Goal: Information Seeking & Learning: Learn about a topic

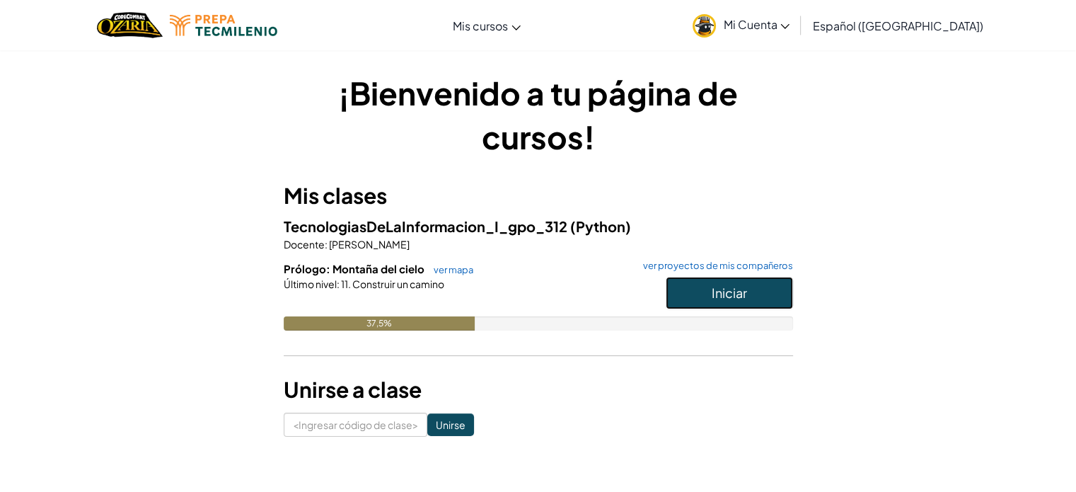
click at [761, 290] on button "Iniciar" at bounding box center [729, 293] width 127 height 33
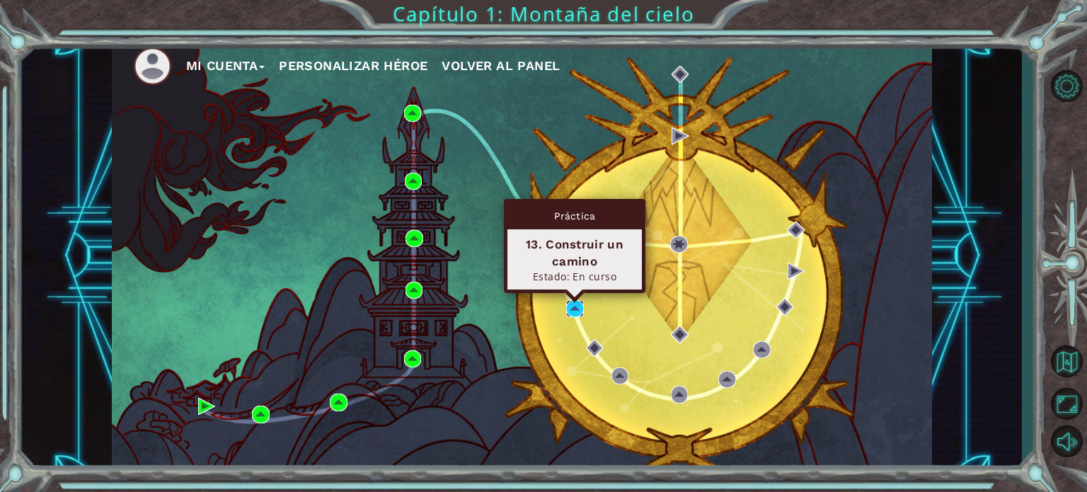
click at [576, 313] on img at bounding box center [574, 308] width 17 height 17
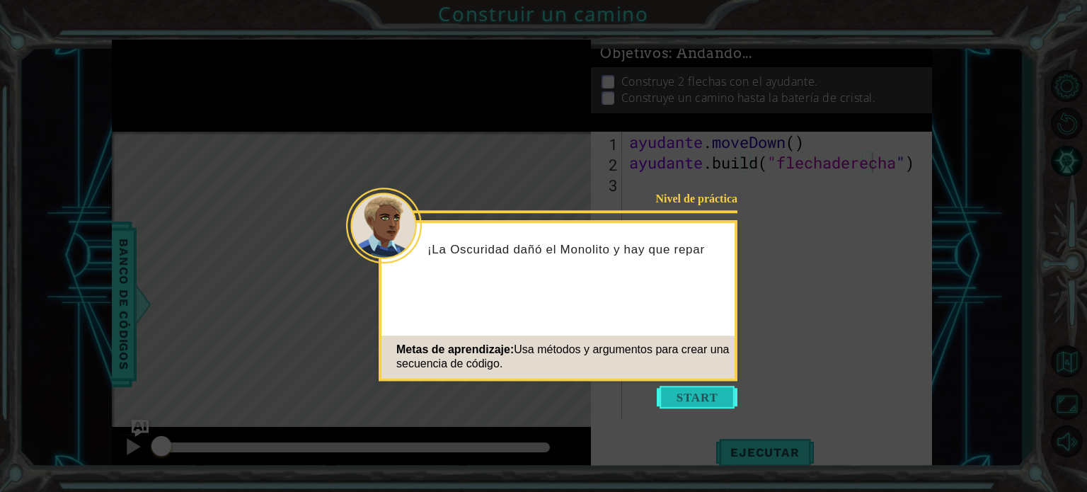
click at [660, 393] on button "Comenzar" at bounding box center [697, 397] width 81 height 23
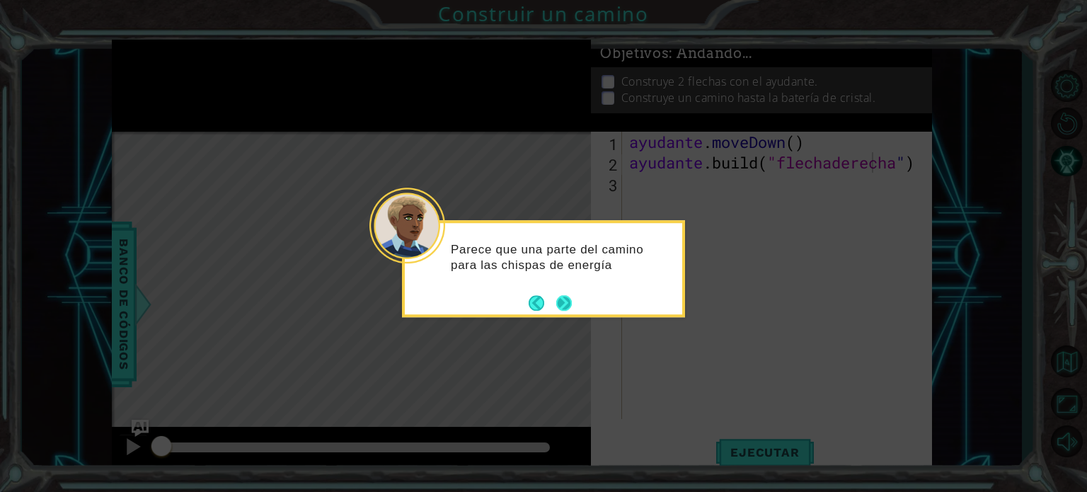
click at [567, 305] on button "Próximo" at bounding box center [563, 302] width 23 height 23
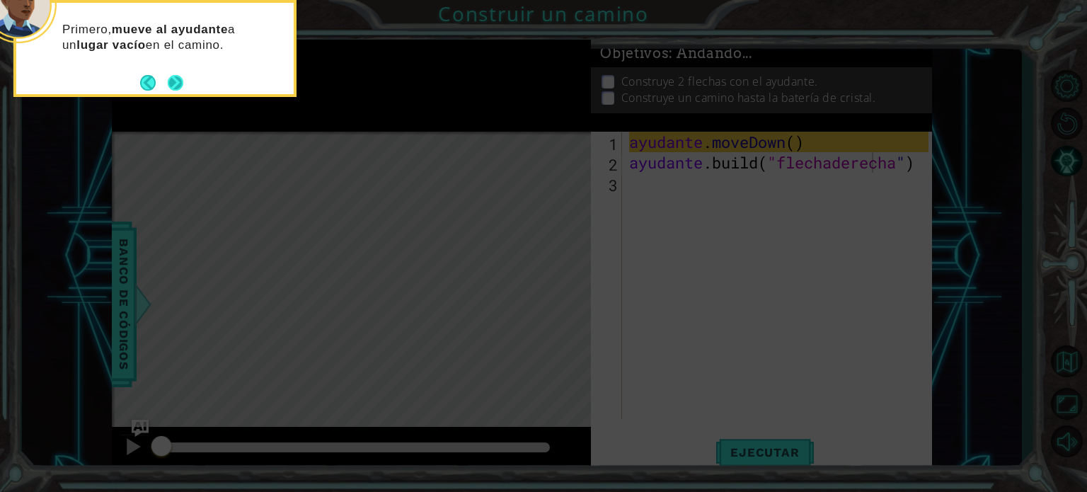
click at [177, 77] on button "Próximo" at bounding box center [175, 82] width 26 height 26
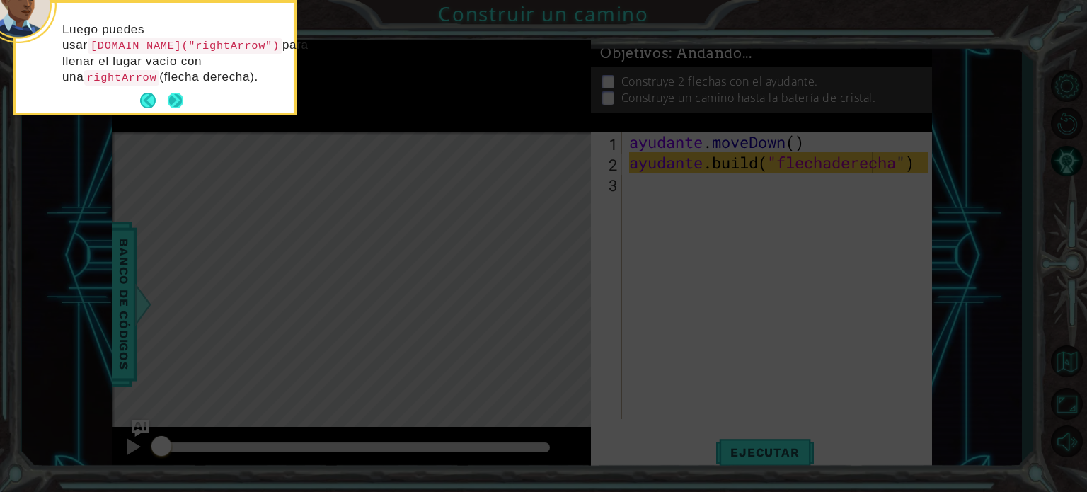
click at [171, 96] on button "Próximo" at bounding box center [175, 100] width 19 height 19
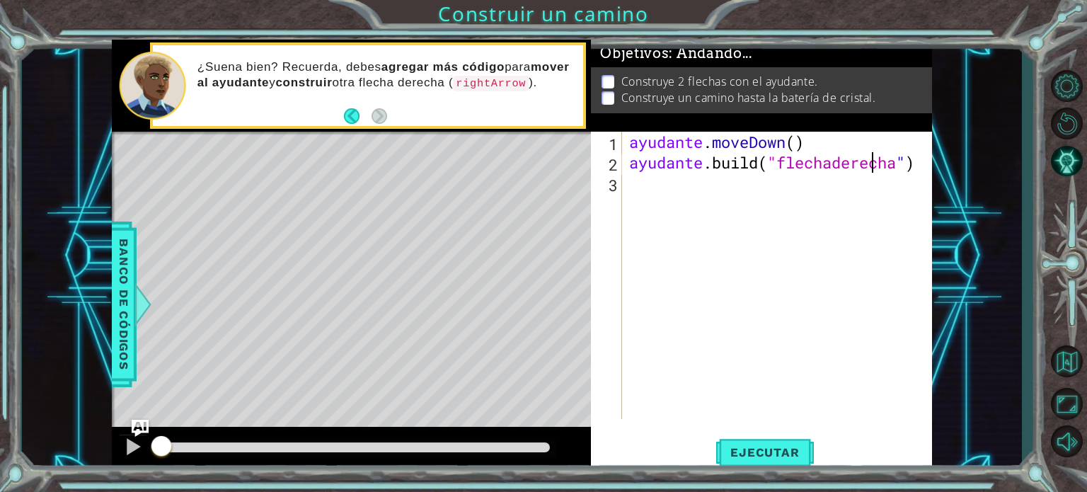
type textarea "[DOMAIN_NAME]("rightArrow")2"
click at [838, 159] on div "ayudante . moveDown ( ) ayudante .build ( "flechaderecha " ) 2" at bounding box center [780, 296] width 309 height 328
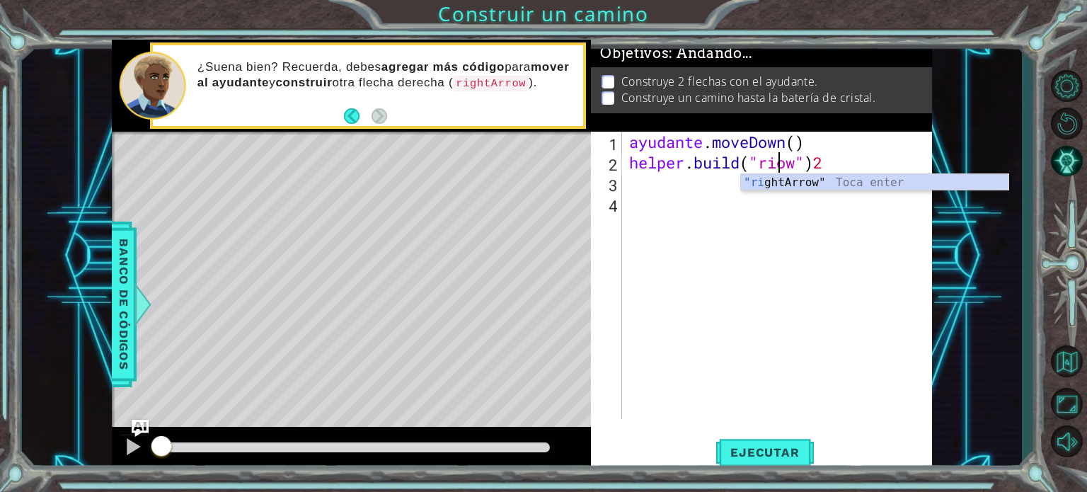
scroll to position [0, 8]
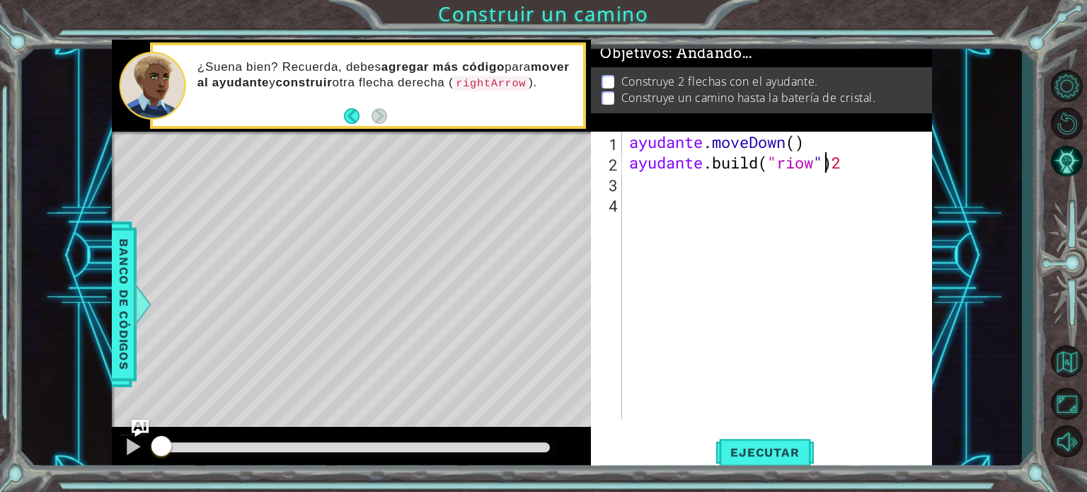
click at [901, 164] on div "ayudante . moveDown ( ) ayudante .build ( "riow " ) 2" at bounding box center [780, 296] width 309 height 328
click at [877, 155] on div "ayudante . moveDown ( ) ayudante .build ( "riow " ) 2" at bounding box center [780, 296] width 309 height 328
click at [887, 164] on div "ayudante . moveDown ( ) ayudante .build ( "riow " ) 2" at bounding box center [780, 296] width 309 height 328
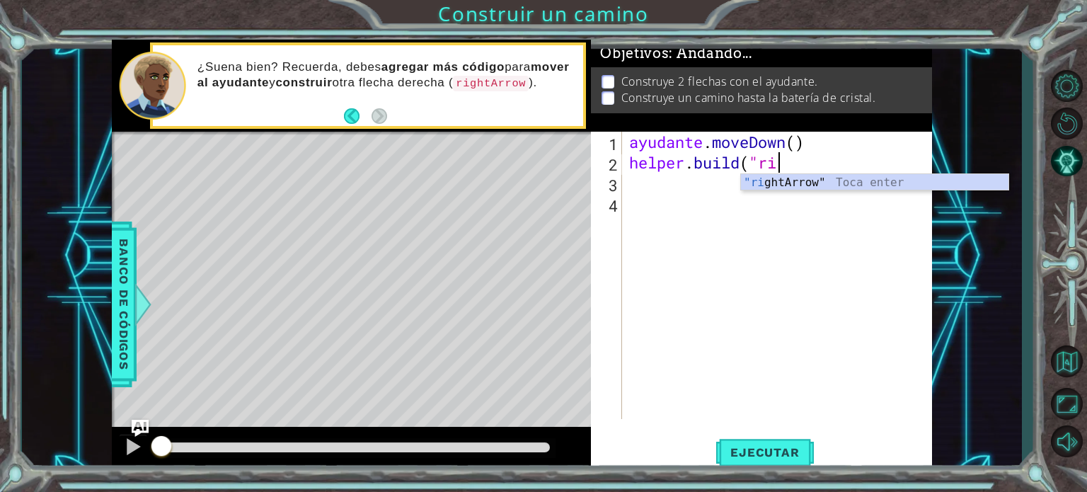
type textarea "[DOMAIN_NAME](""
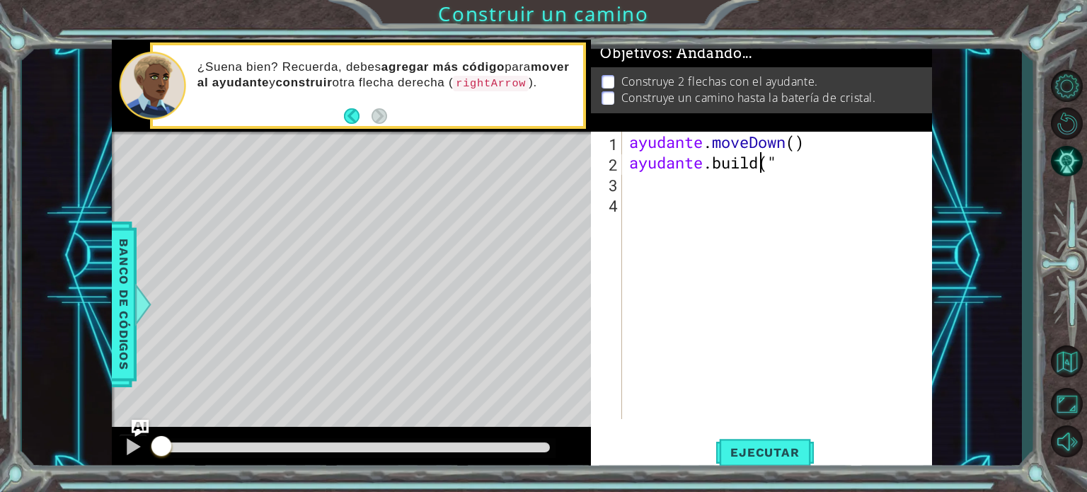
click at [815, 158] on div "ayudante . moveDown ( ) ayudante .build ( " ​" at bounding box center [780, 296] width 309 height 328
type textarea "[DOMAIN_NAME](""
click at [125, 311] on font "Banco de códigos" at bounding box center [124, 303] width 14 height 131
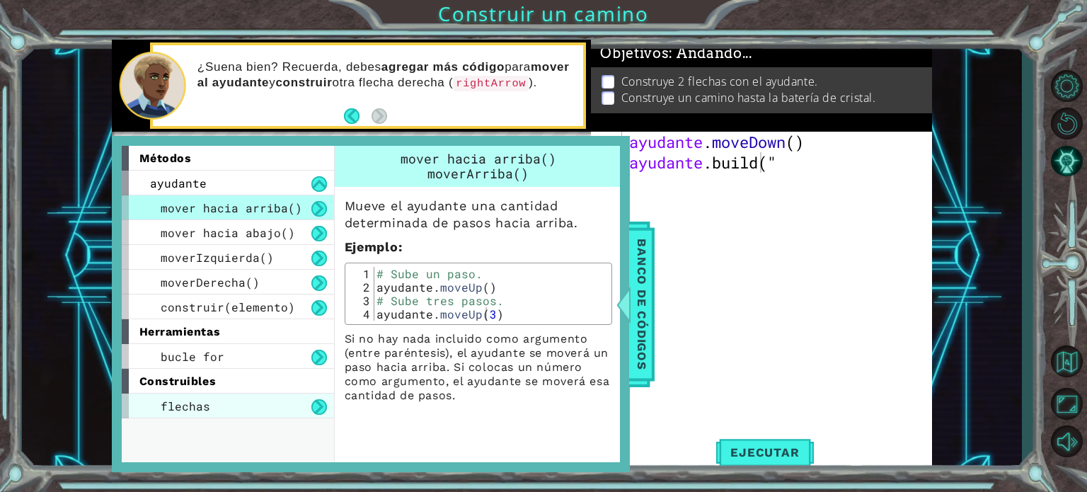
click at [231, 399] on div "flechas" at bounding box center [228, 405] width 212 height 25
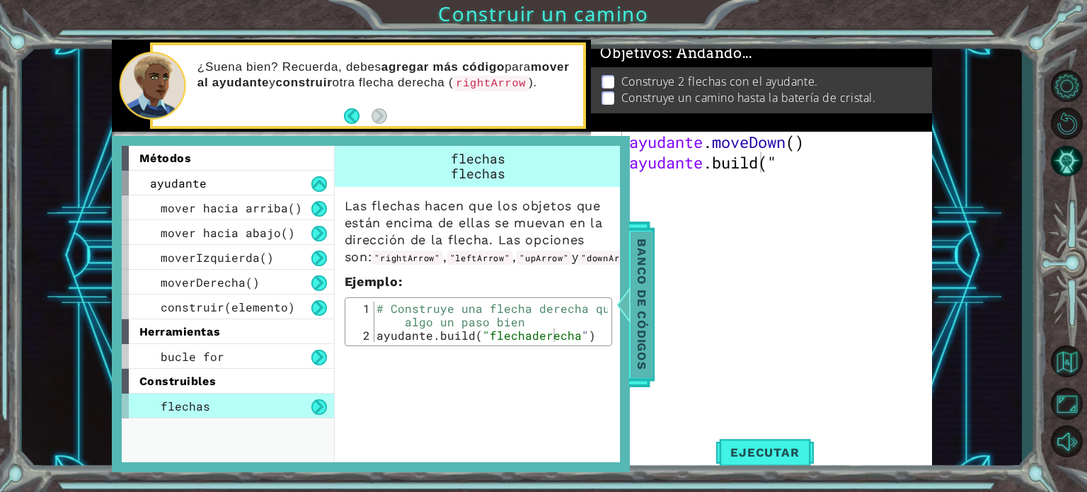
click at [635, 274] on font "Banco de códigos" at bounding box center [642, 303] width 14 height 131
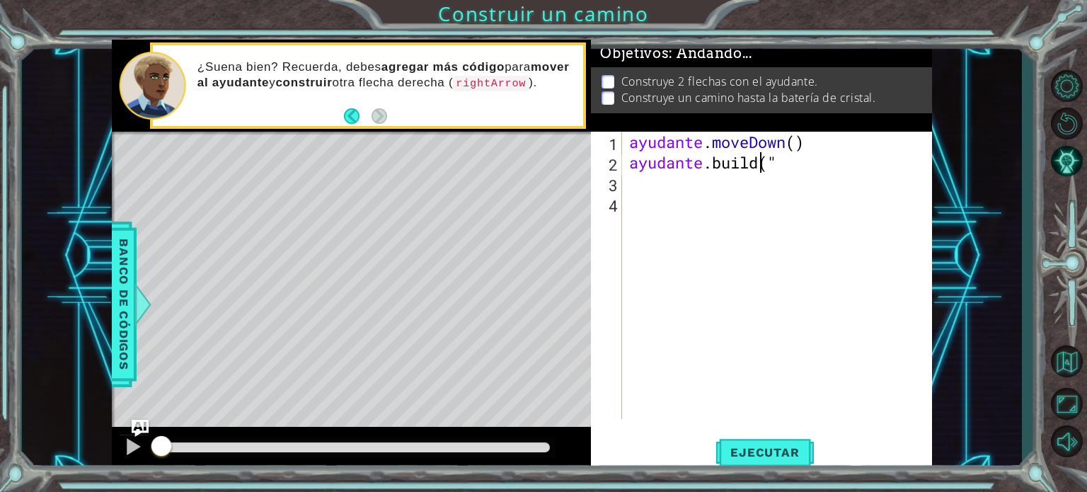
click at [818, 166] on div "ayudante . moveDown ( ) ayudante .build ( " ​" at bounding box center [780, 296] width 309 height 328
click at [768, 184] on div "" Flecha derecha" Toca Enter" at bounding box center [874, 199] width 267 height 51
type textarea "[DOMAIN_NAME]("rightArrow")(2)"
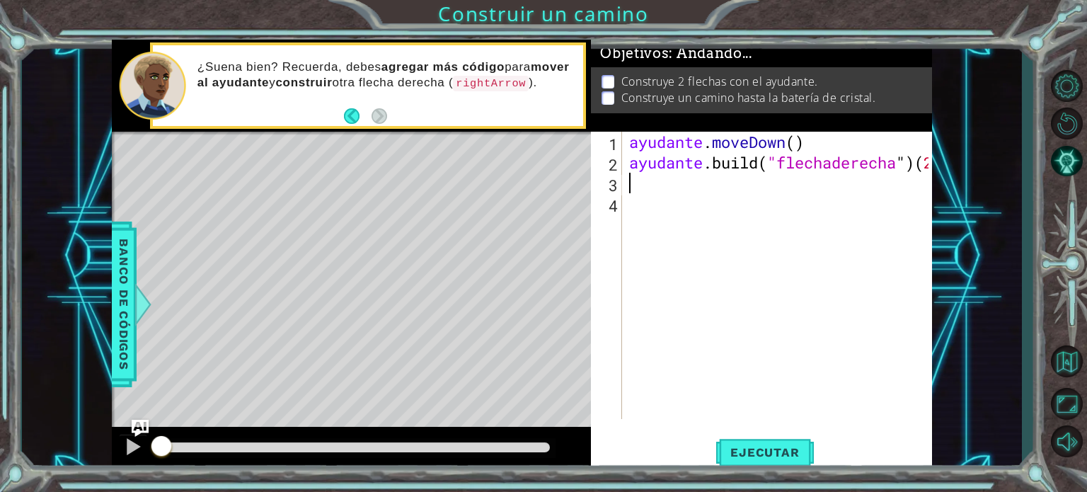
click at [682, 185] on div "ayudante . moveDown ( ) ayudante .build ( "flechaderecha " ) ( 2 )" at bounding box center [780, 296] width 309 height 328
click at [746, 463] on button "Ejecutar" at bounding box center [764, 452] width 97 height 34
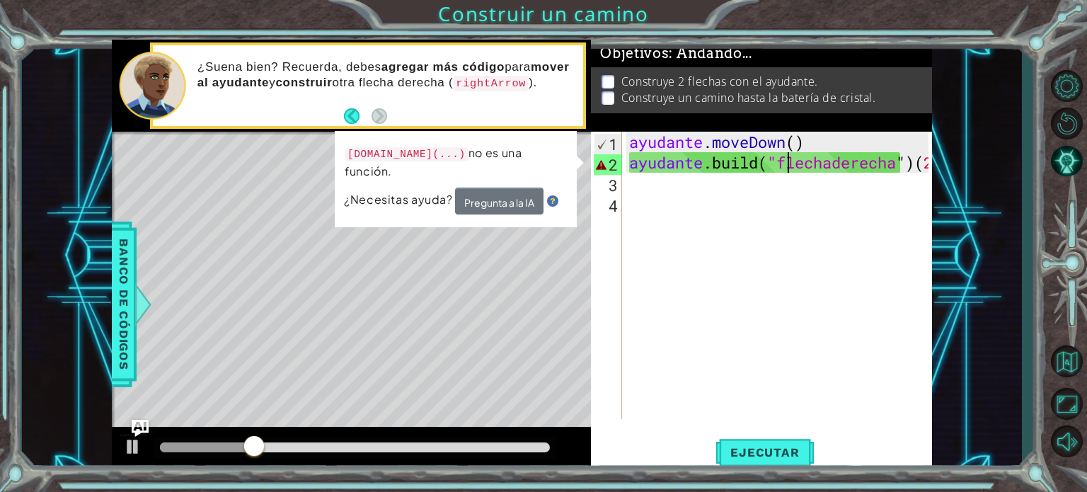
click at [789, 155] on div "ayudante . moveDown ( ) ayudante .build ( "flechaderecha " ) ( 2 )" at bounding box center [780, 296] width 309 height 328
click at [909, 172] on div "ayudante . moveDown ( ) ayudante .build ( "flechaderecha " ) ( 2 )" at bounding box center [780, 296] width 309 height 328
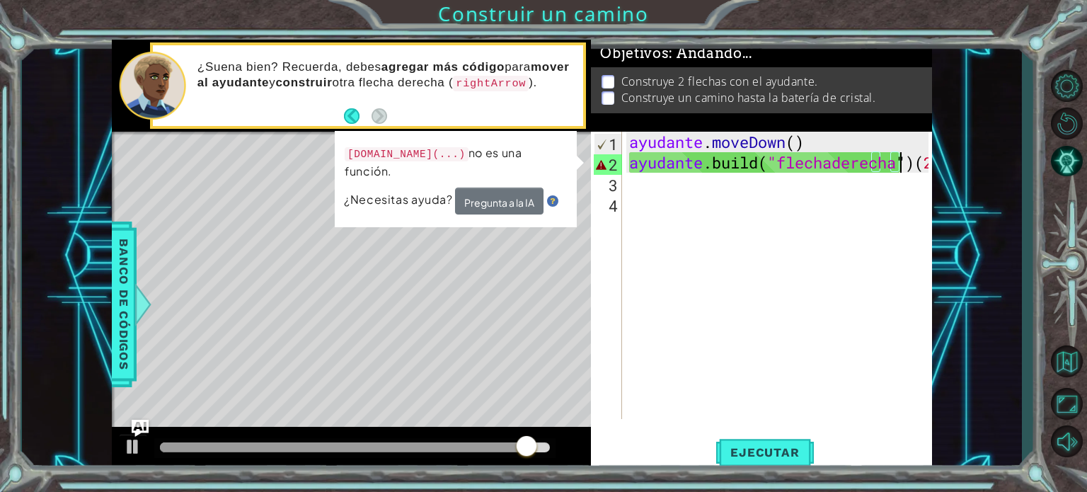
click at [912, 164] on div "ayudante . moveDown ( ) ayudante .build ( "flechaderecha " ) ( 2 )" at bounding box center [780, 296] width 309 height 328
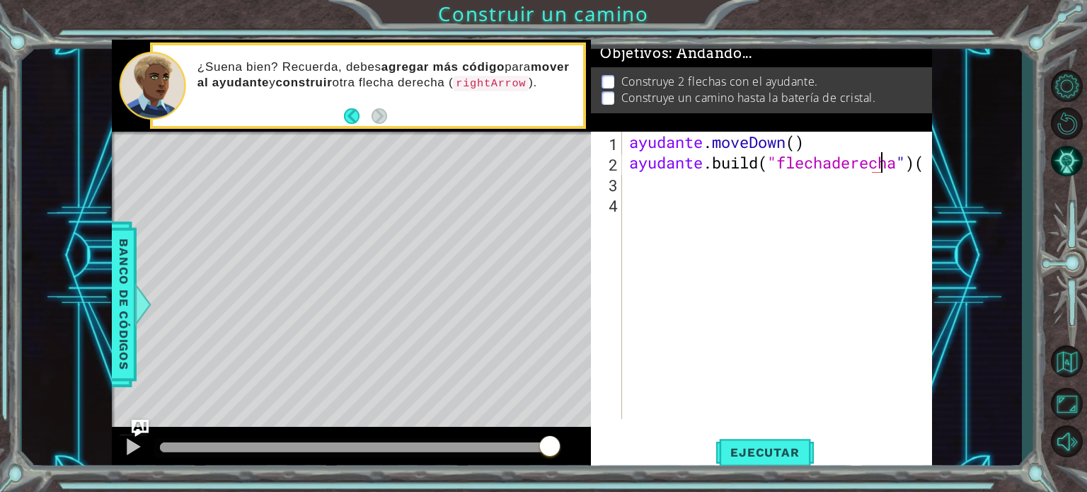
type textarea "[DOMAIN_NAME]("rightArrow")"
click at [752, 446] on font "Ejecutar" at bounding box center [764, 452] width 69 height 14
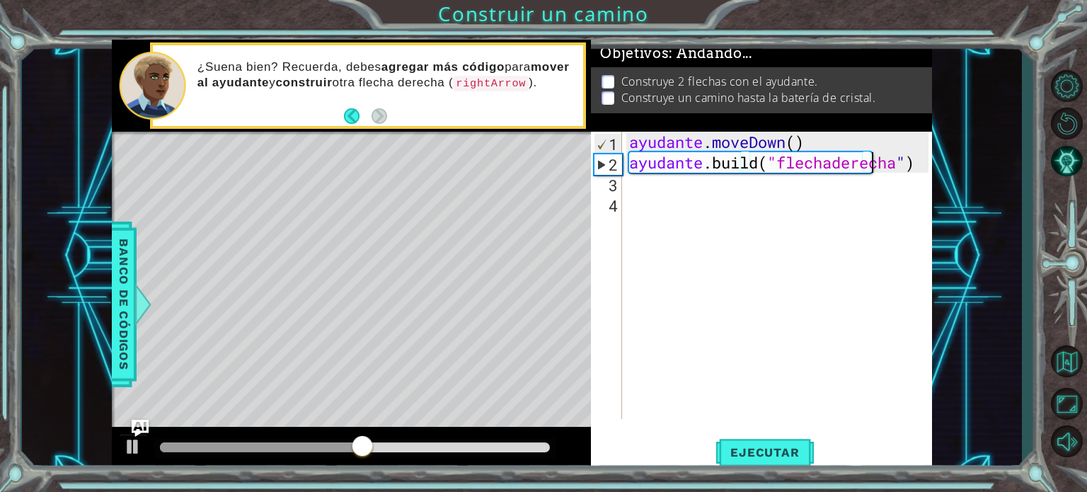
click at [716, 185] on div "ayudante . moveDown ( ) ayudante .build ( "flechaderecha " )" at bounding box center [780, 296] width 309 height 328
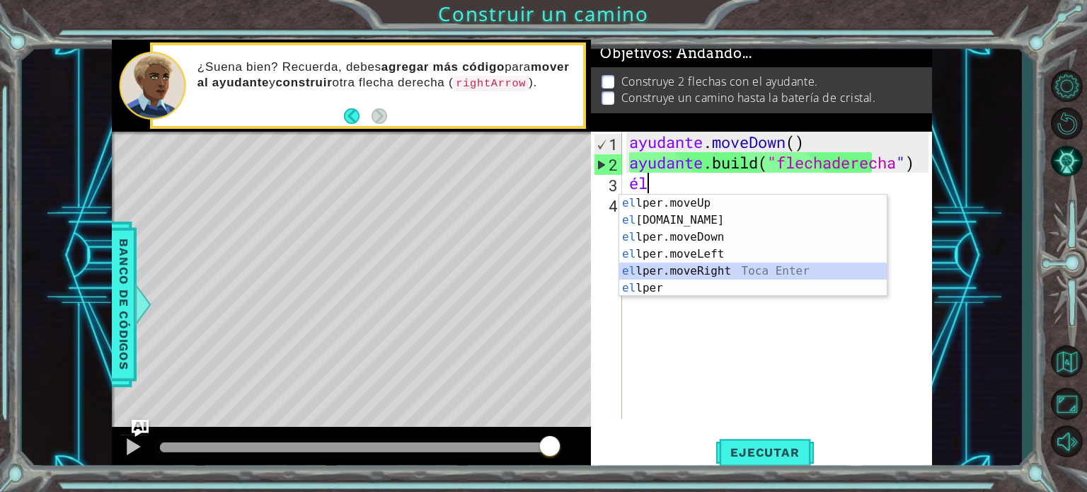
click at [716, 268] on div "el lper.moveUp Toca entrar el [DOMAIN_NAME] Toca Enter el lper.moveDown Toca En…" at bounding box center [752, 263] width 267 height 136
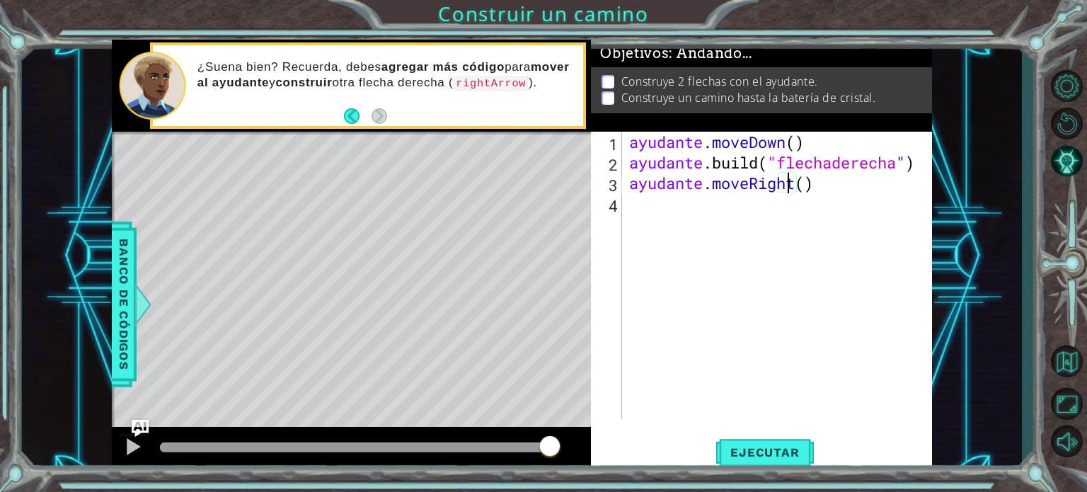
type textarea "helper.moveRight(3)"
click at [710, 221] on div "ayudante . moveDown ( ) ayudante .build ( "flechaderecha " ) ayudante . moveRig…" at bounding box center [780, 296] width 309 height 328
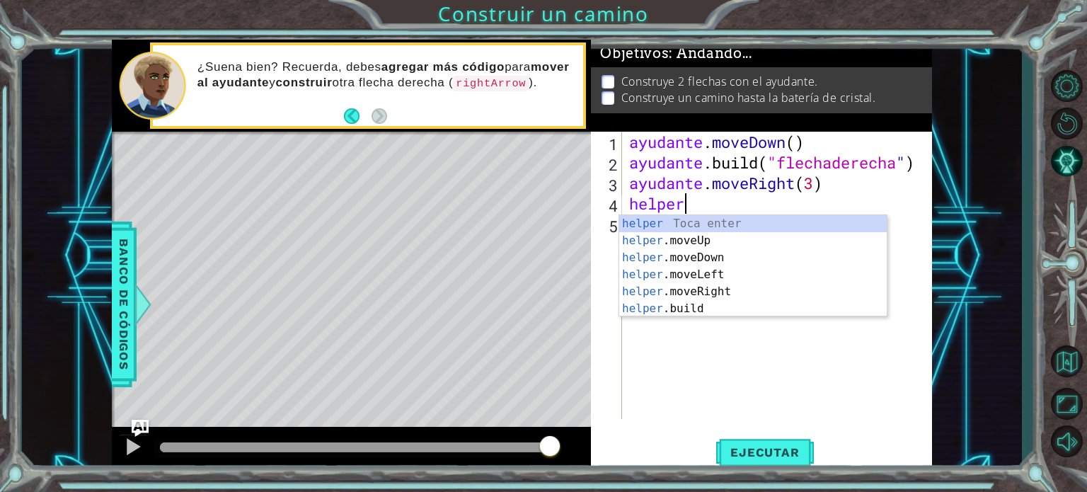
scroll to position [0, 1]
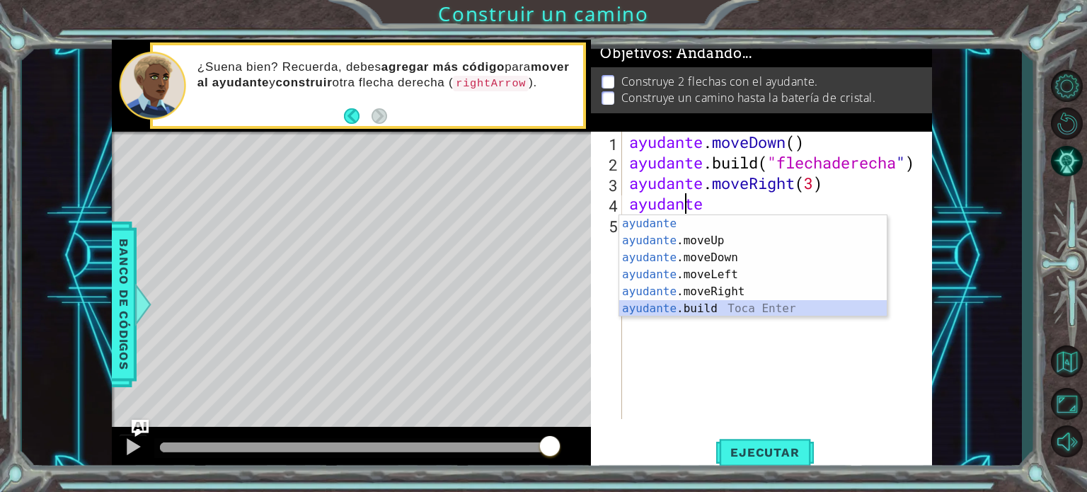
click at [727, 308] on div "ayudante [PERSON_NAME] enter ayudante .moveUp Toca Enter ayudante .moveDown Toc…" at bounding box center [752, 283] width 267 height 136
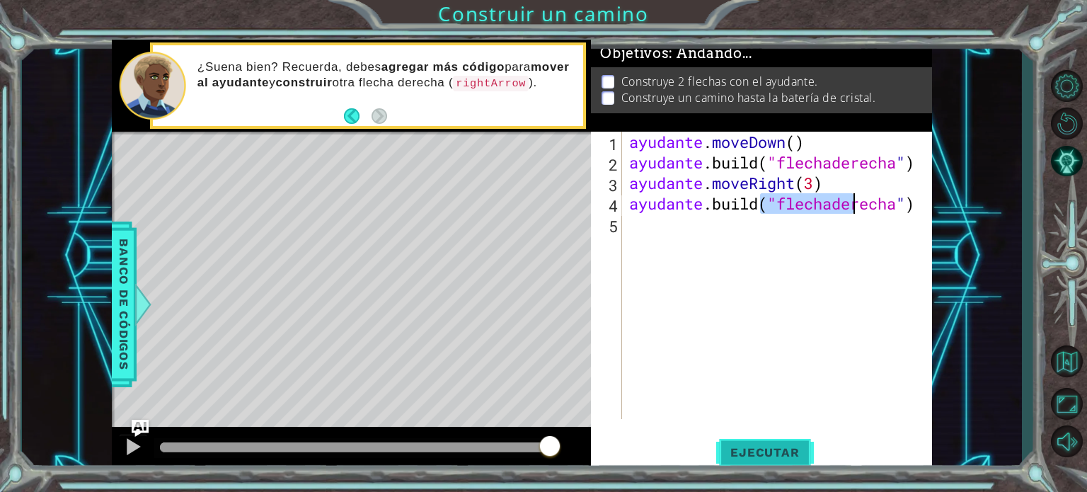
type textarea "[DOMAIN_NAME]("rightArrow")"
click at [770, 454] on font "Ejecutar" at bounding box center [764, 452] width 69 height 14
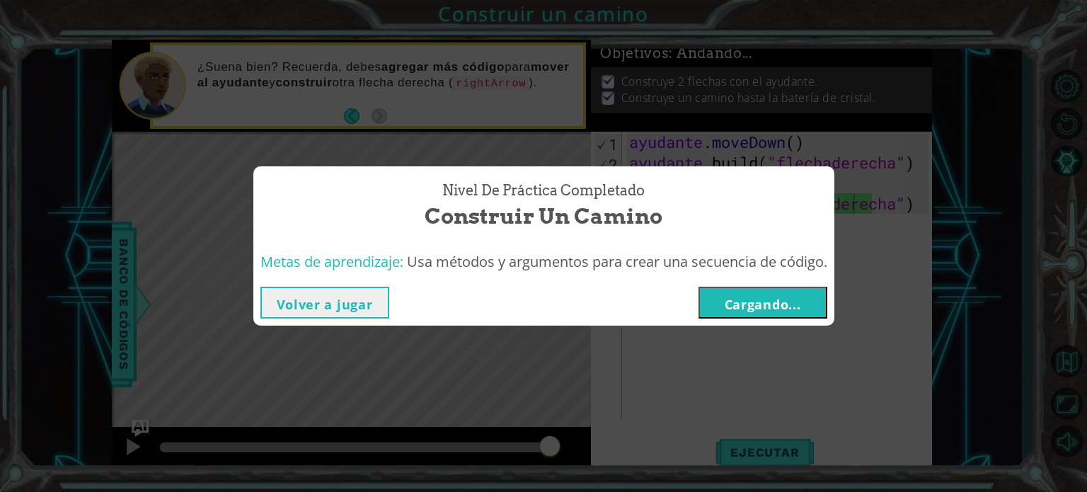
click at [778, 299] on font "Cargando..." at bounding box center [763, 304] width 76 height 17
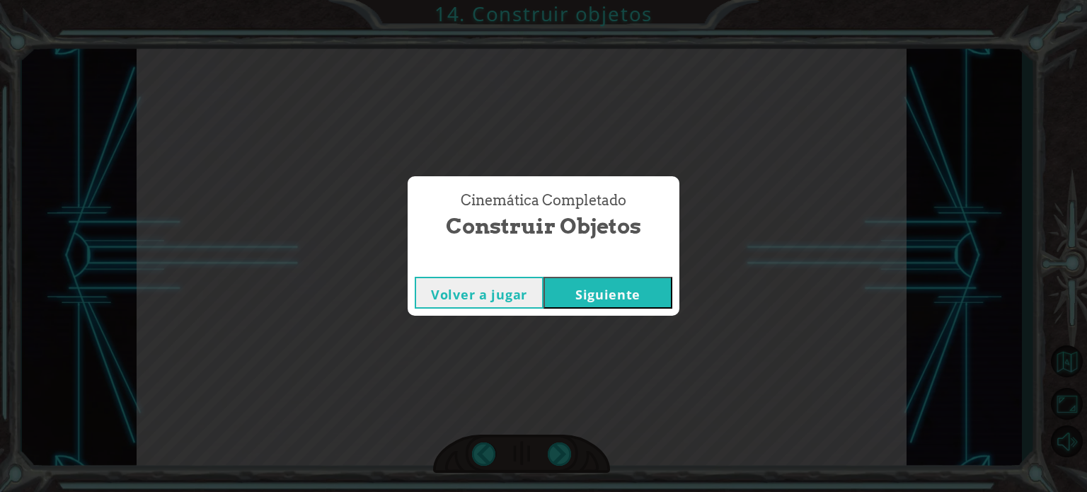
click at [618, 294] on font "Siguiente" at bounding box center [607, 294] width 65 height 17
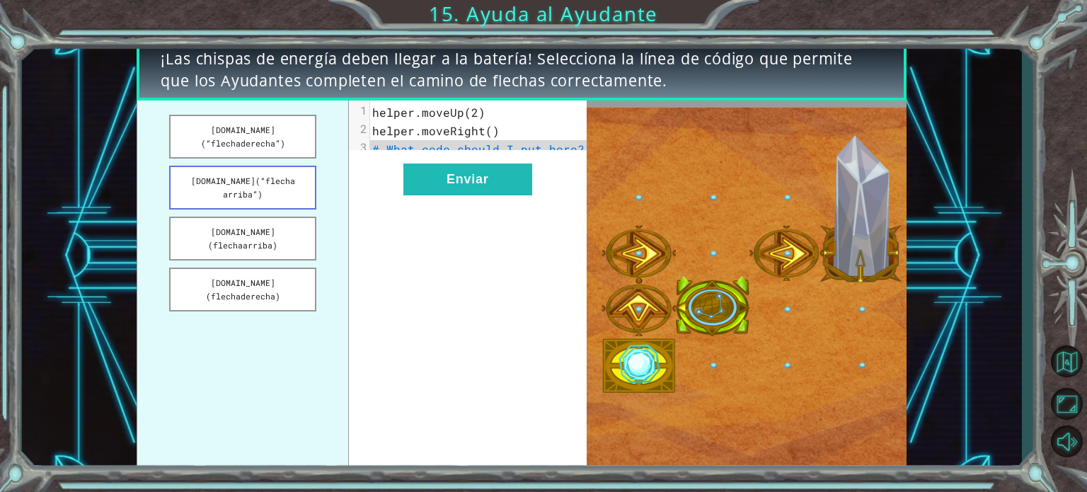
click at [275, 175] on font "[DOMAIN_NAME](“flecha arriba”)" at bounding box center [243, 187] width 104 height 24
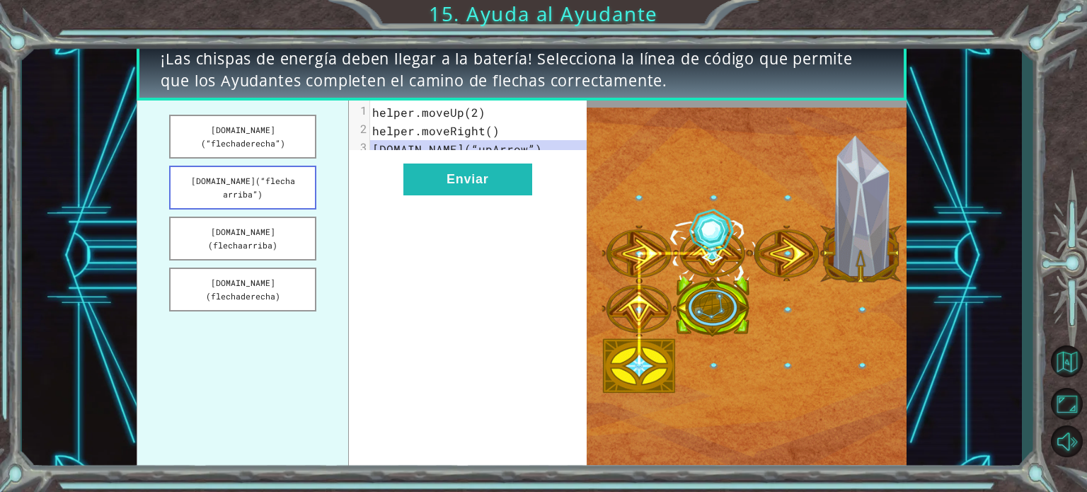
click at [231, 175] on font "[DOMAIN_NAME](“flecha arriba”)" at bounding box center [243, 187] width 104 height 24
drag, startPoint x: 231, startPoint y: 164, endPoint x: 306, endPoint y: 168, distance: 74.4
click at [306, 168] on button "[DOMAIN_NAME](“flecha arriba”)" at bounding box center [242, 188] width 147 height 44
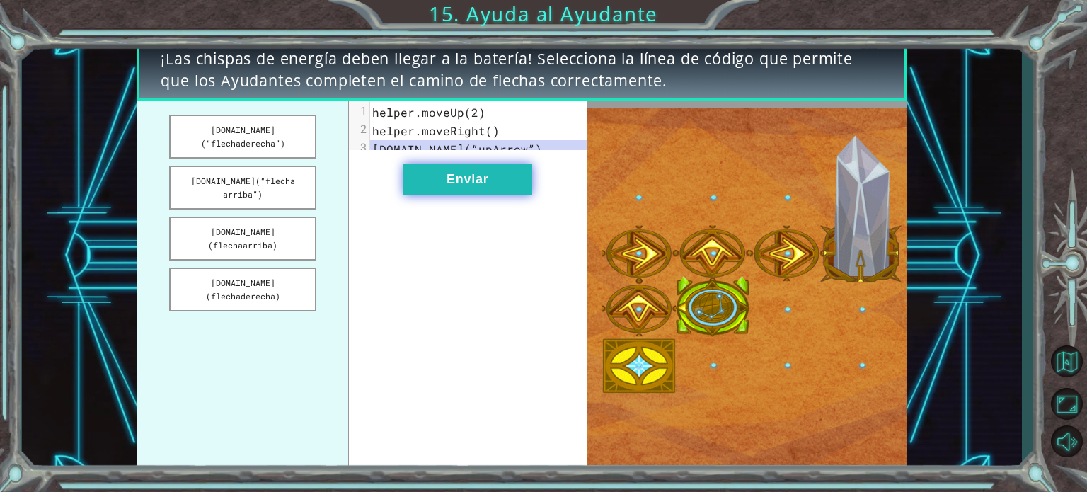
click at [441, 183] on button "Enviar" at bounding box center [467, 179] width 129 height 32
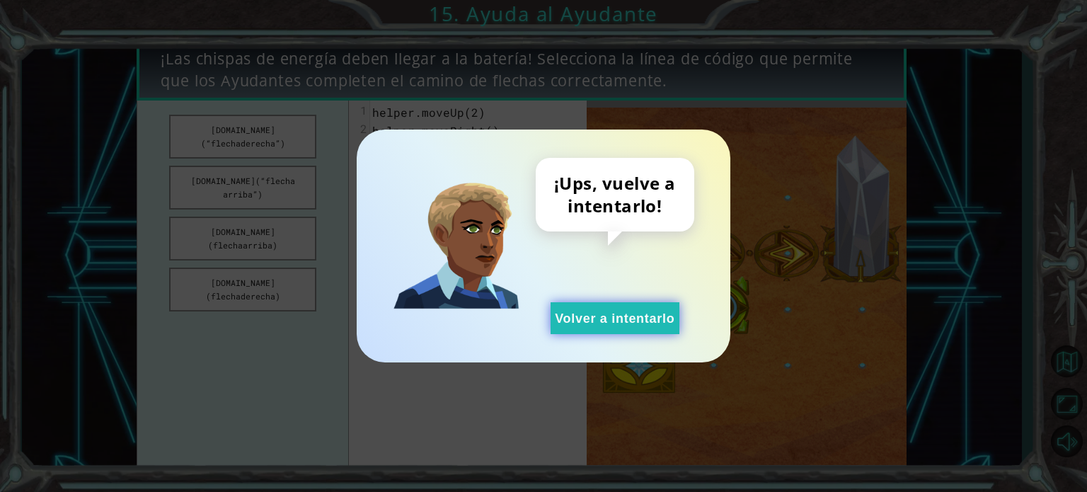
click at [607, 310] on button "Volver a intentarlo" at bounding box center [614, 318] width 129 height 32
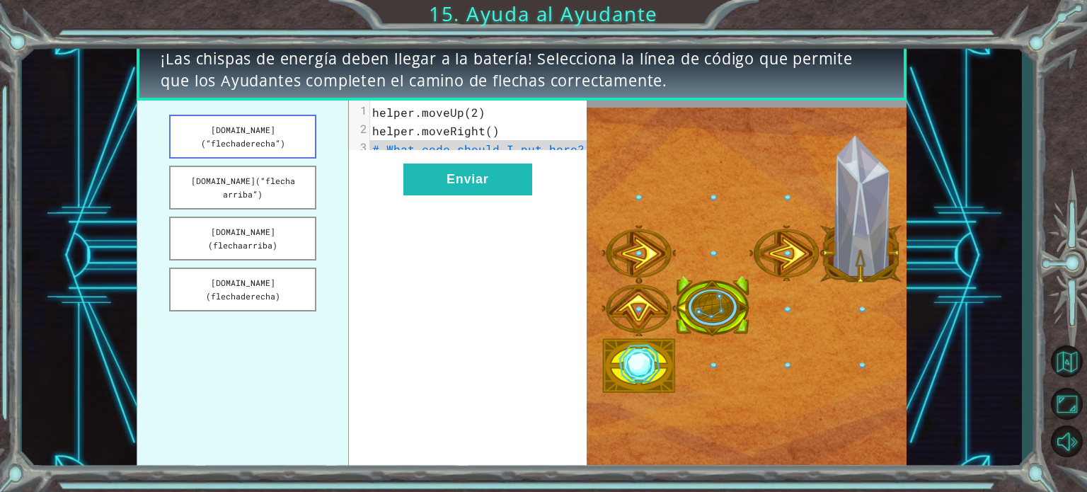
click at [266, 127] on font "[DOMAIN_NAME](“flechaderecha”)" at bounding box center [243, 137] width 84 height 24
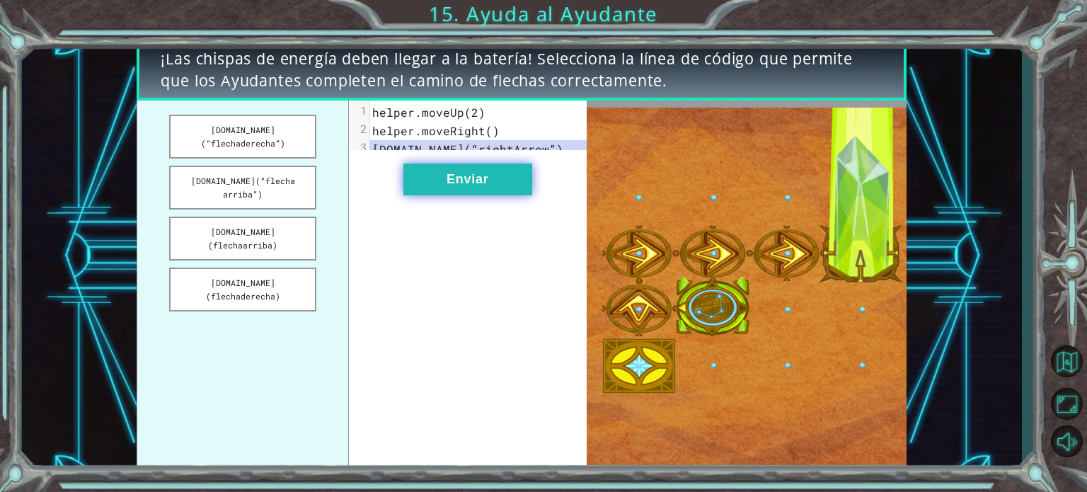
click at [445, 193] on button "Enviar" at bounding box center [467, 179] width 129 height 32
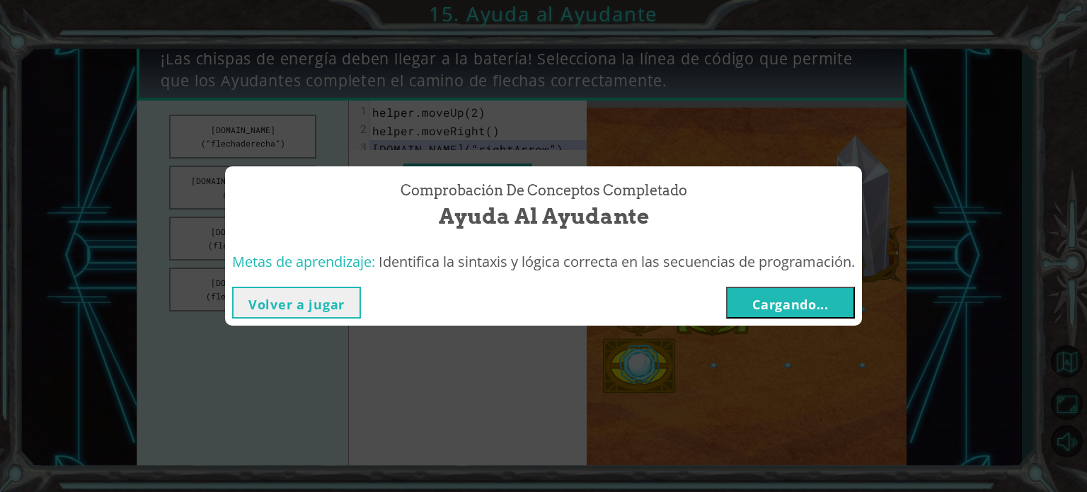
click at [770, 298] on font "Cargando..." at bounding box center [790, 304] width 76 height 17
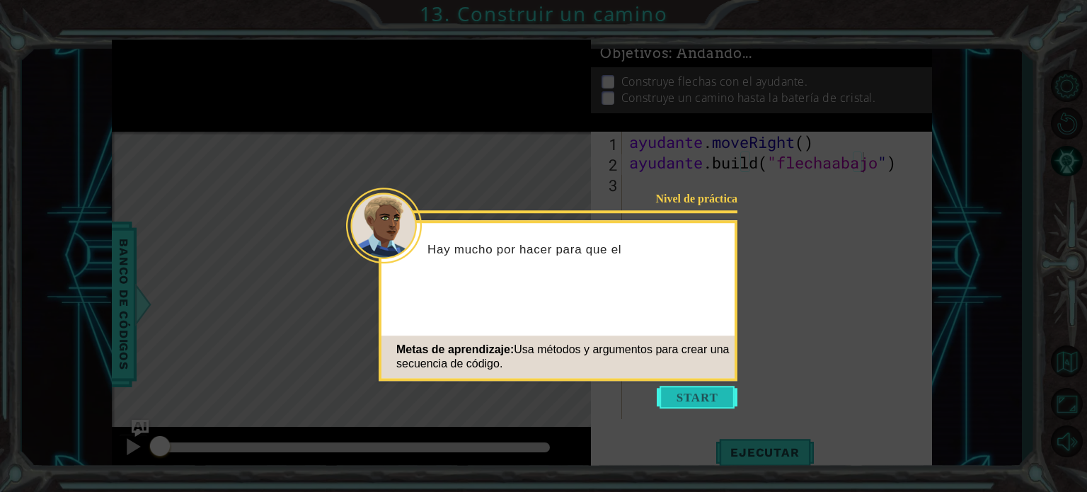
click at [693, 399] on button "Comenzar" at bounding box center [697, 397] width 81 height 23
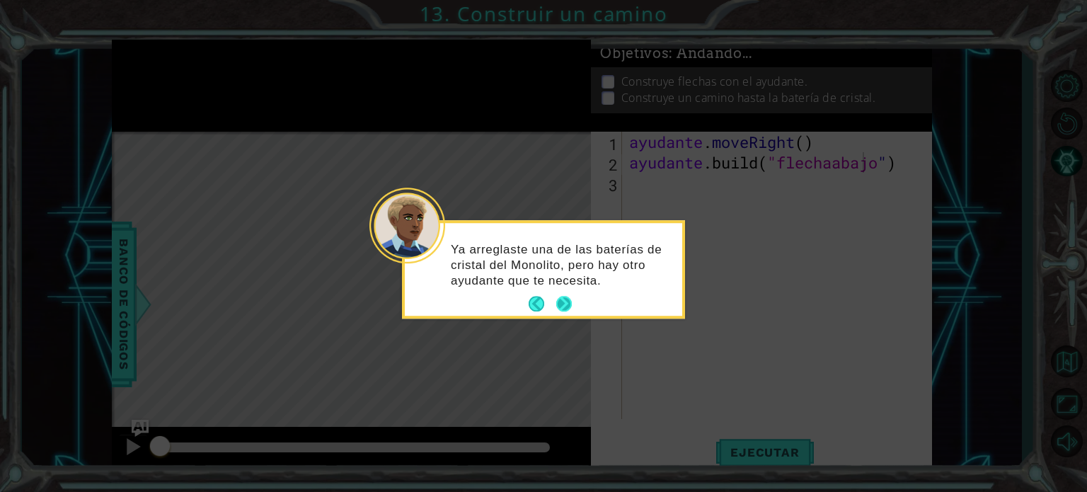
click at [567, 304] on button "Próximo" at bounding box center [564, 304] width 25 height 25
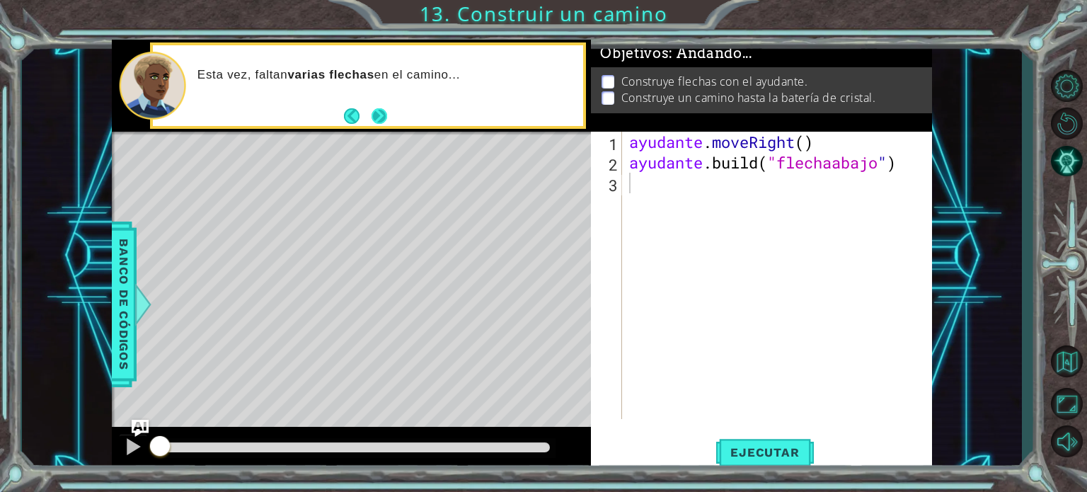
click at [375, 115] on button "Próximo" at bounding box center [380, 117] width 18 height 18
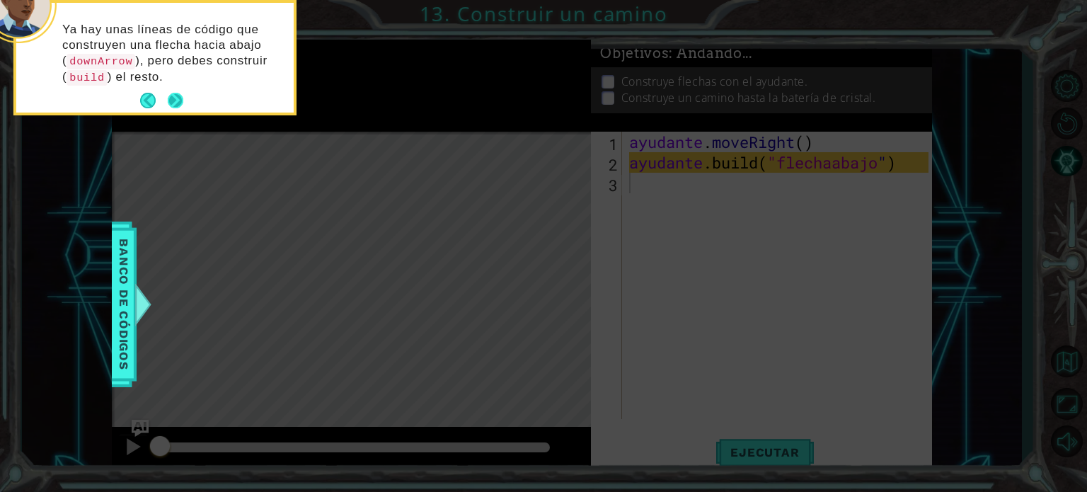
click at [170, 104] on button "Próximo" at bounding box center [176, 101] width 26 height 26
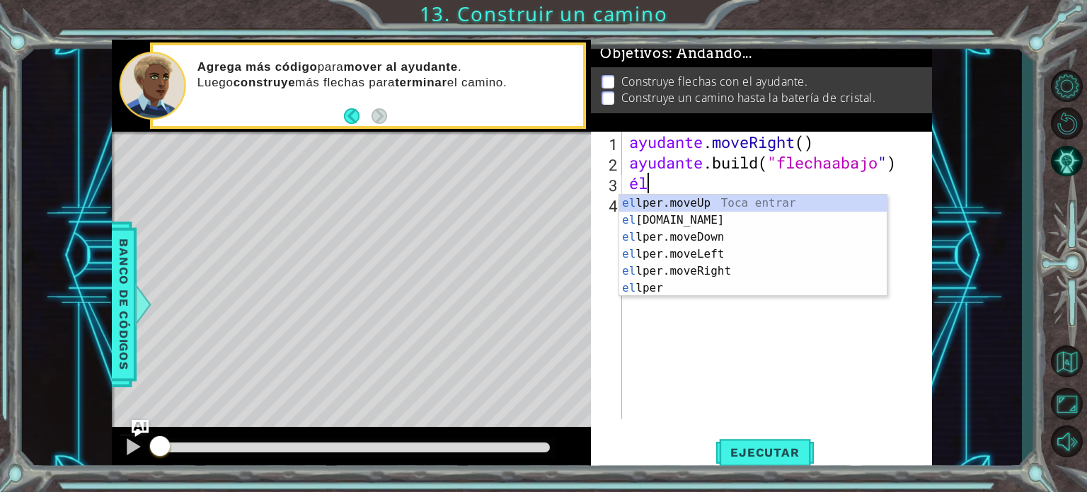
type textarea "h"
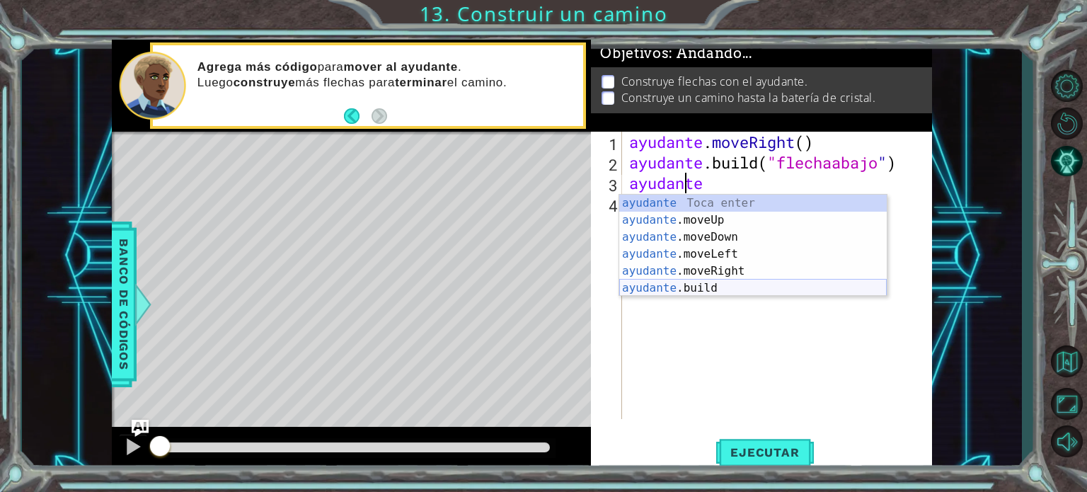
click at [710, 288] on div "ayudante [PERSON_NAME] enter ayudante .moveUp Toca Enter ayudante .moveDown Toc…" at bounding box center [752, 263] width 267 height 136
type textarea "[DOMAIN_NAME]("rightArrow")"
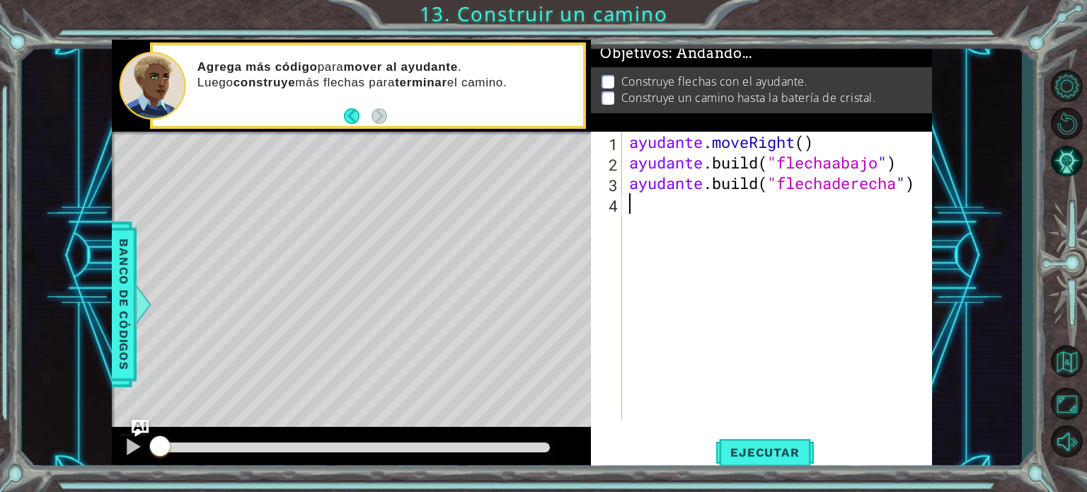
click at [725, 209] on div "ayudante . moveRight ( ) ayudante .build ( "flechaabajo " ) ayudante .build ( "…" at bounding box center [780, 296] width 309 height 328
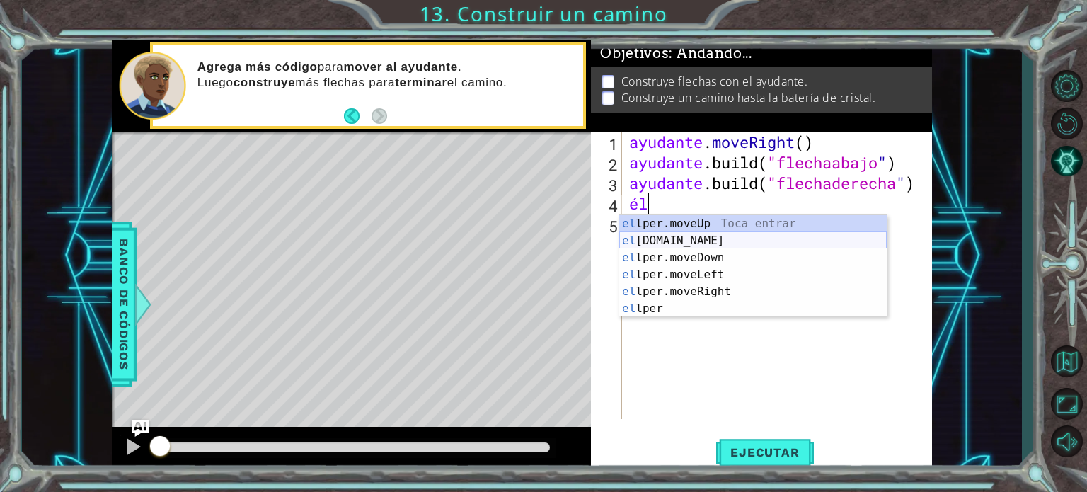
click at [719, 242] on div "el lper.moveUp Toca entrar el [DOMAIN_NAME] Toca Enter el lper.moveDown Toca En…" at bounding box center [752, 283] width 267 height 136
type textarea "[DOMAIN_NAME]("rightArrow")"
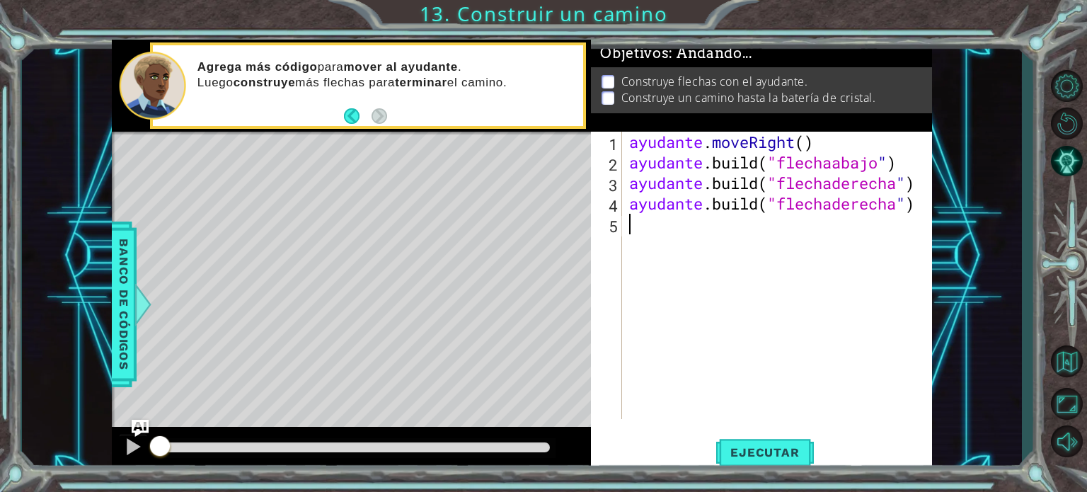
click at [685, 226] on div "ayudante . moveRight ( ) ayudante .build ( "flechaabajo " ) ayudante .build ( "…" at bounding box center [780, 296] width 309 height 328
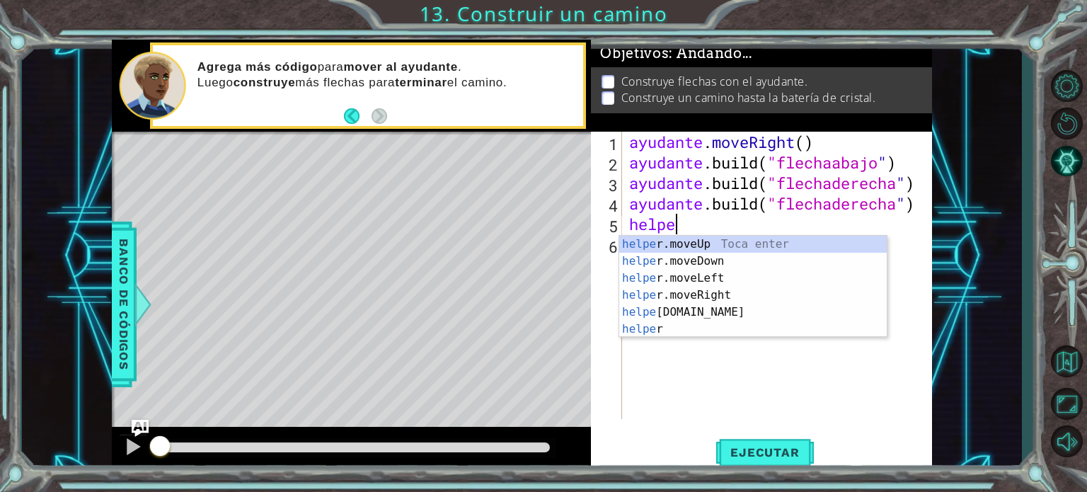
scroll to position [0, 1]
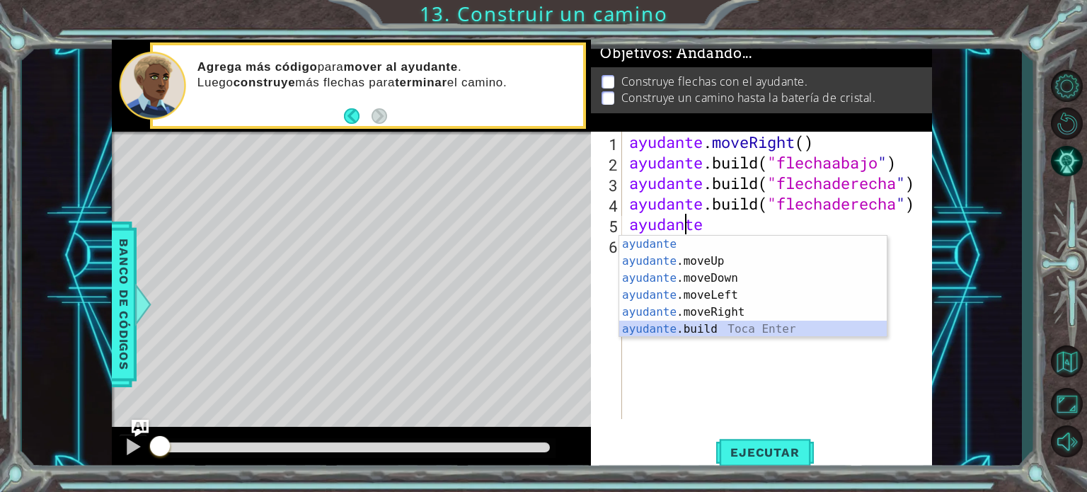
click at [727, 323] on div "ayudante [PERSON_NAME] enter ayudante .moveUp Toca Enter ayudante .moveDown Toc…" at bounding box center [752, 304] width 267 height 136
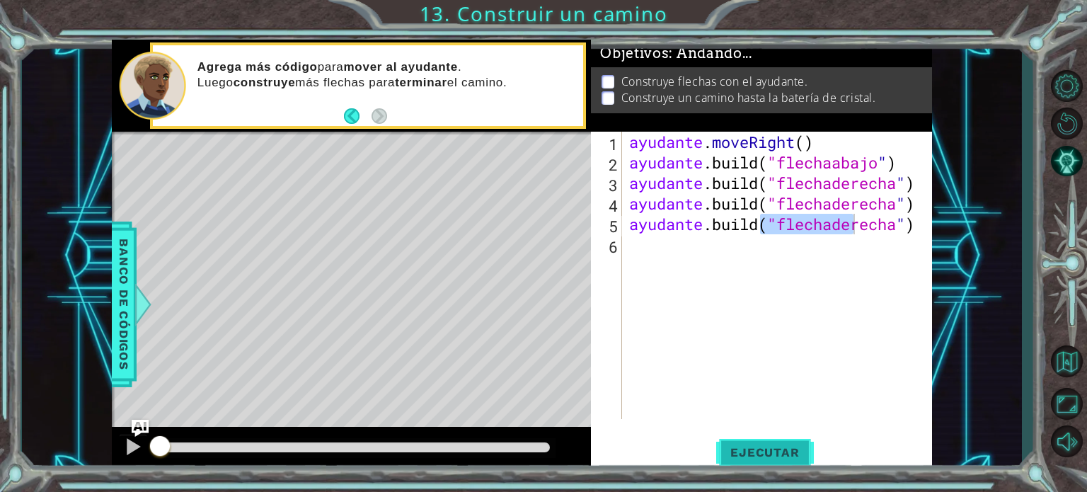
click at [749, 458] on font "Ejecutar" at bounding box center [764, 452] width 69 height 14
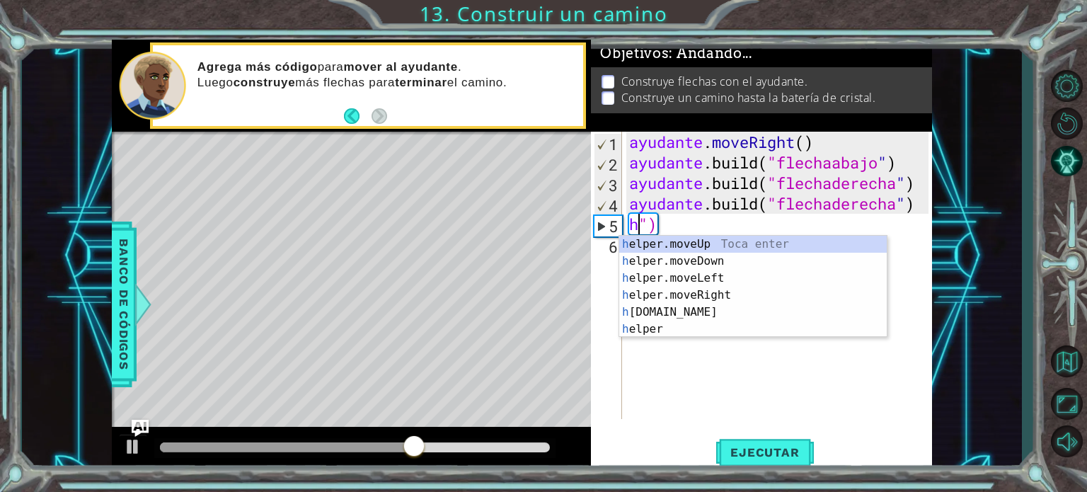
scroll to position [0, 0]
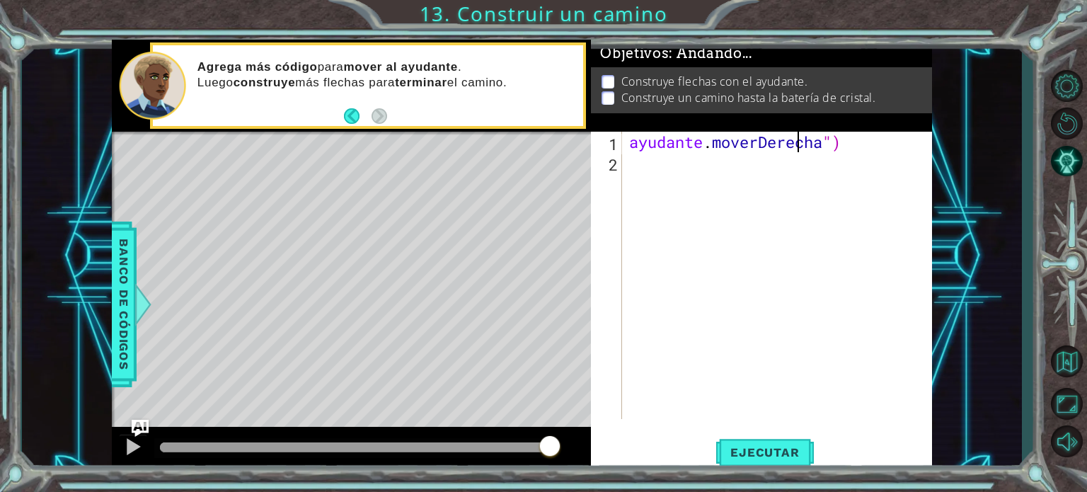
click at [884, 142] on div "ayudante . moverDerecha ")" at bounding box center [780, 296] width 309 height 328
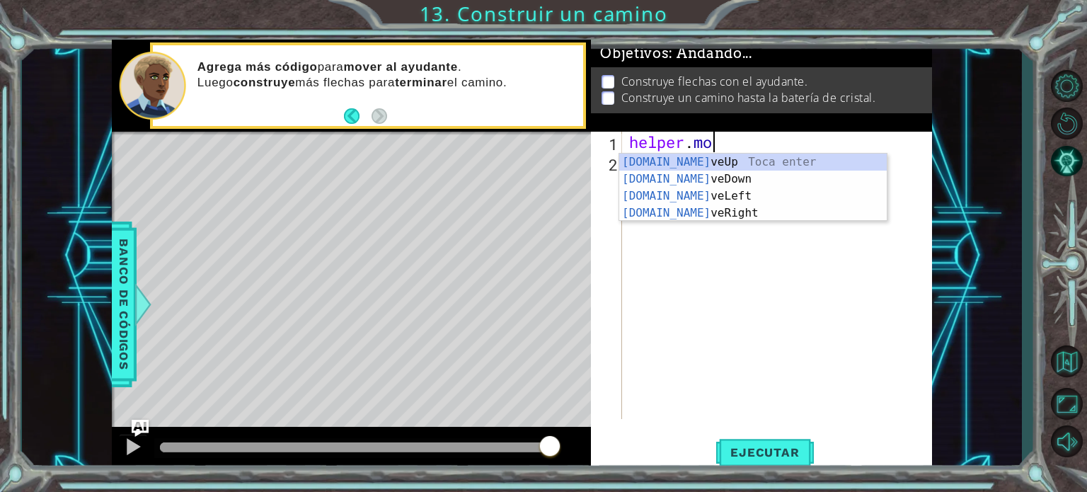
type textarea "h"
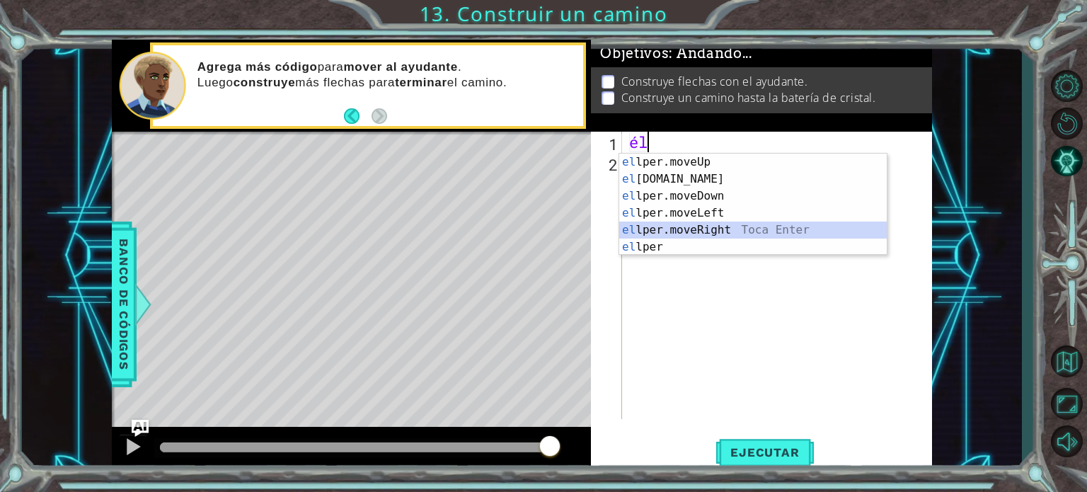
click at [728, 225] on div "el lper.moveUp Toca entrar el [DOMAIN_NAME] Toca Enter el lper.moveDown Toca En…" at bounding box center [752, 222] width 267 height 136
type textarea "helper.moveRight(1)"
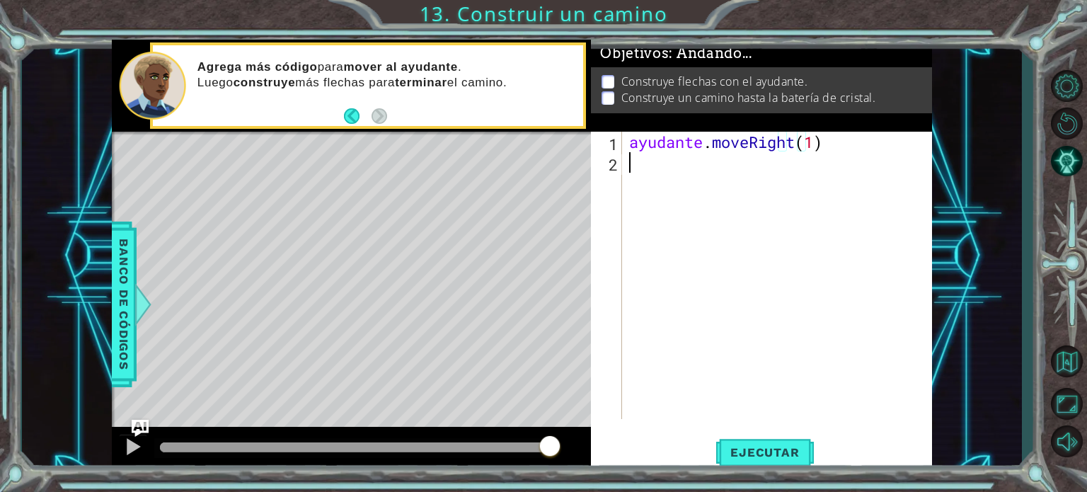
click at [705, 175] on div "ayudante . moveRight ( 1 )" at bounding box center [780, 296] width 309 height 328
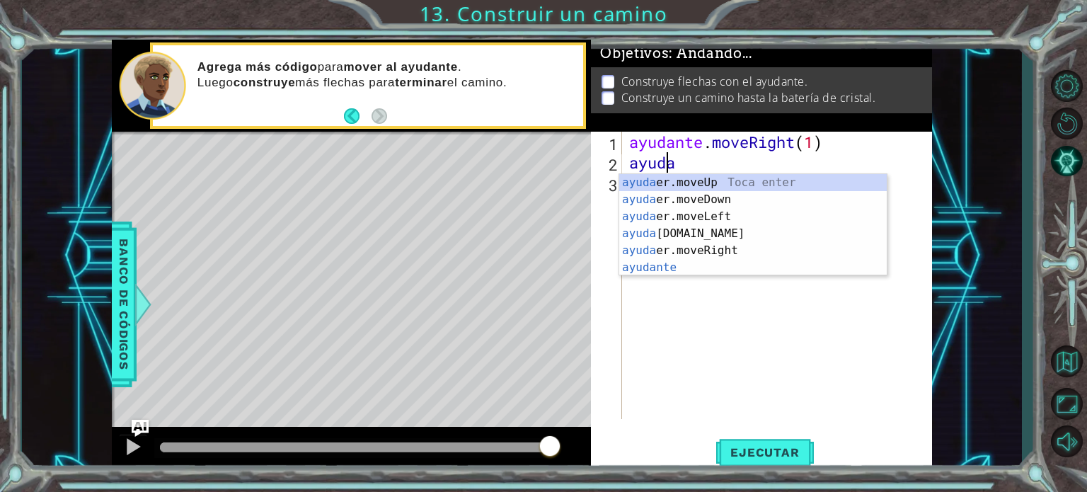
scroll to position [0, 1]
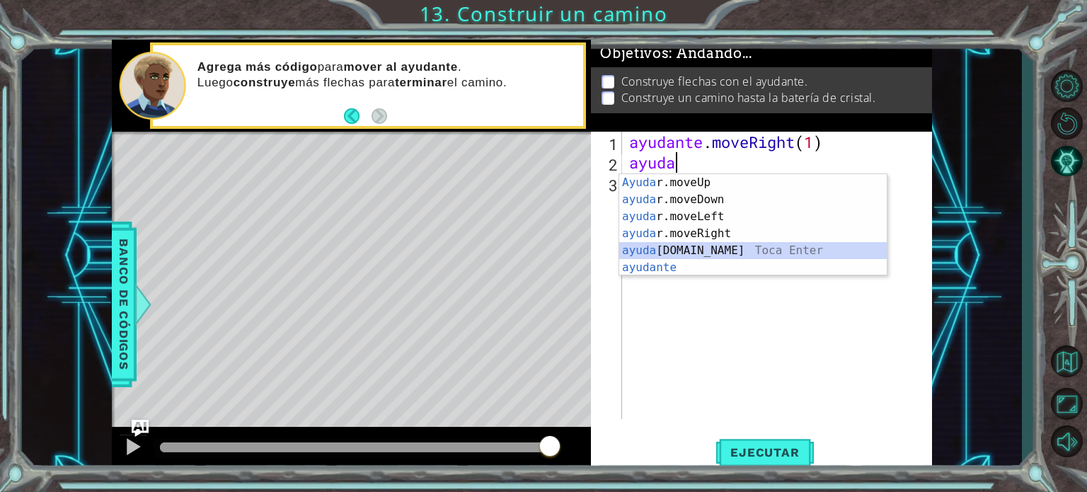
click at [700, 253] on div "[PERSON_NAME]moveUp Toca enter ayuda r.moveDown Toca Enter ayuda r.moveLeft [PE…" at bounding box center [752, 242] width 267 height 136
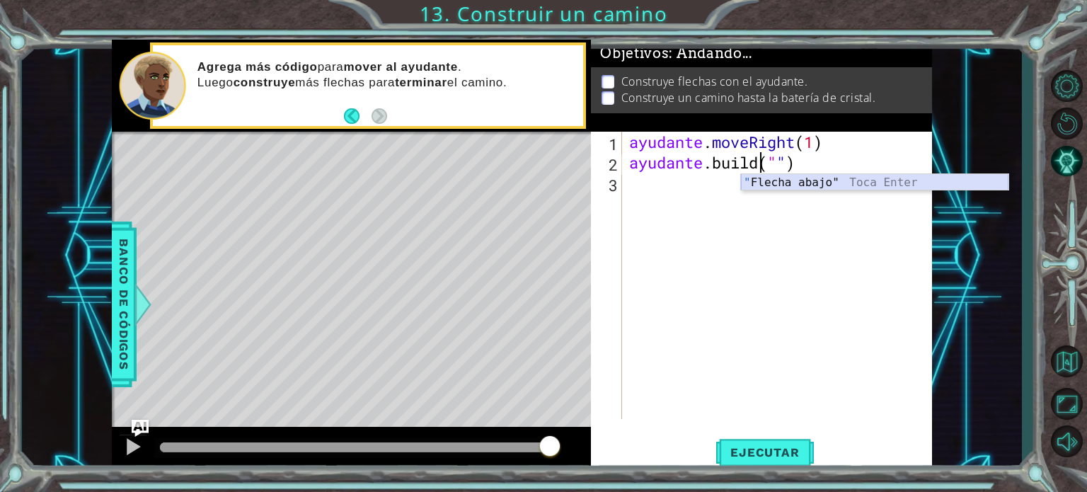
click at [817, 186] on div "" Flecha abajo" Toca Enter" at bounding box center [874, 199] width 267 height 51
type textarea "[DOMAIN_NAME]("downArrow")"
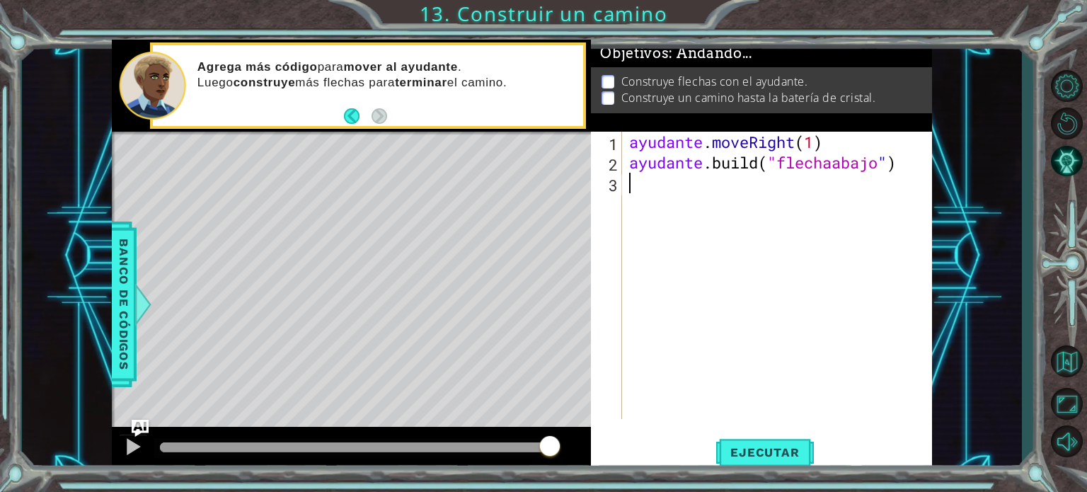
click at [764, 179] on div "ayudante . moveRight ( 1 ) ayudante .build ( "flechaabajo " )" at bounding box center [780, 296] width 309 height 328
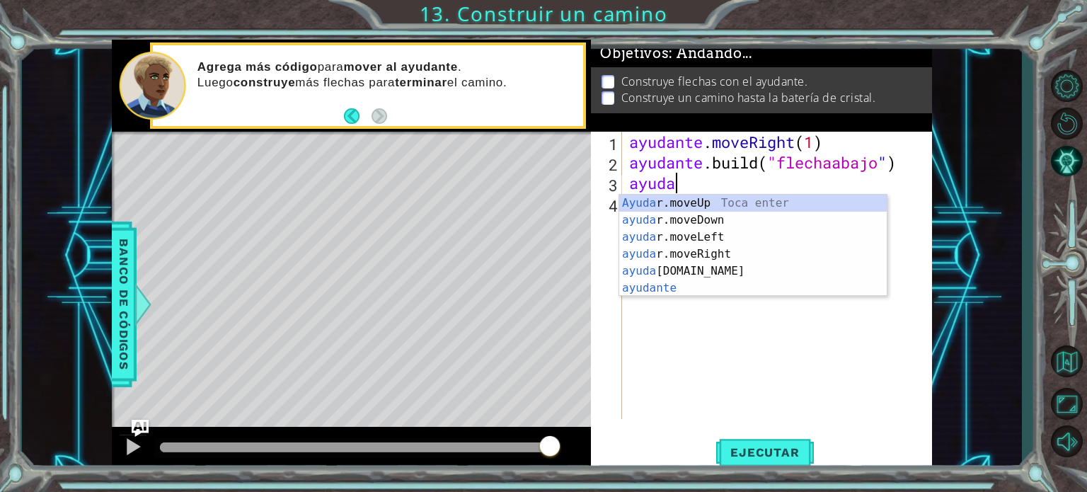
scroll to position [0, 1]
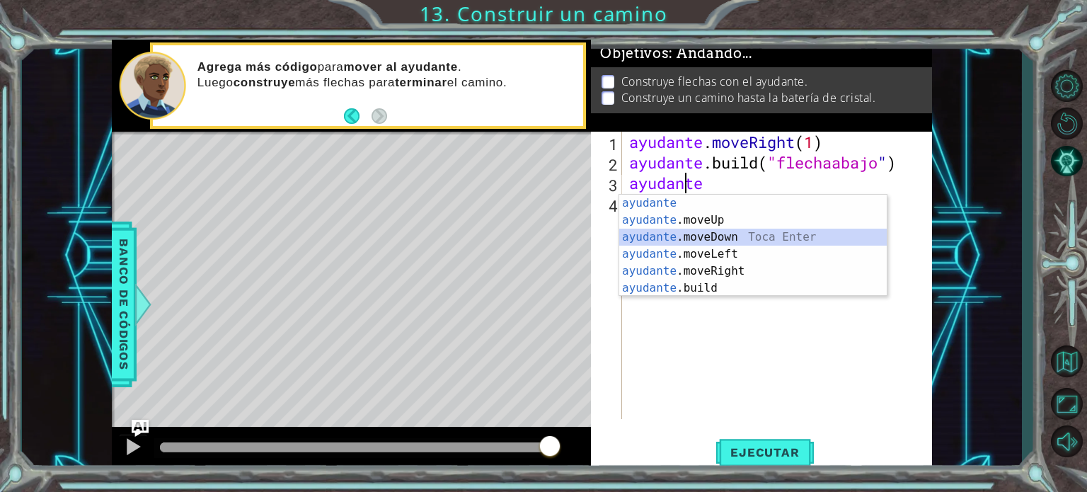
click at [737, 238] on div "ayudante [PERSON_NAME] enter ayudante .moveUp Toca Enter ayudante .moveDown Toc…" at bounding box center [752, 263] width 267 height 136
type textarea "helper.moveDown(1)"
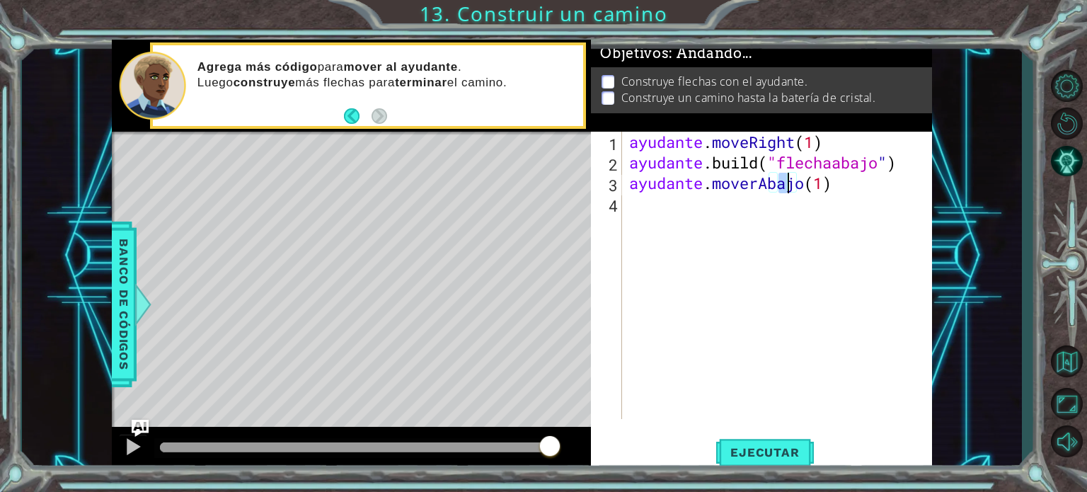
click at [724, 214] on div "ayudante . moveRight ( 1 ) ayudante .build ( "flechaabajo " ) ayudante . moverA…" at bounding box center [780, 296] width 309 height 328
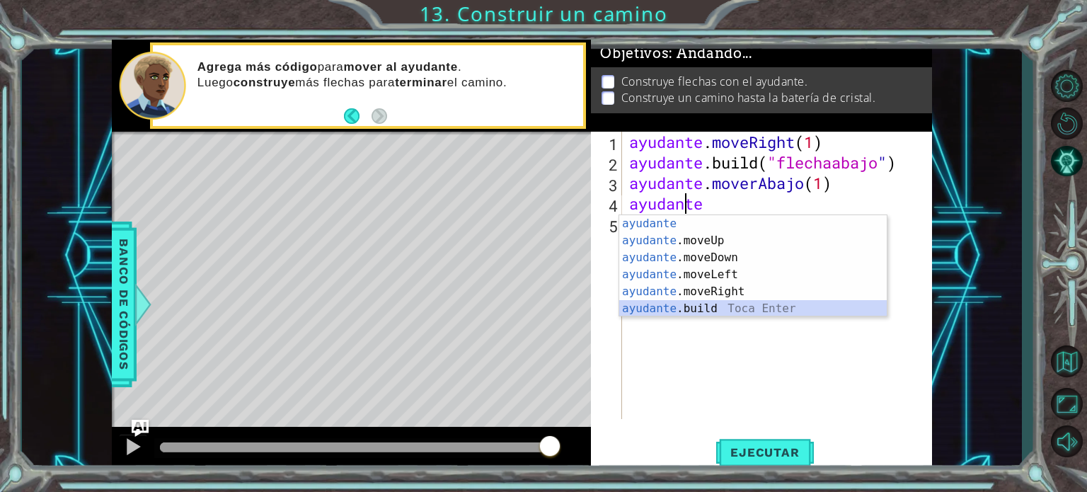
click at [710, 302] on div "ayudante [PERSON_NAME] enter ayudante .moveUp Toca Enter ayudante .moveDown Toc…" at bounding box center [752, 283] width 267 height 136
type textarea "[DOMAIN_NAME]("rightArrow")"
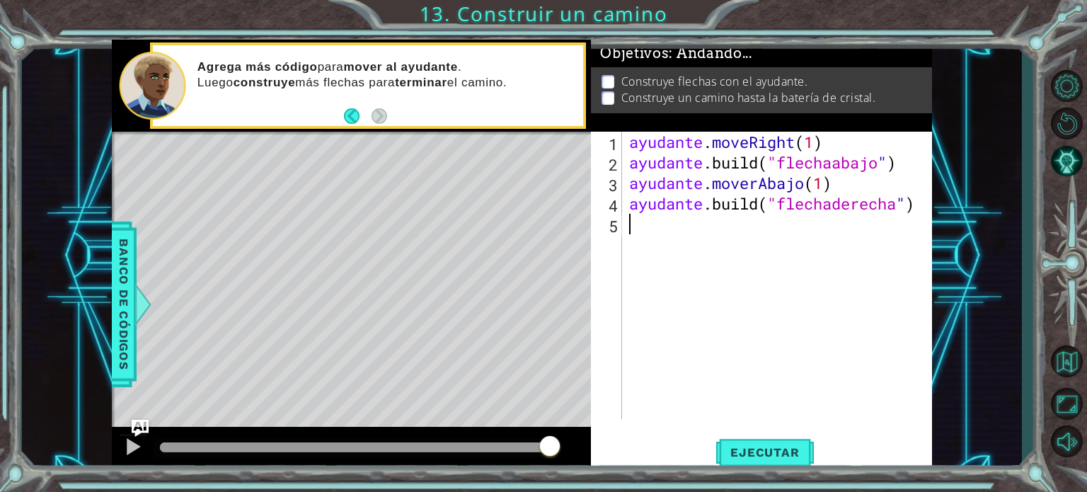
click at [738, 243] on div "ayudante . moveRight ( 1 ) ayudante .build ( "flechaabajo " ) ayudante . moverA…" at bounding box center [780, 296] width 309 height 328
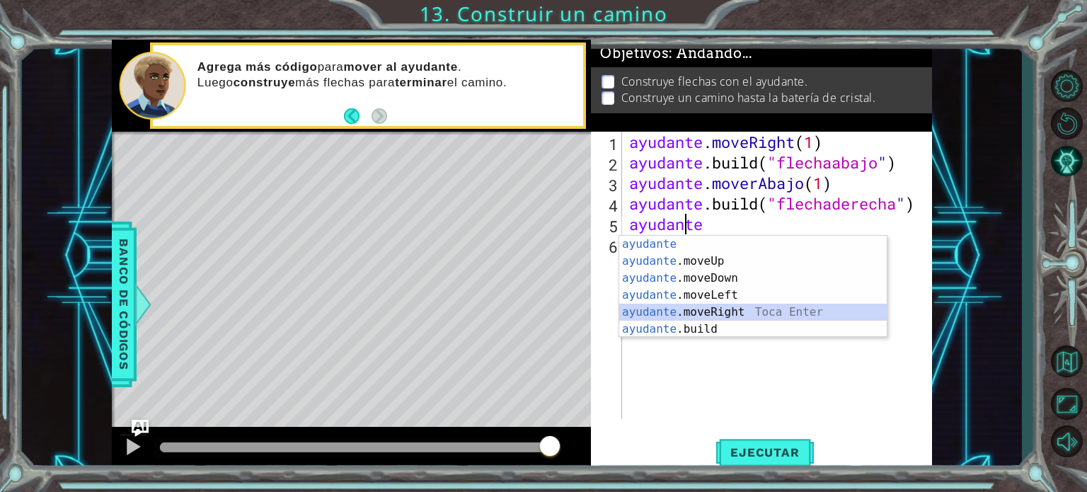
click at [723, 311] on div "ayudante [PERSON_NAME] enter ayudante .moveUp Toca Enter ayudante .moveDown Toc…" at bounding box center [752, 304] width 267 height 136
type textarea "helper.moveRight(1)"
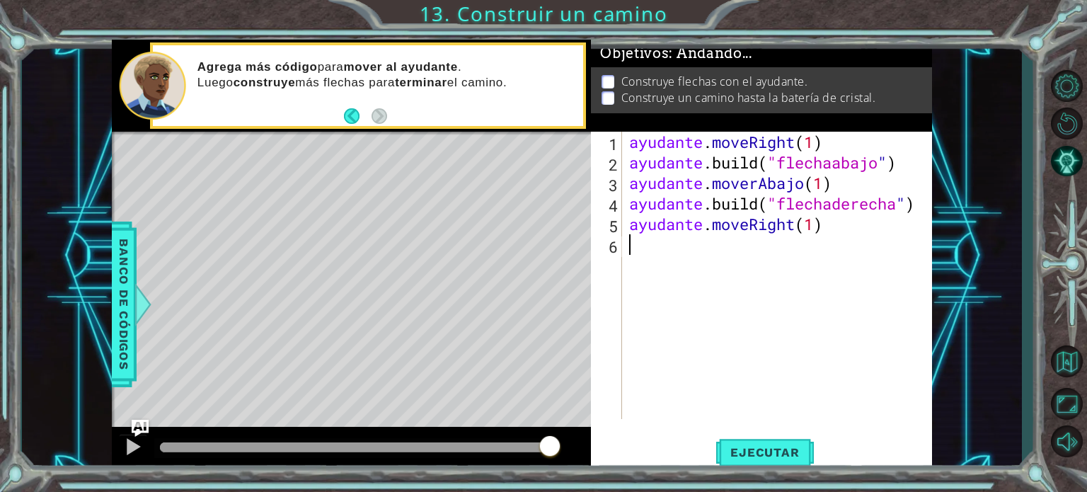
click at [705, 254] on div "ayudante . moveRight ( 1 ) ayudante .build ( "flechaabajo " ) ayudante . moverA…" at bounding box center [780, 296] width 309 height 328
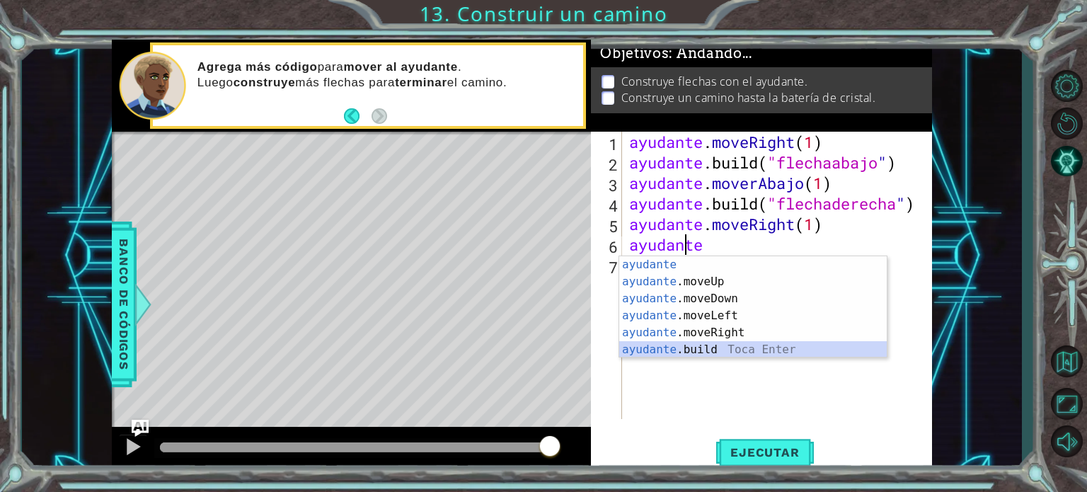
click at [700, 350] on div "ayudante [PERSON_NAME] enter ayudante .moveUp Toca Enter ayudante .moveDown Toc…" at bounding box center [752, 324] width 267 height 136
type textarea "[DOMAIN_NAME]("rightArrow")"
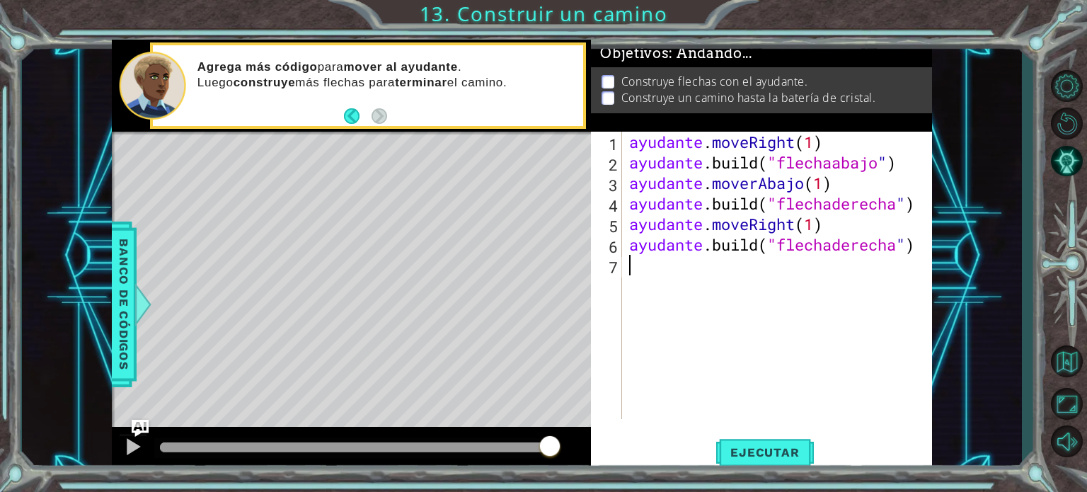
click at [700, 296] on div "ayudante . moveRight ( 1 ) ayudante .build ( "flechaabajo " ) ayudante . moverA…" at bounding box center [780, 296] width 309 height 328
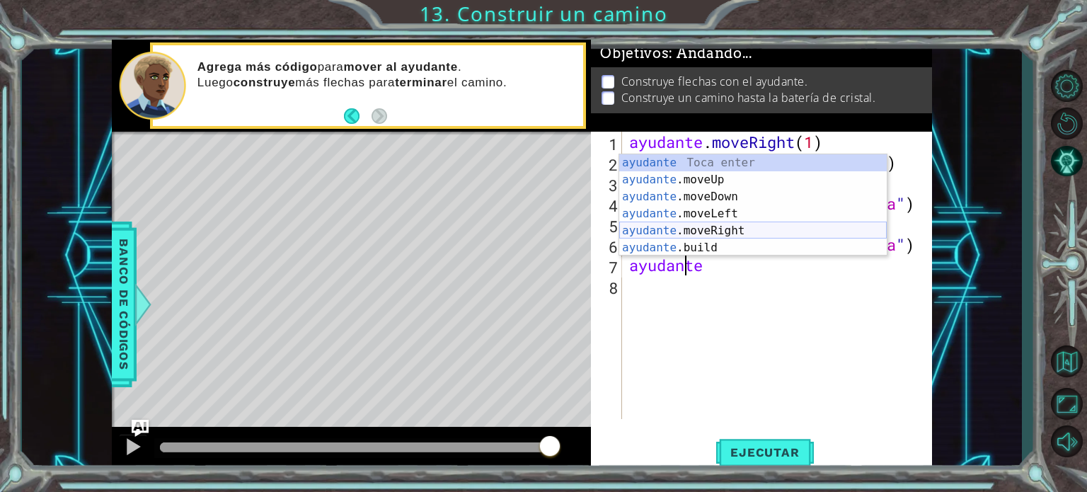
click at [744, 224] on div "ayudante [PERSON_NAME] enter ayudante .moveUp Toca Enter ayudante .moveDown Toc…" at bounding box center [752, 222] width 267 height 136
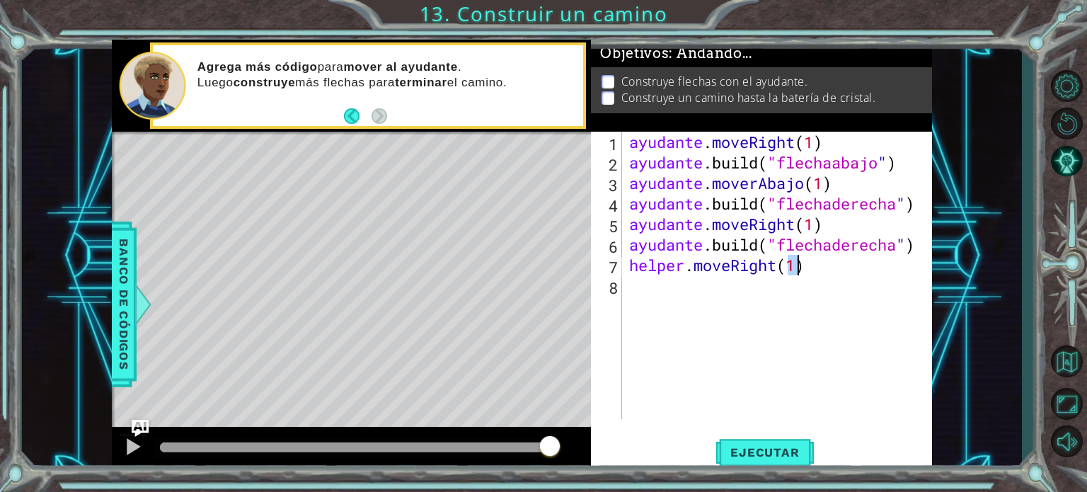
type textarea "helper.moveRight(1)"
click at [700, 277] on div "ayudante . moveRight ( 1 ) ayudante .build ( "flechaabajo " ) ayudante . moverA…" at bounding box center [780, 296] width 309 height 328
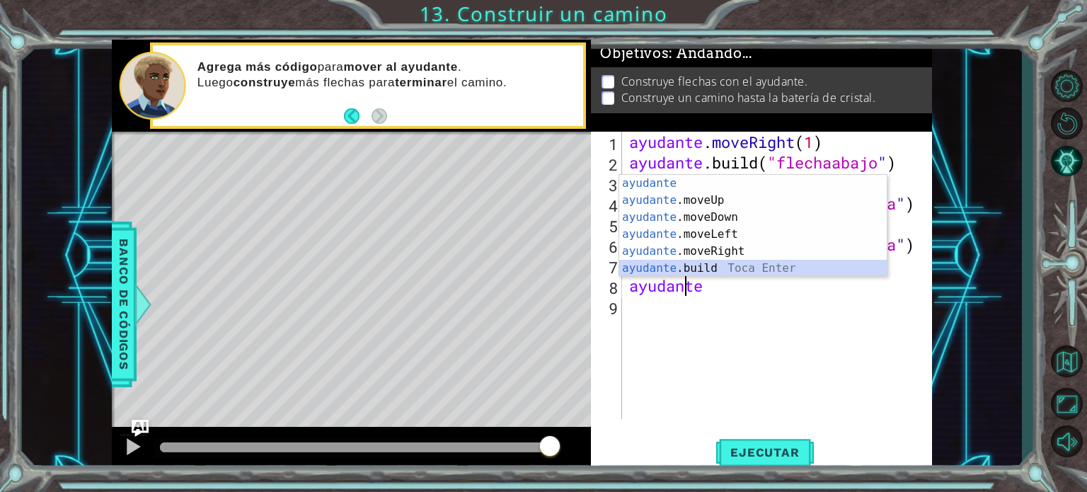
click at [721, 267] on div "ayudante [PERSON_NAME] enter ayudante .moveUp Toca Enter ayudante .moveDown Toc…" at bounding box center [752, 243] width 267 height 136
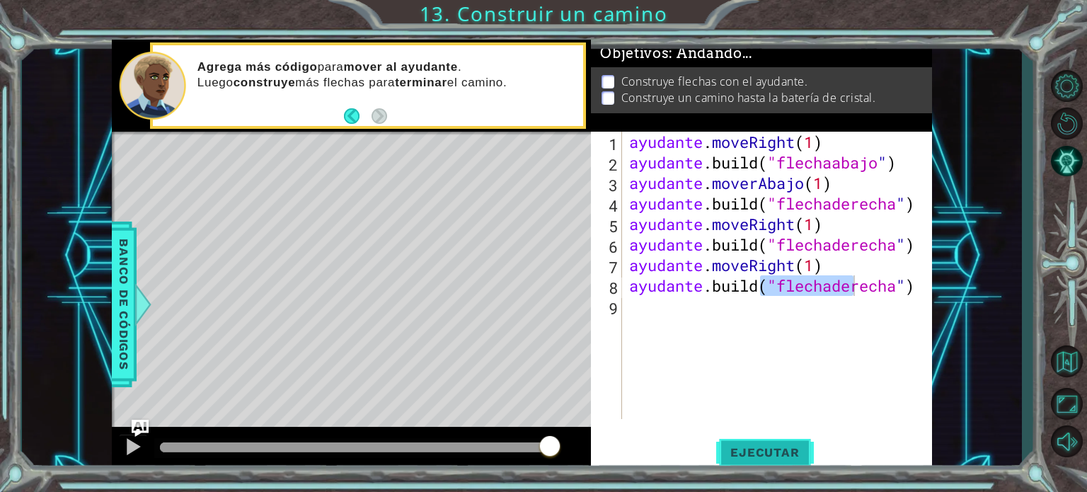
click at [758, 443] on button "Ejecutar" at bounding box center [764, 452] width 97 height 34
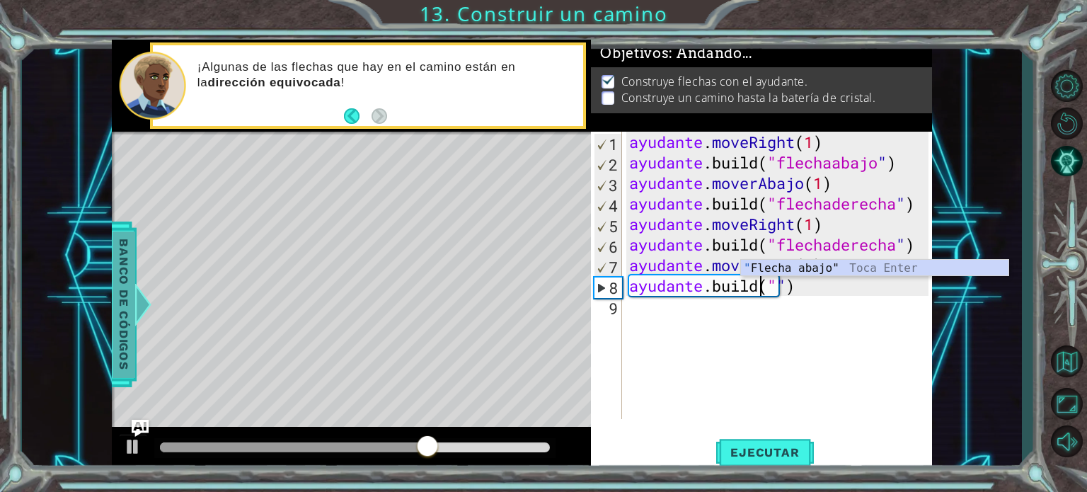
click at [117, 284] on font "Banco de códigos" at bounding box center [124, 303] width 14 height 131
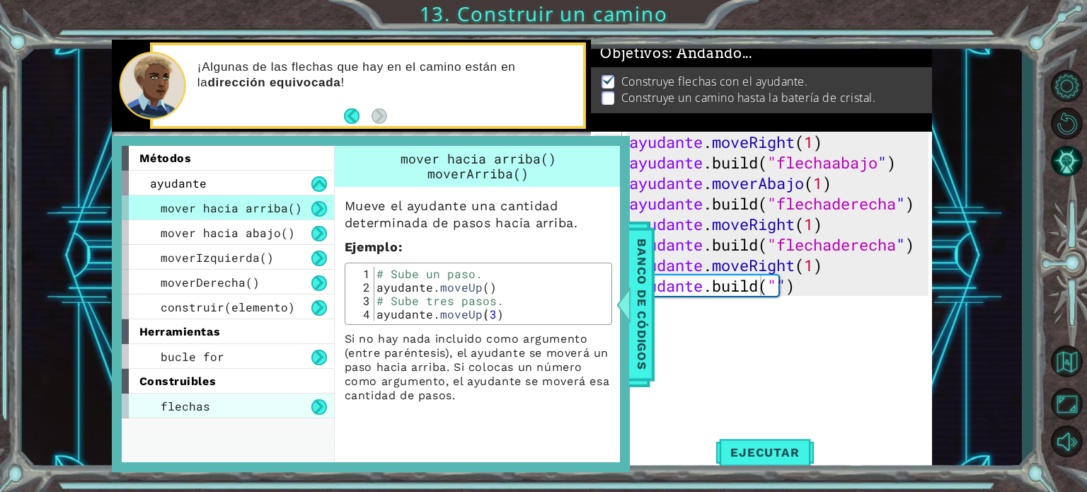
click at [242, 394] on div "flechas" at bounding box center [228, 405] width 212 height 25
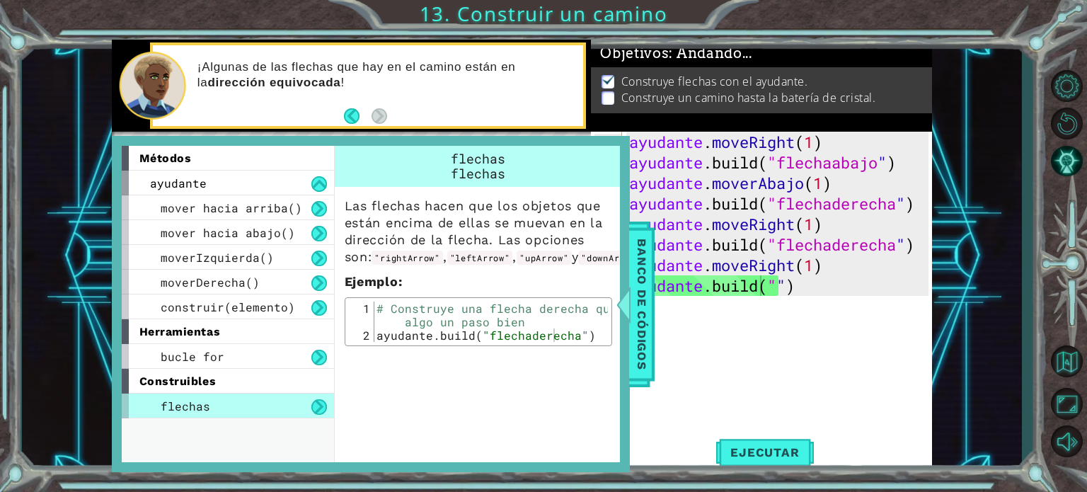
click at [776, 294] on div "ayudante . moveRight ( 1 ) ayudante .build ( "flechaabajo " ) ayudante . moverA…" at bounding box center [780, 296] width 309 height 328
click at [806, 284] on div "ayudante . moveRight ( 1 ) ayudante .build ( "flechaabajo " ) ayudante . moverA…" at bounding box center [780, 296] width 309 height 328
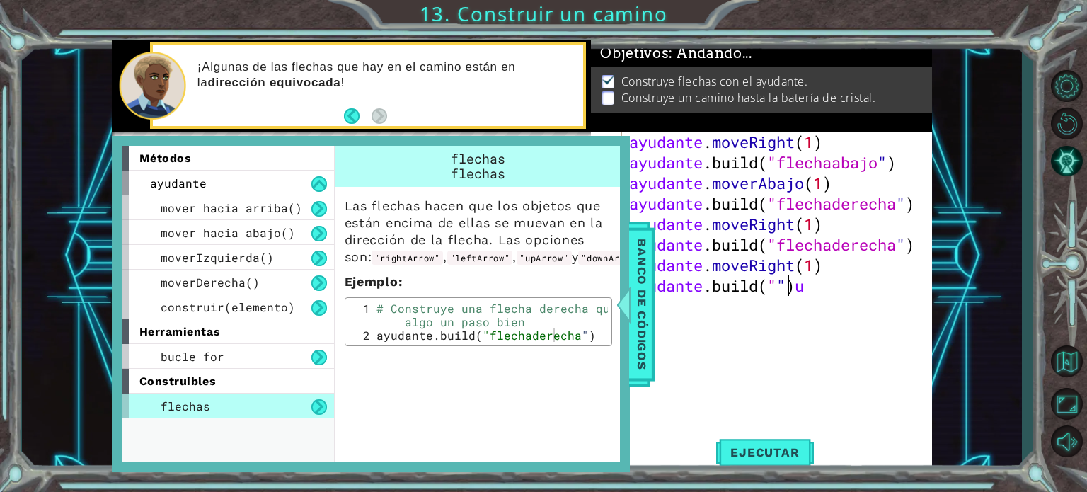
scroll to position [0, 6]
click at [793, 291] on div "ayudante . moveRight ( 1 ) ayudante .build ( "flechaabajo " ) ayudante . moverA…" at bounding box center [780, 296] width 309 height 328
click at [764, 280] on div "ayudante . moveRight ( 1 ) ayudante .build ( "flechaabajo " ) ayudante . moverA…" at bounding box center [780, 296] width 309 height 328
type textarea "[DOMAIN_NAME]("uparrow")"
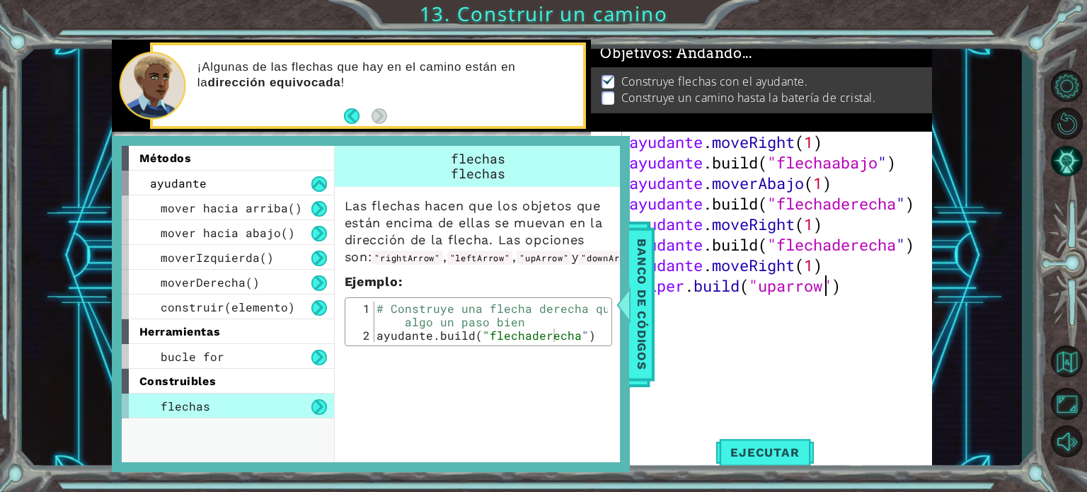
scroll to position [0, 0]
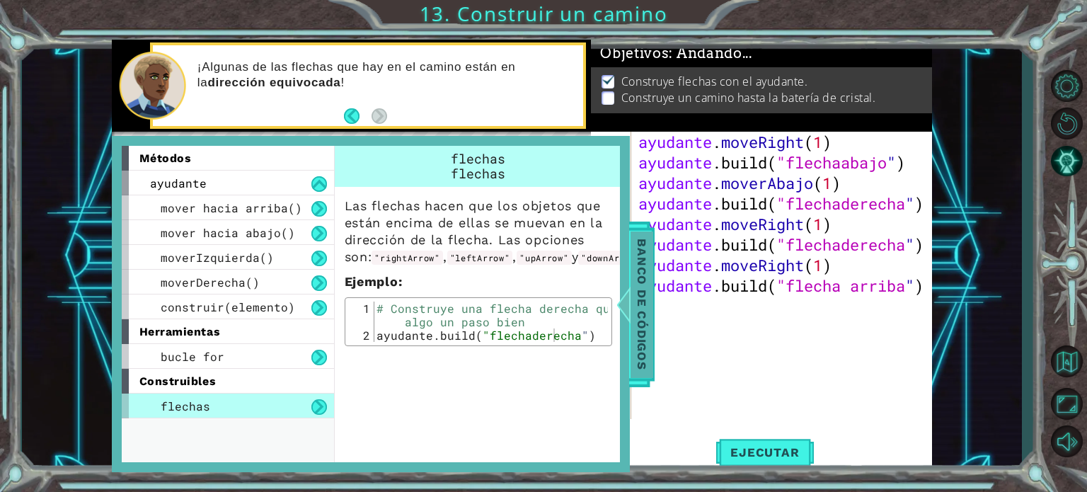
click at [646, 323] on font "Banco de códigos" at bounding box center [642, 303] width 14 height 131
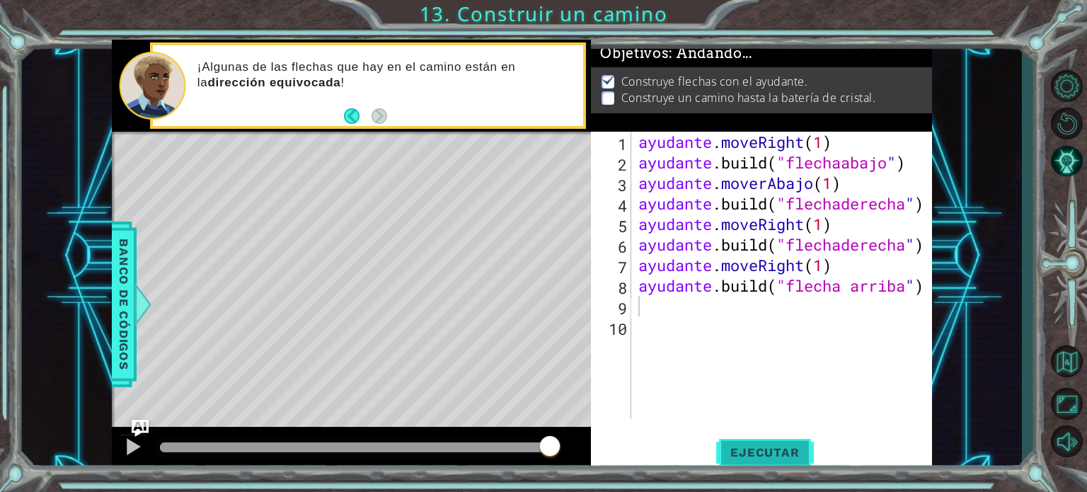
click at [744, 444] on button "Ejecutar" at bounding box center [764, 452] width 97 height 34
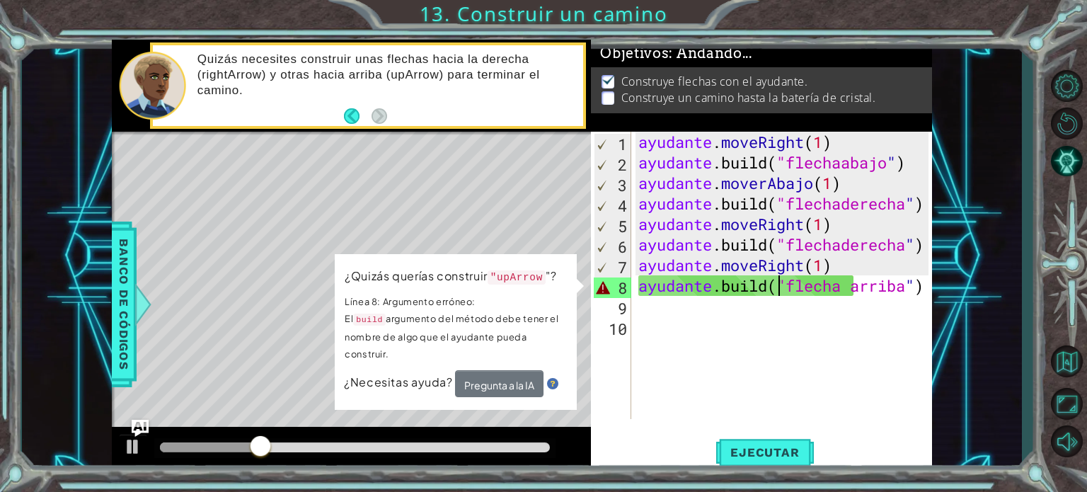
click at [774, 284] on div "ayudante . moveRight ( 1 ) ayudante .build ( "flechaabajo " ) ayudante . moverA…" at bounding box center [785, 296] width 301 height 328
click at [866, 294] on div "ayudante . moveRight ( 1 ) ayudante .build ( "flechaabajo " ) ayudante . moverA…" at bounding box center [785, 296] width 301 height 328
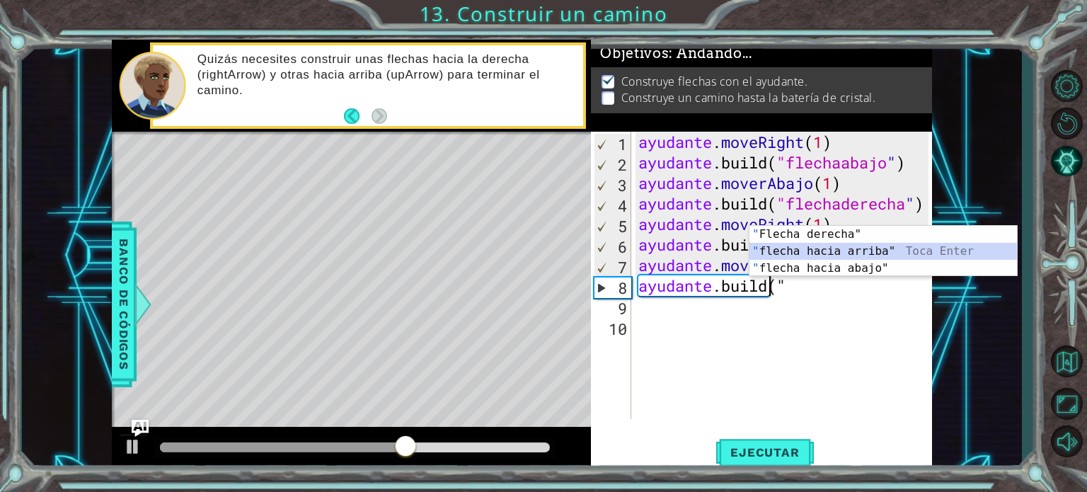
click at [889, 246] on div "" Flecha derecha" Toca Enter " flecha hacia arriba" Toca Enter " flecha hacia a…" at bounding box center [882, 268] width 267 height 85
type textarea "[DOMAIN_NAME]("uparrow""
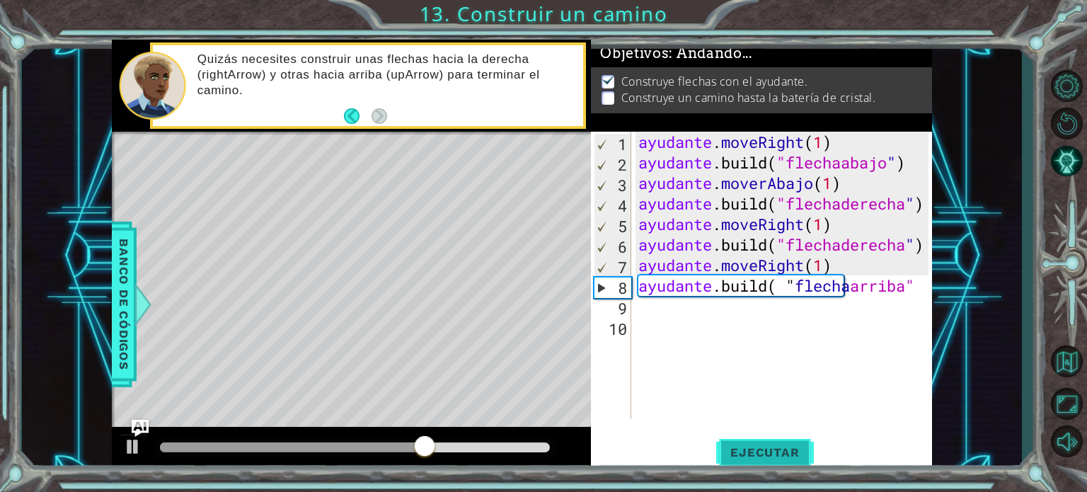
click at [758, 441] on button "Ejecutar" at bounding box center [764, 452] width 97 height 34
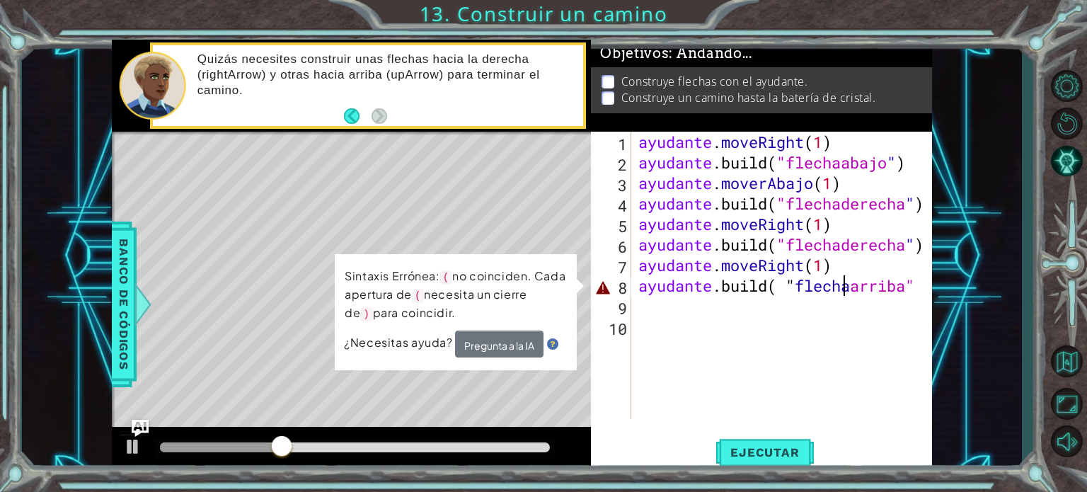
click at [886, 296] on div "ayudante . moveRight ( 1 ) ayudante .build ( "flechaabajo " ) ayudante . moverA…" at bounding box center [785, 296] width 301 height 328
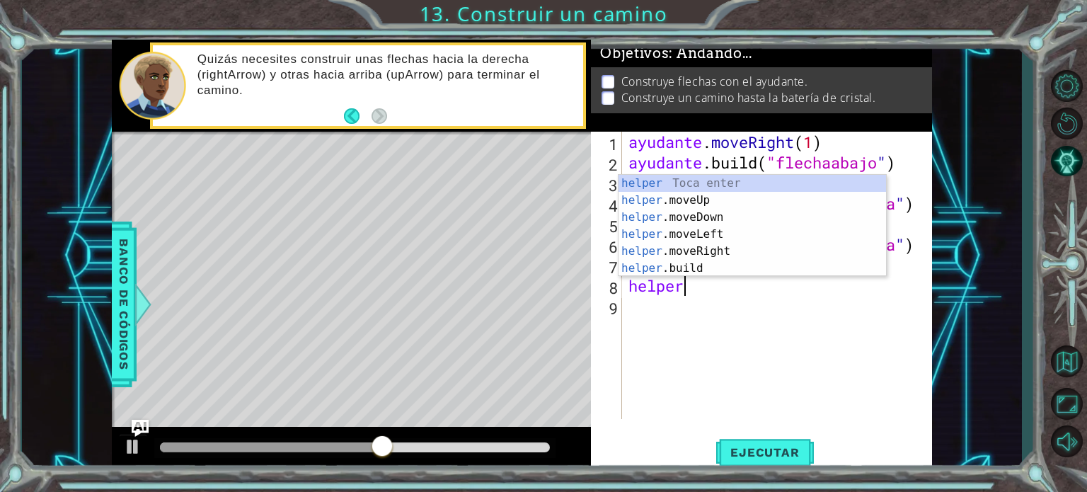
scroll to position [0, 1]
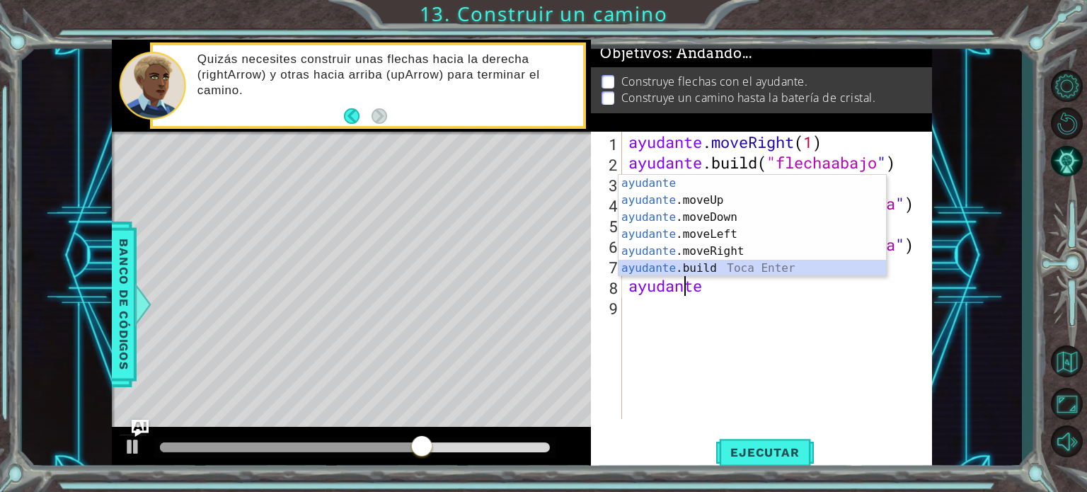
click at [812, 263] on div "ayudante [PERSON_NAME] enter ayudante .moveUp Toca Enter ayudante .moveDown Toc…" at bounding box center [751, 243] width 267 height 136
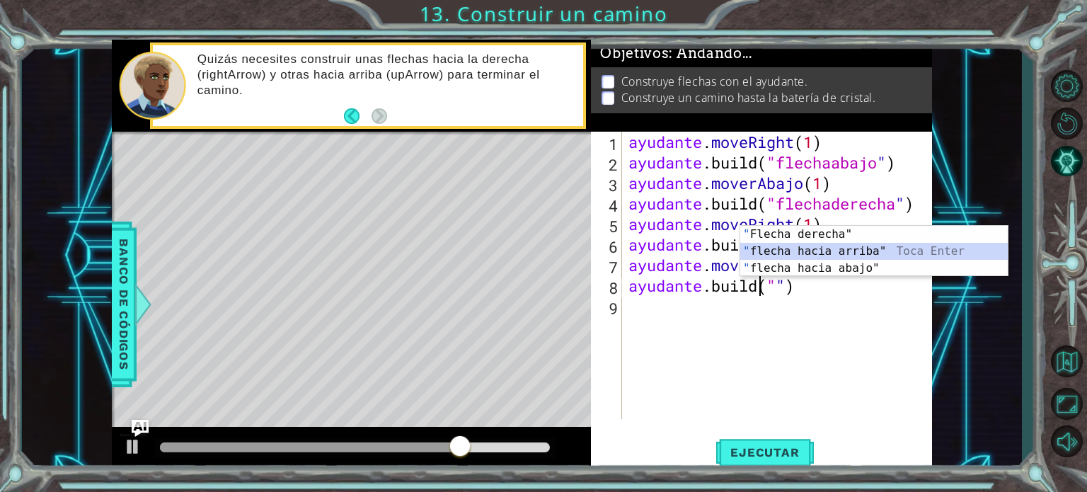
click at [829, 252] on div "" Flecha derecha" Toca Enter " flecha hacia arriba" Toca Enter " flecha hacia a…" at bounding box center [873, 268] width 267 height 85
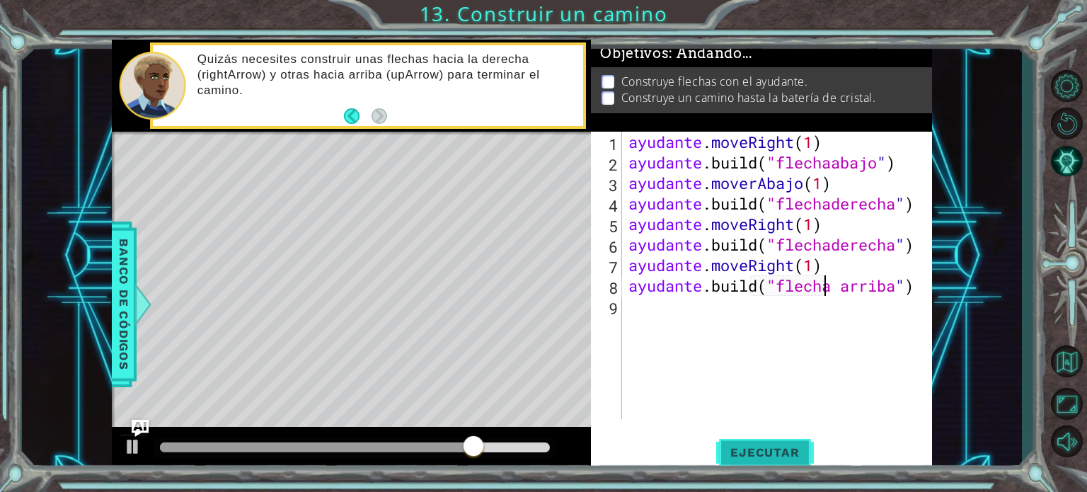
type textarea "[DOMAIN_NAME]("uparrow")"
click at [755, 462] on button "Ejecutar" at bounding box center [764, 452] width 97 height 34
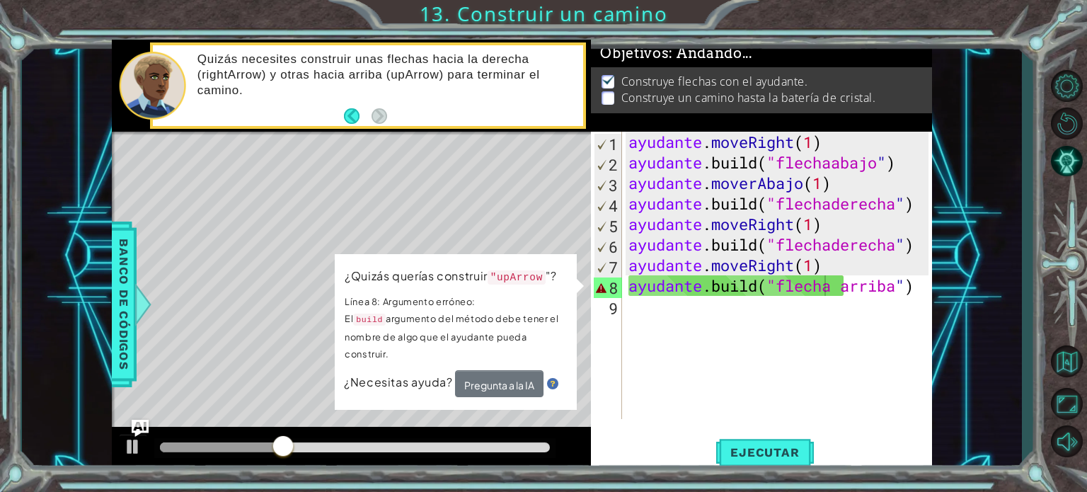
drag, startPoint x: 543, startPoint y: 277, endPoint x: 528, endPoint y: 277, distance: 14.9
click at [528, 277] on code ""upArrow" at bounding box center [517, 278] width 58 height 15
drag, startPoint x: 498, startPoint y: 274, endPoint x: 509, endPoint y: 277, distance: 11.7
click at [509, 277] on code ""upArrow" at bounding box center [516, 277] width 58 height 14
click at [492, 379] on font "Pregunta a la IA" at bounding box center [499, 385] width 70 height 13
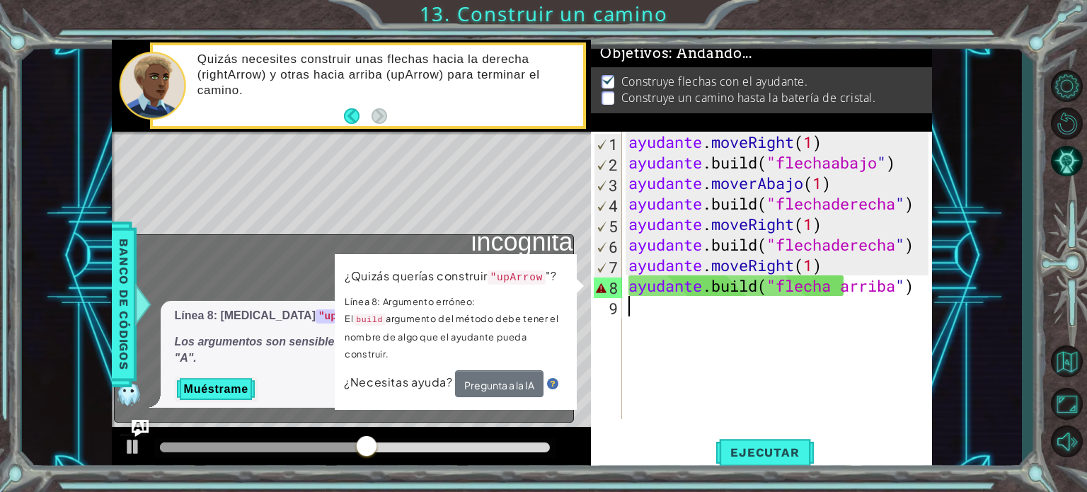
click at [631, 369] on div "ayudante . moveRight ( 1 ) ayudante .build ( "flechaabajo " ) ayudante . moverA…" at bounding box center [780, 296] width 310 height 328
click at [771, 305] on div "ayudante . moveRight ( 1 ) ayudante .build ( "flechaabajo " ) ayudante . moverA…" at bounding box center [780, 296] width 310 height 328
click at [779, 279] on div "ayudante . moveRight ( 1 ) ayudante .build ( "flechaabajo " ) ayudante . moverA…" at bounding box center [780, 296] width 310 height 328
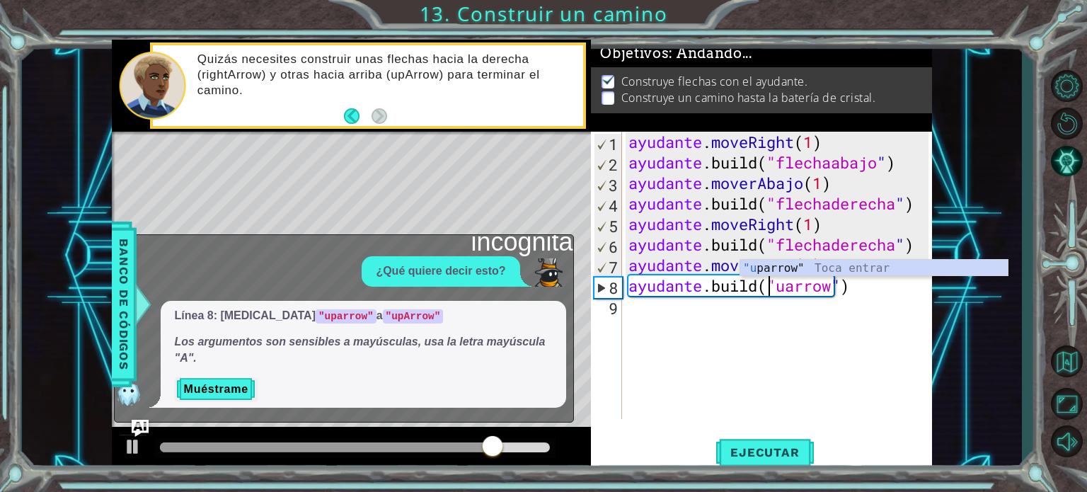
click at [872, 288] on div "ayudante . moveRight ( 1 ) ayudante .build ( "flechaabajo " ) ayudante . moverA…" at bounding box center [780, 296] width 310 height 328
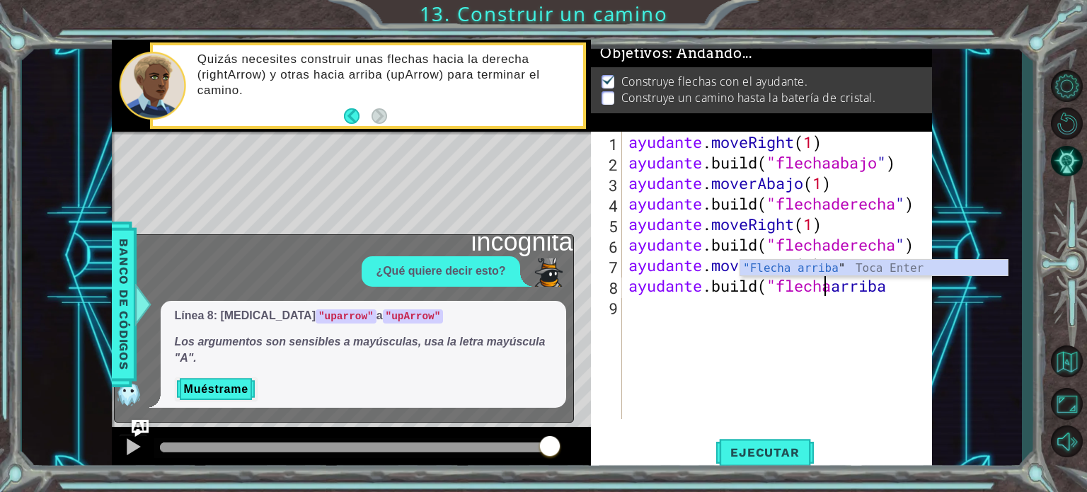
scroll to position [0, 8]
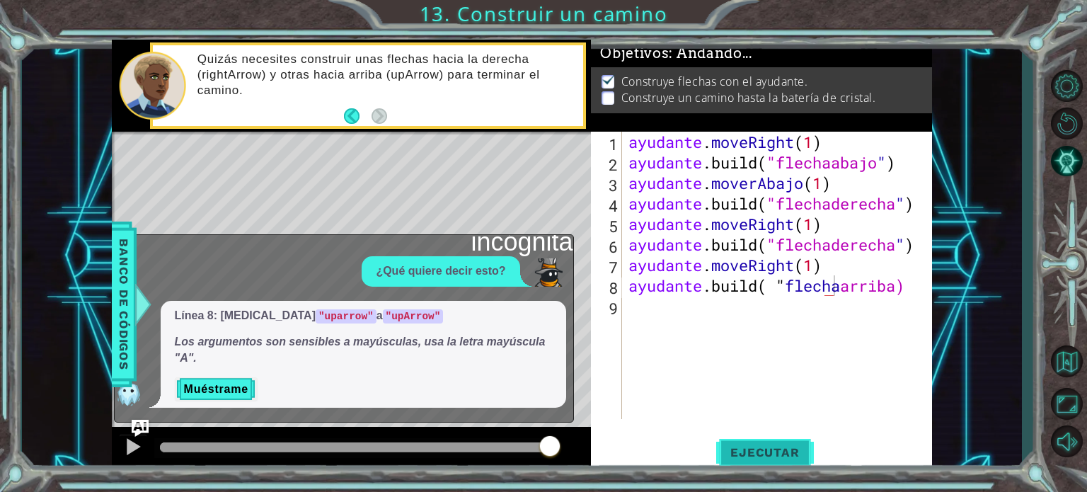
click at [751, 450] on font "Ejecutar" at bounding box center [764, 452] width 69 height 14
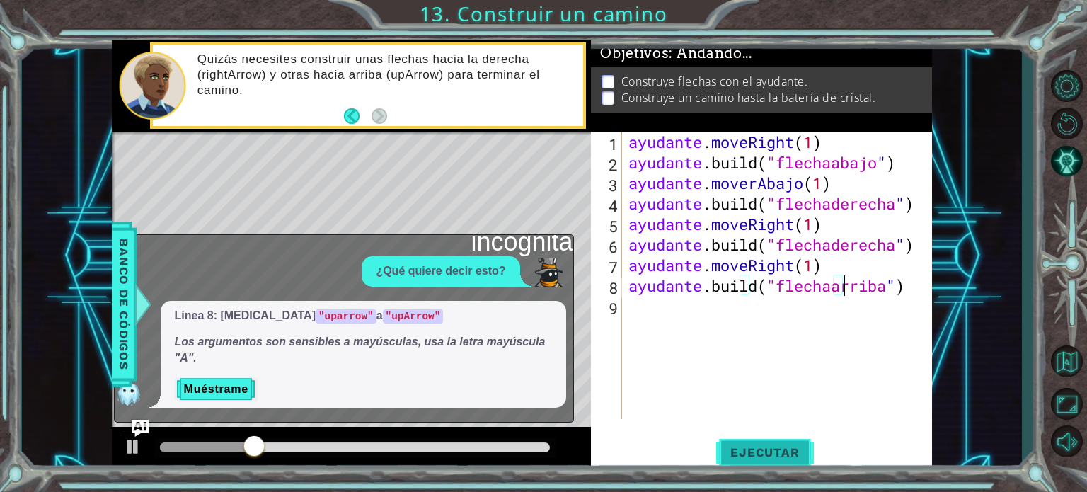
type textarea "[DOMAIN_NAME]("upArrow")"
click at [778, 446] on font "Ejecutar" at bounding box center [764, 452] width 69 height 14
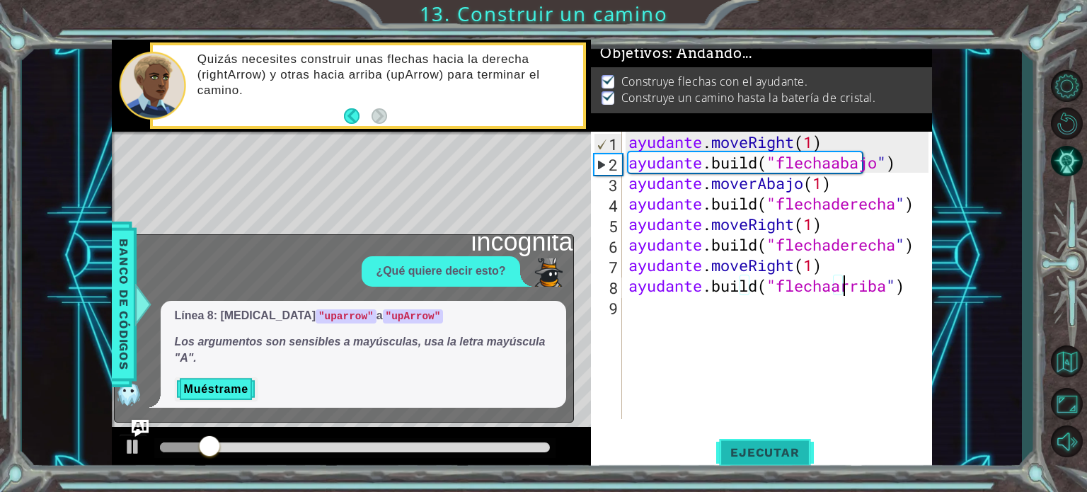
click at [778, 446] on font "Ejecutar" at bounding box center [764, 452] width 69 height 14
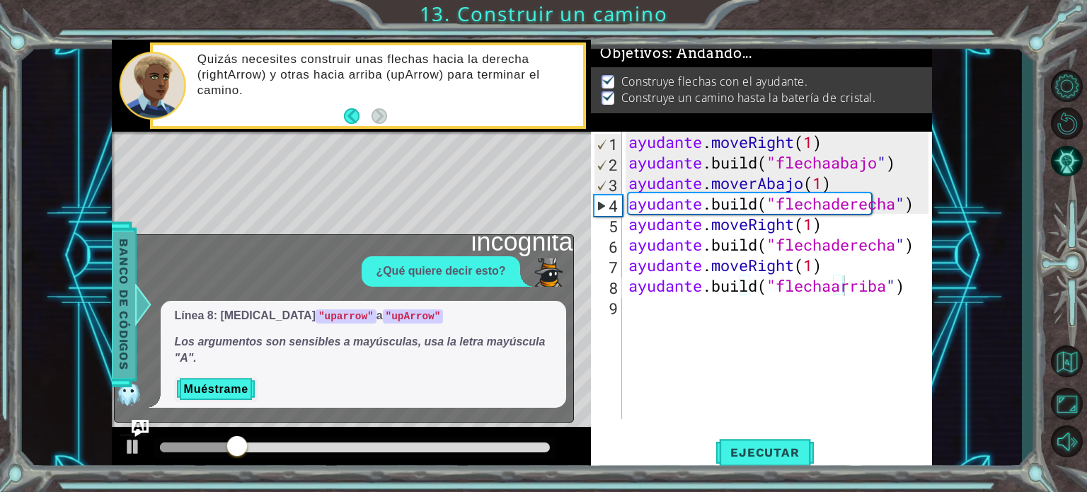
click at [139, 308] on div at bounding box center [143, 304] width 18 height 42
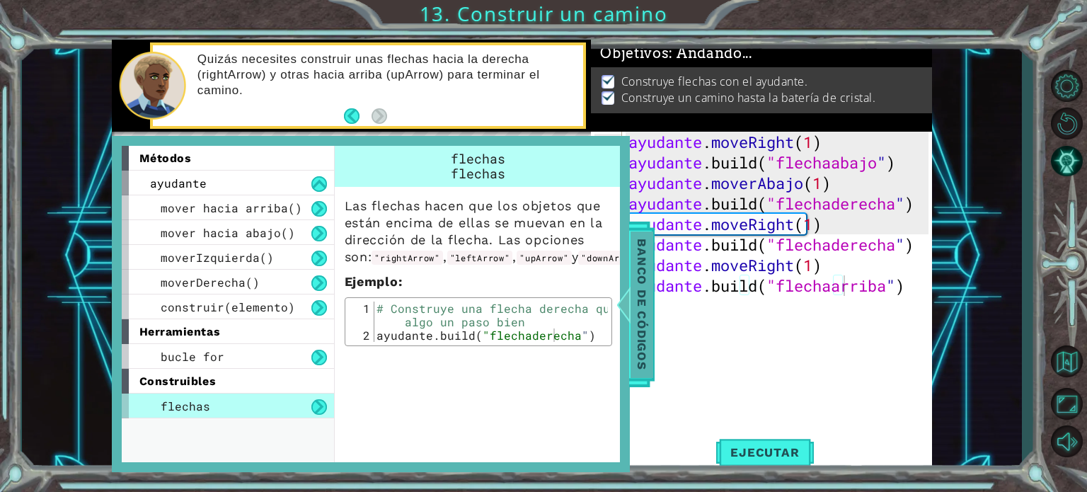
click at [643, 316] on font "Banco de códigos" at bounding box center [642, 303] width 14 height 131
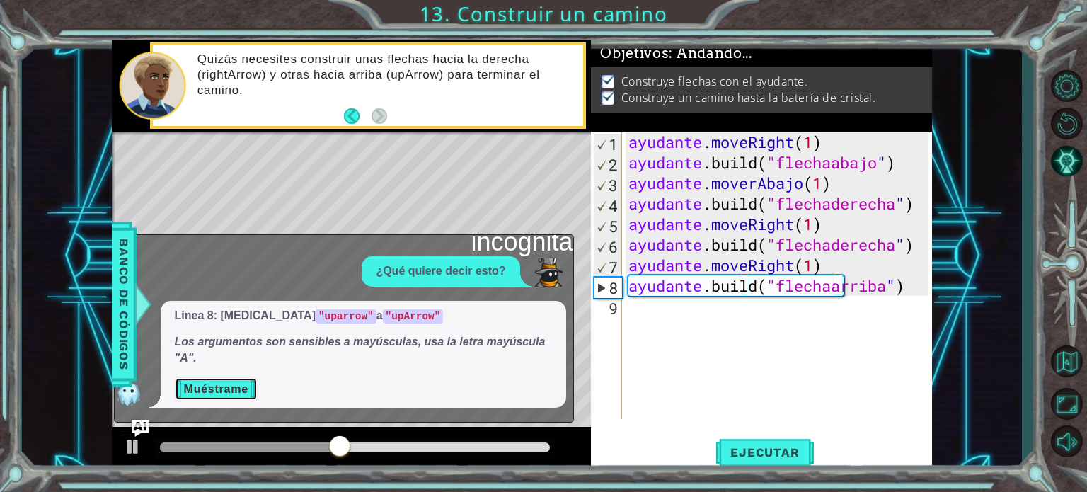
click at [214, 385] on font "Muéstrame" at bounding box center [216, 389] width 64 height 12
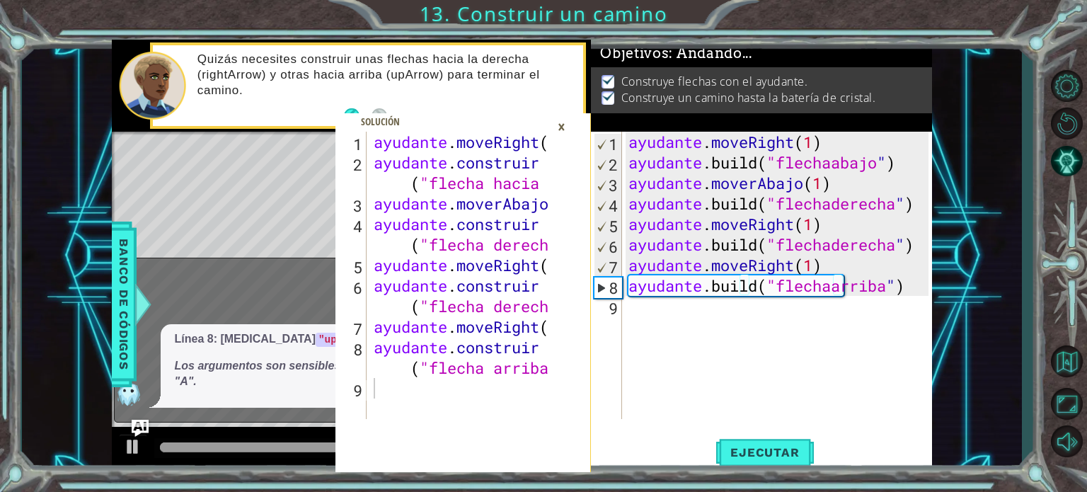
click at [562, 125] on font "×" at bounding box center [562, 126] width 8 height 23
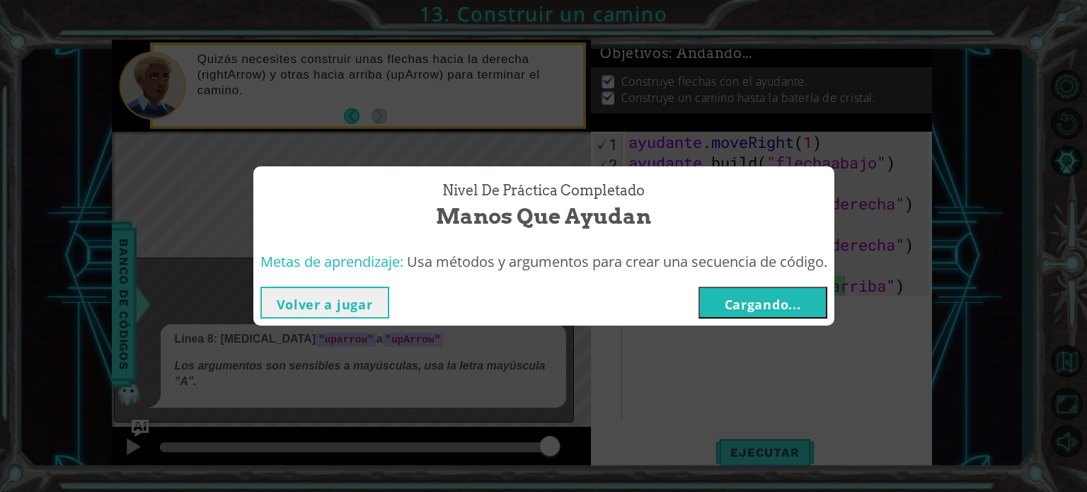
click at [369, 306] on button "Volver a jugar" at bounding box center [324, 303] width 129 height 32
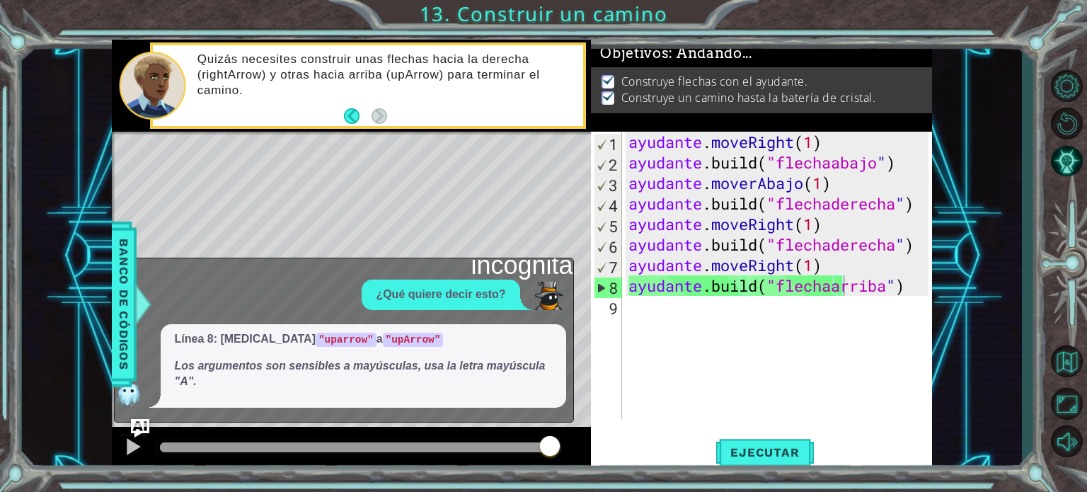
click at [142, 426] on img "Pregúntale a la IA" at bounding box center [139, 428] width 18 height 18
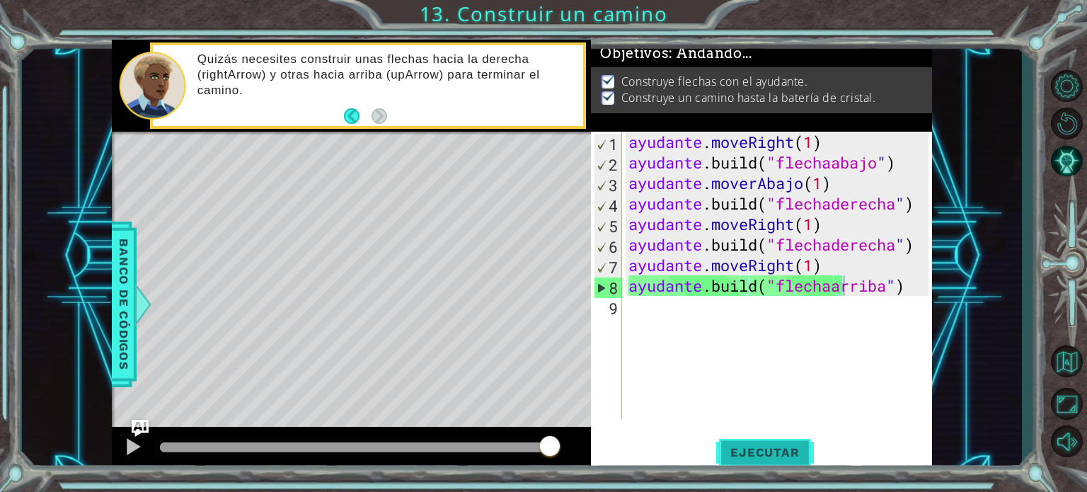
click at [770, 452] on font "Ejecutar" at bounding box center [764, 452] width 69 height 14
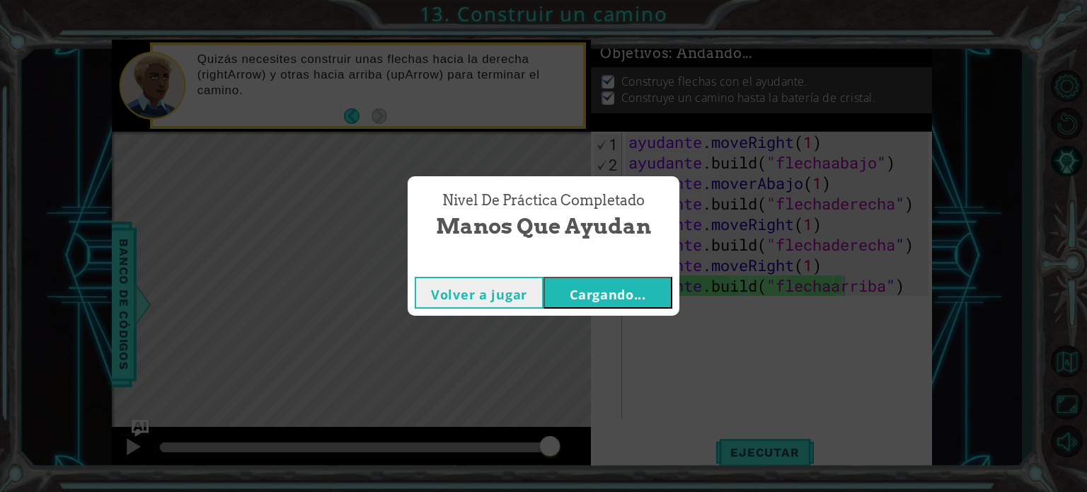
click at [624, 292] on font "Cargando..." at bounding box center [608, 294] width 76 height 17
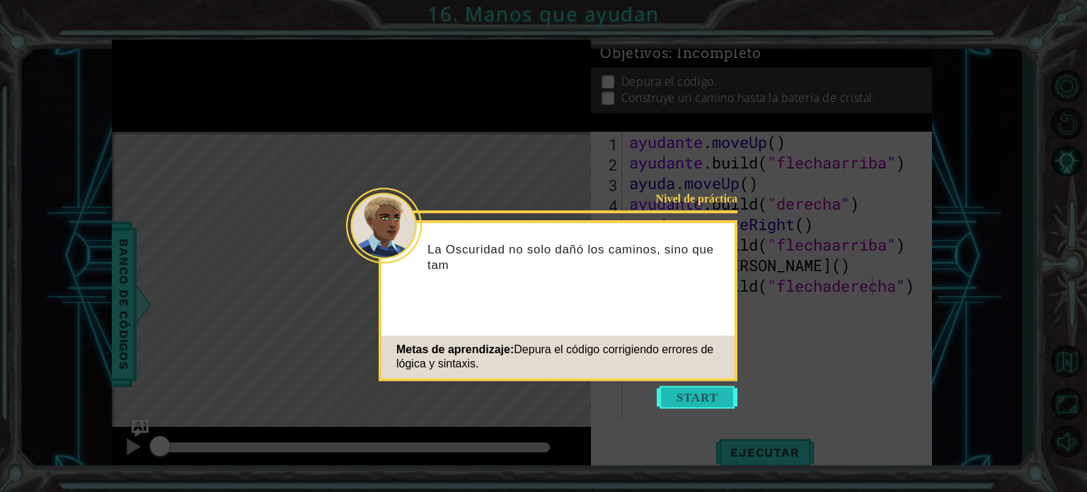
click at [682, 395] on button "Comenzar" at bounding box center [697, 397] width 81 height 23
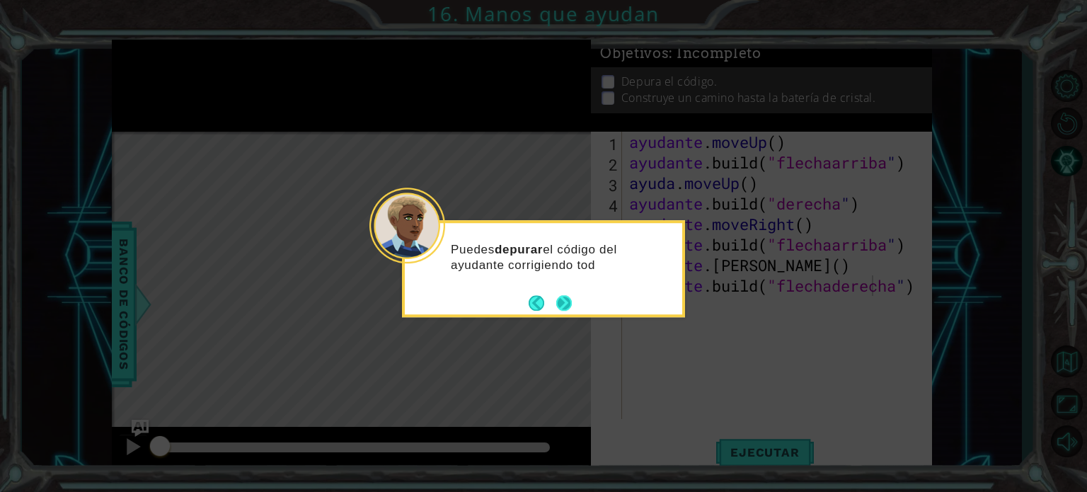
click at [562, 294] on button "Próximo" at bounding box center [563, 302] width 19 height 19
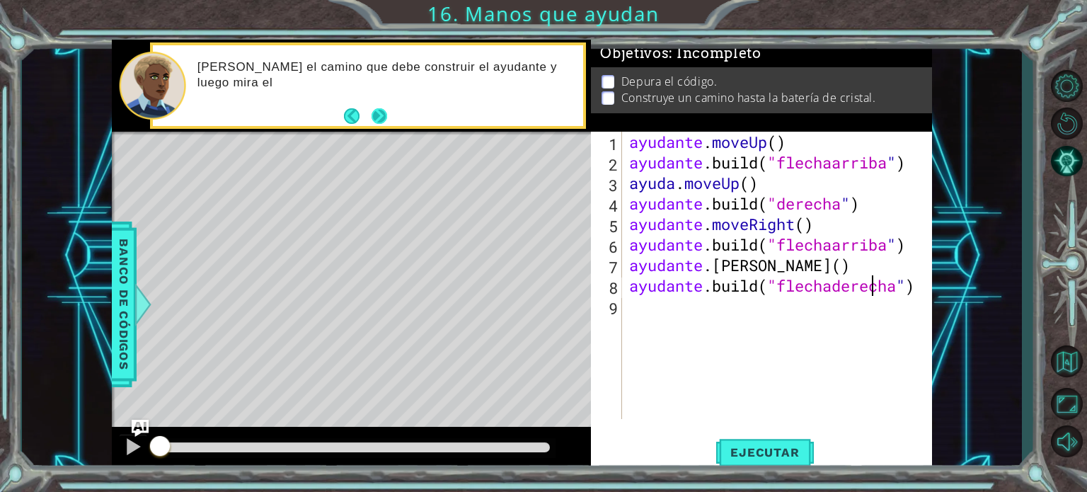
click at [382, 114] on button "Próximo" at bounding box center [380, 117] width 18 height 18
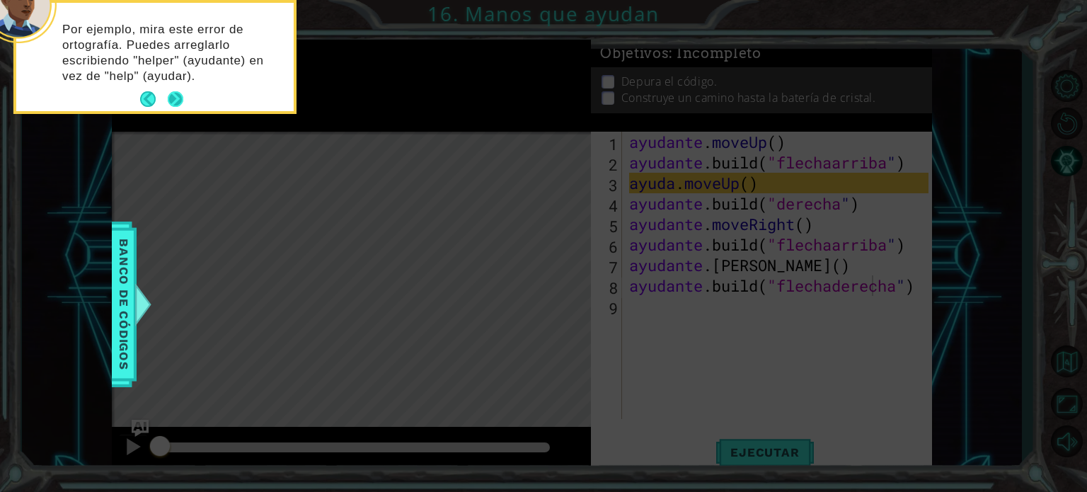
click at [175, 97] on button "Próximo" at bounding box center [175, 98] width 25 height 25
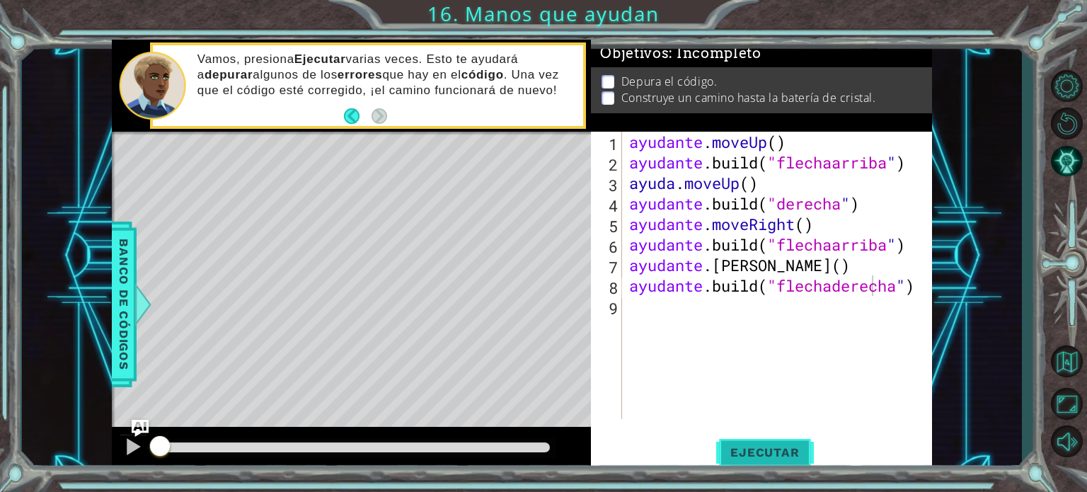
click at [763, 445] on font "Ejecutar" at bounding box center [764, 452] width 69 height 14
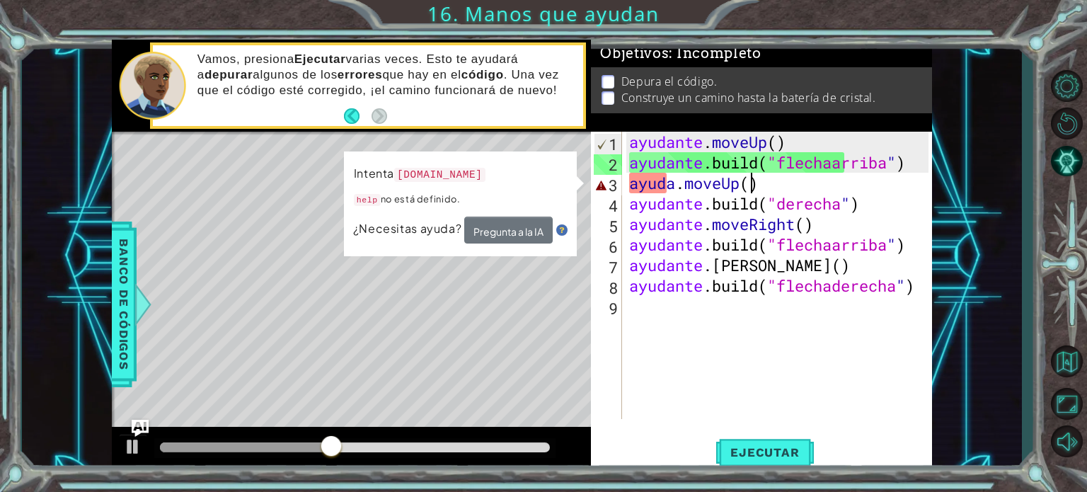
click at [771, 185] on div "ayudante . moveUp ( ) ayudante .build ( "flechaarriba " ) ayuda . moveUp ( ) ay…" at bounding box center [780, 296] width 309 height 328
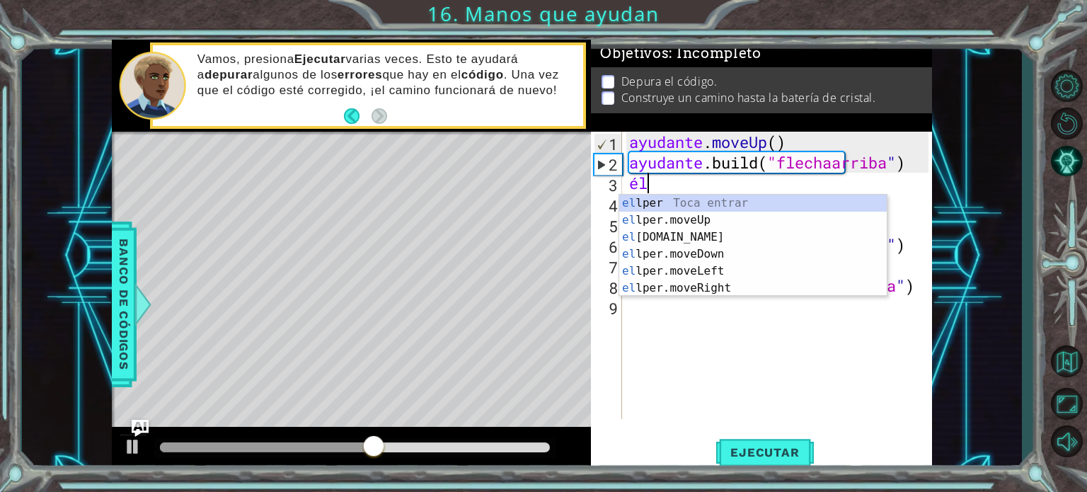
type textarea "h"
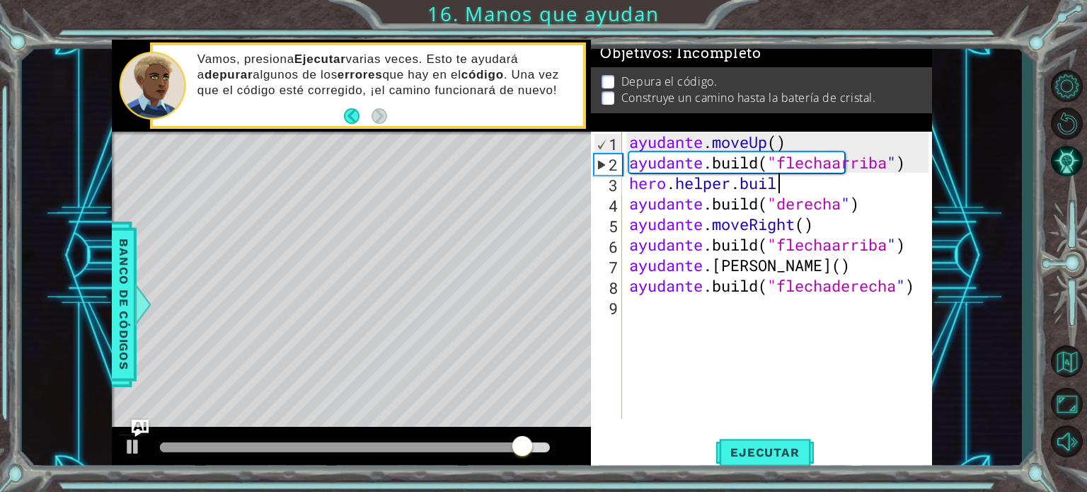
scroll to position [0, 6]
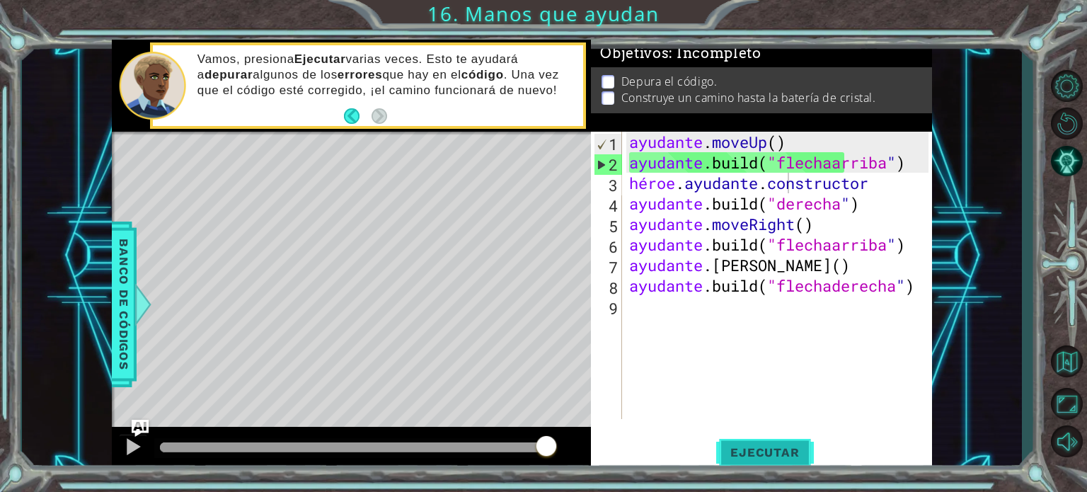
click at [746, 466] on button "Ejecutar" at bounding box center [764, 452] width 97 height 34
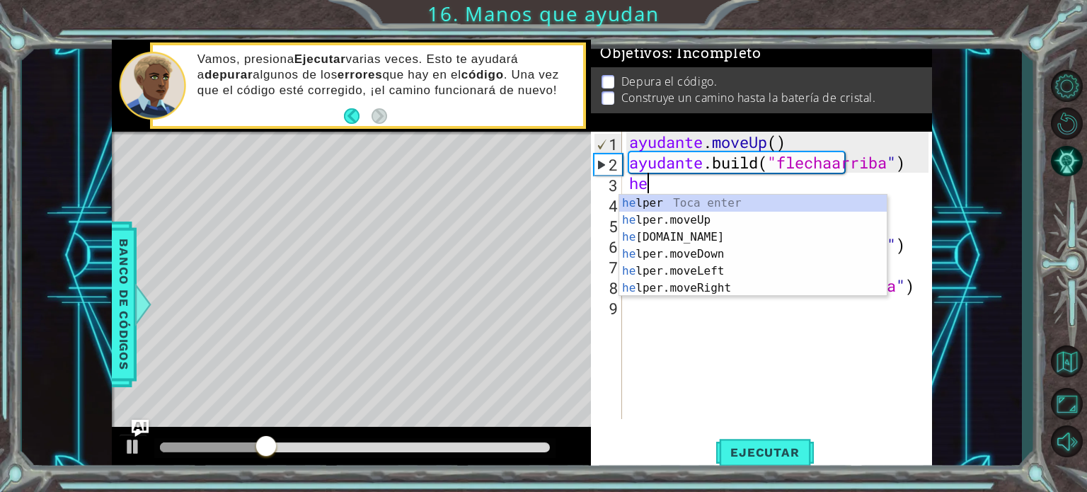
scroll to position [0, 0]
type textarea "h"
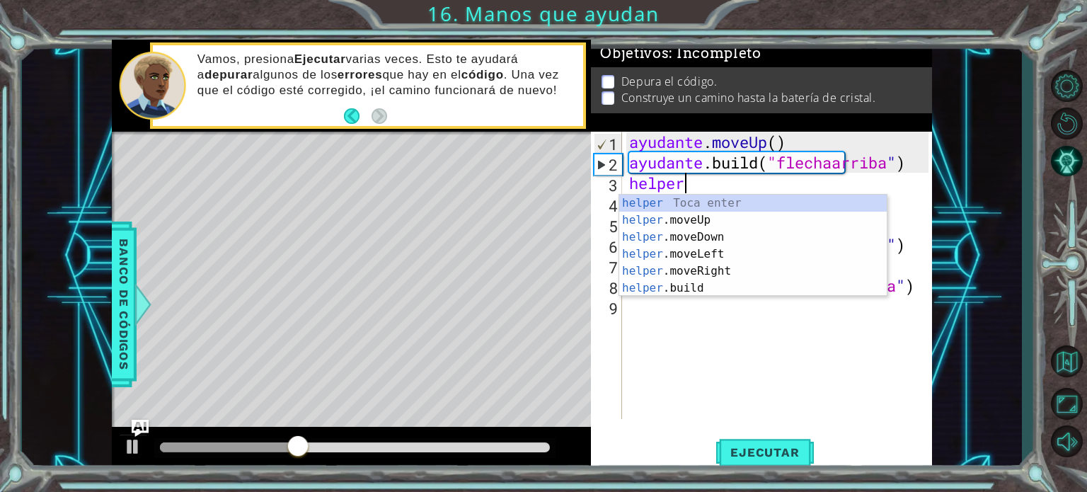
scroll to position [0, 1]
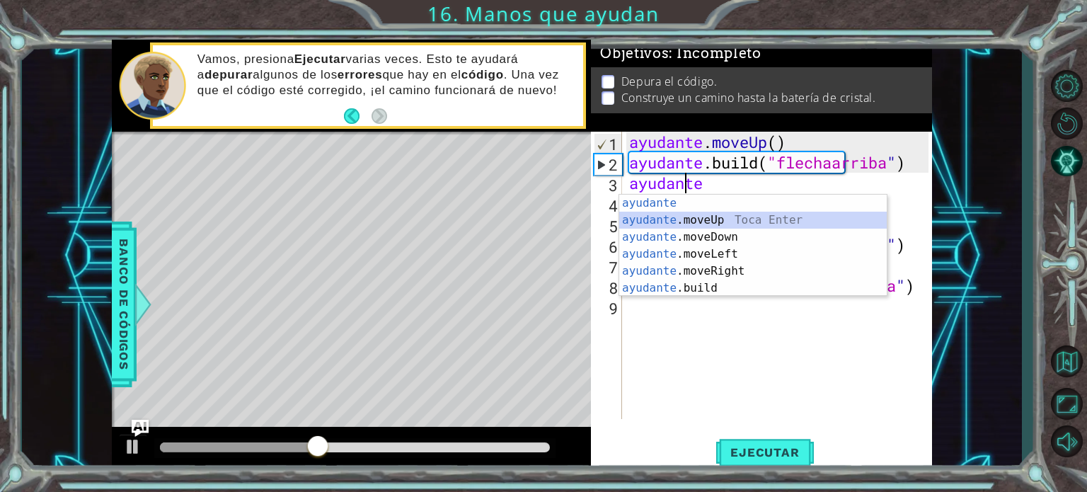
click at [764, 217] on div "ayudante [PERSON_NAME] enter ayudante .moveUp Toca Enter ayudante .moveDown Toc…" at bounding box center [752, 263] width 267 height 136
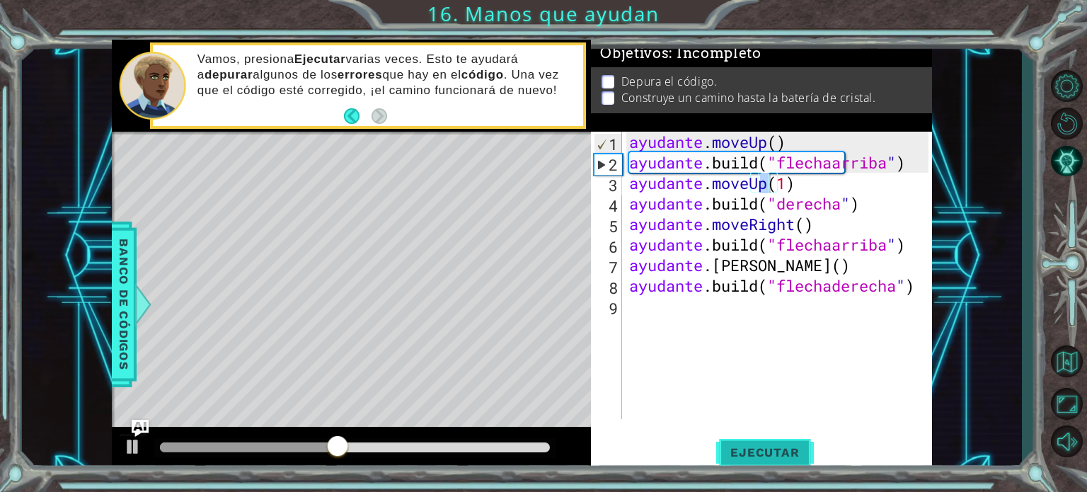
click at [732, 446] on font "Ejecutar" at bounding box center [764, 452] width 69 height 14
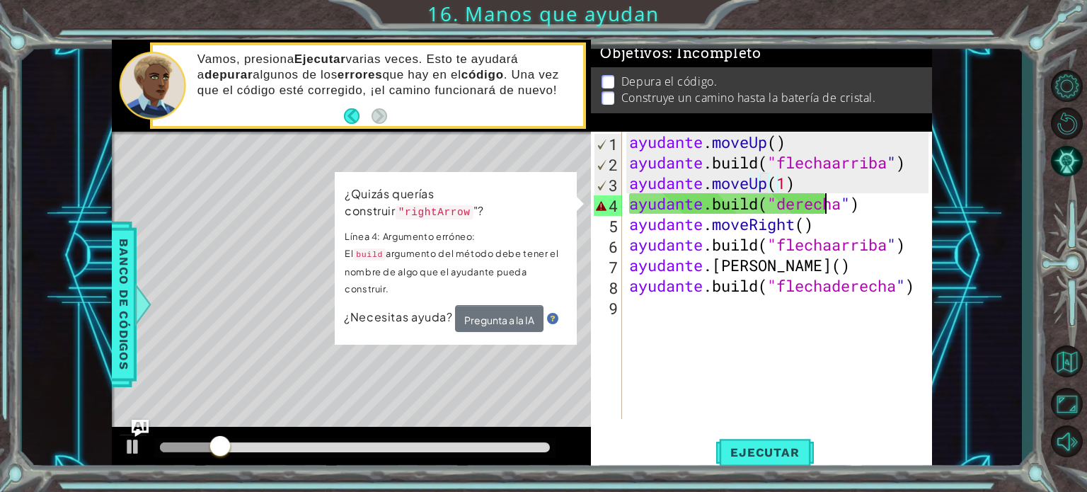
click at [838, 204] on div "ayudante . moveUp ( ) ayudante .build ( "flechaarriba " ) ayudante . moveUp ( 1…" at bounding box center [780, 296] width 309 height 328
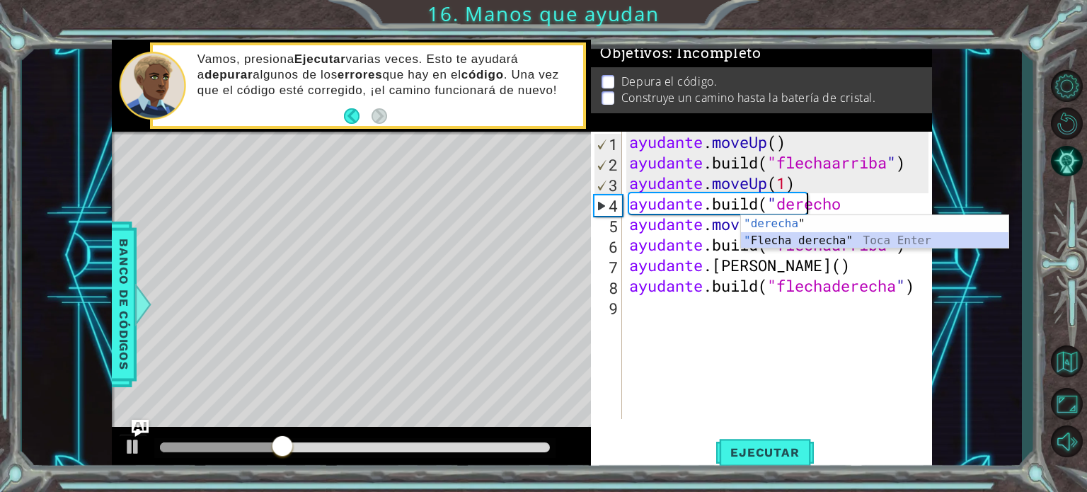
click at [835, 241] on div ""derecha " Toca enter " Flecha derecha" Toca Enter" at bounding box center [874, 249] width 267 height 68
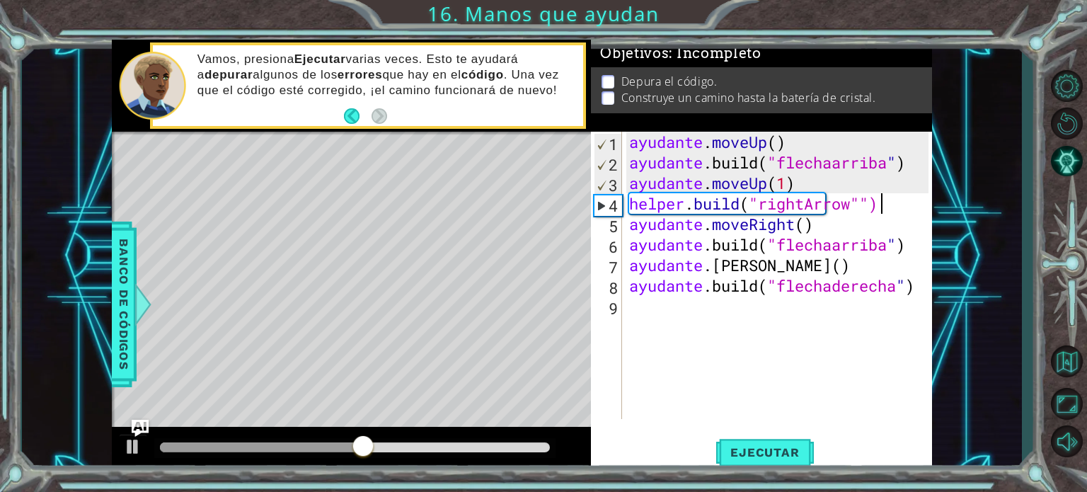
scroll to position [0, 11]
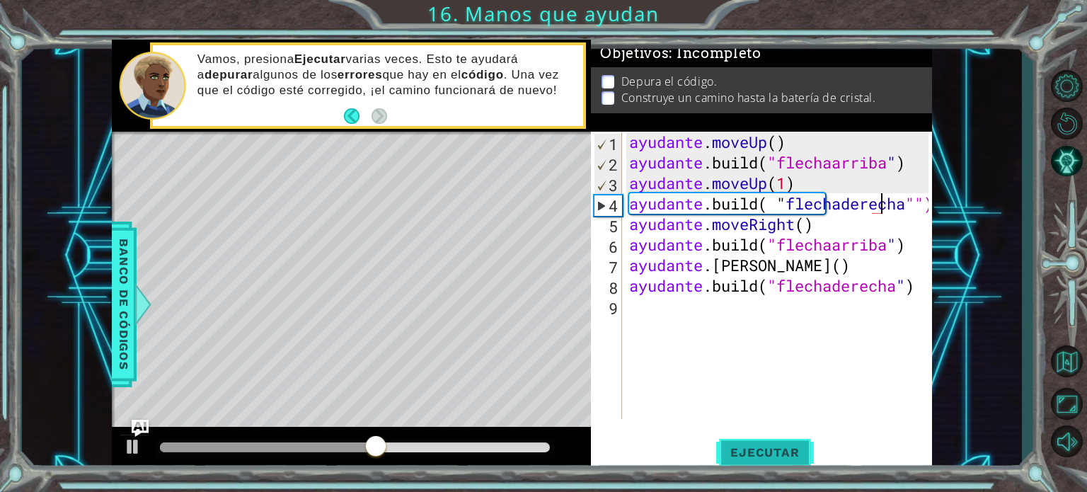
click at [770, 459] on button "Ejecutar" at bounding box center [764, 452] width 97 height 34
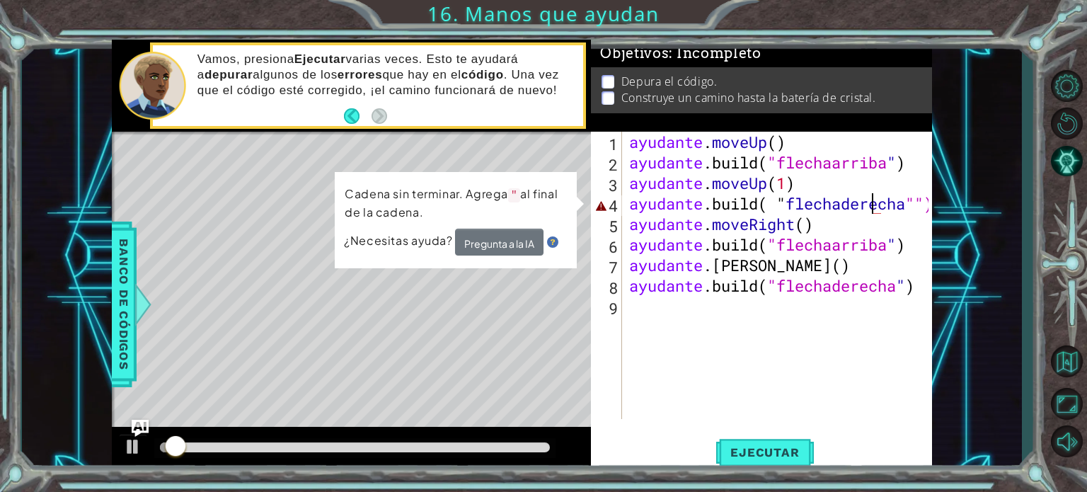
click at [872, 207] on div "ayudante . moveUp ( ) ayudante .build ( "flechaarriba " ) ayudante . moveUp ( 1…" at bounding box center [780, 296] width 309 height 328
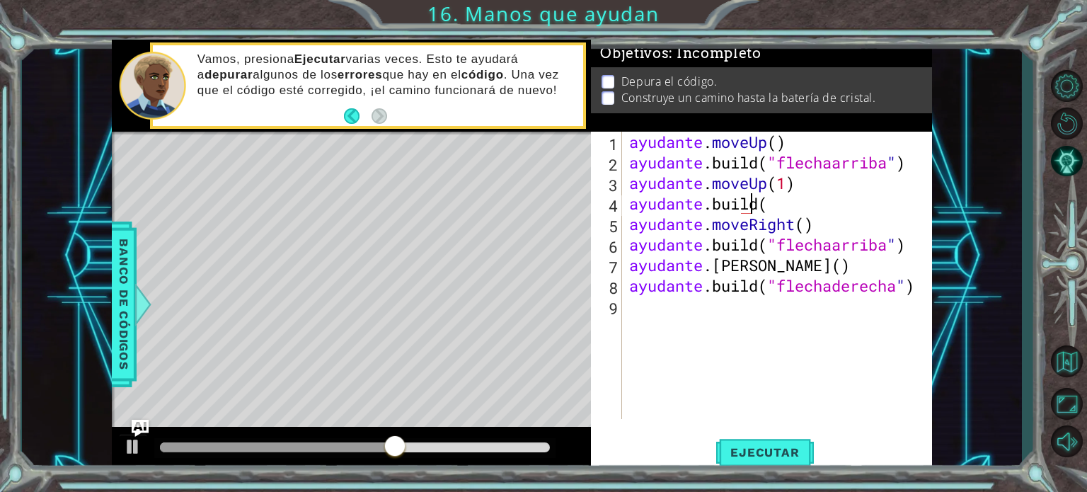
click at [809, 206] on div "ayudante . moveUp ( ) ayudante .build ( "flechaarriba " ) ayudante . moveUp ( 1…" at bounding box center [780, 296] width 309 height 328
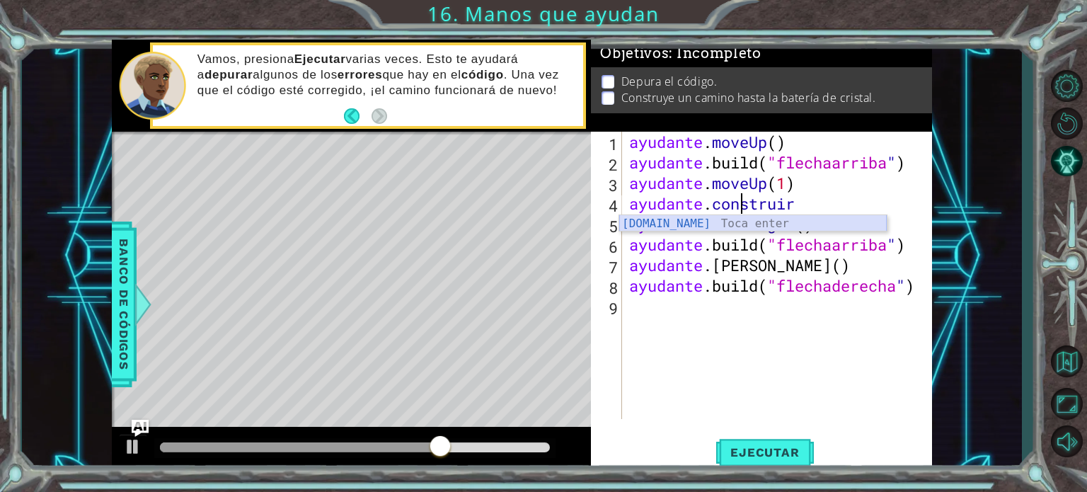
click at [757, 226] on div "[DOMAIN_NAME] Toca enter" at bounding box center [752, 240] width 267 height 51
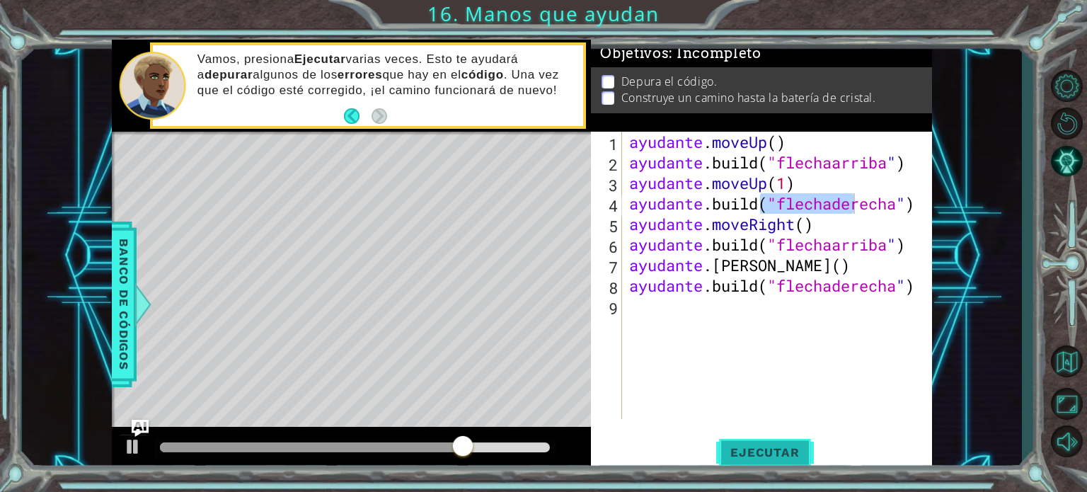
click at [761, 446] on font "Ejecutar" at bounding box center [764, 452] width 69 height 14
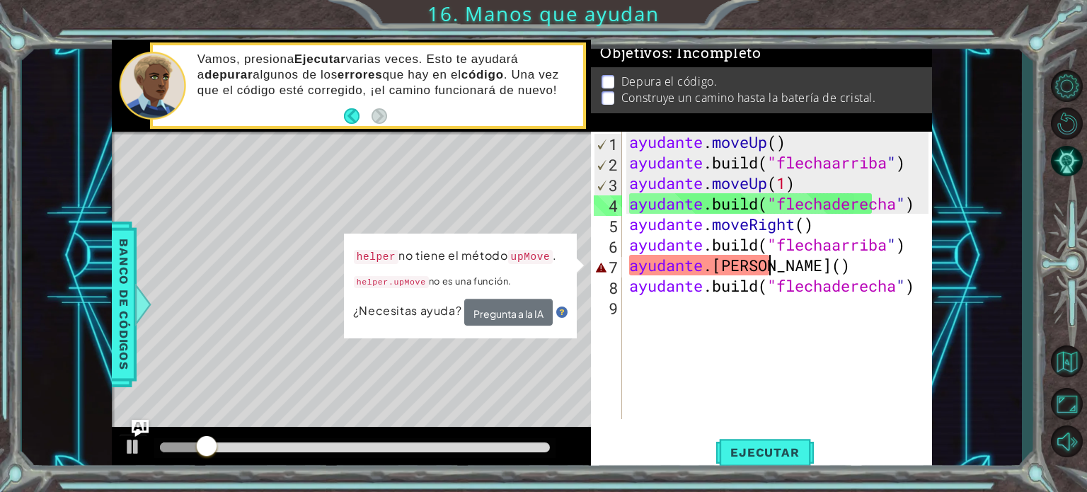
click at [779, 268] on div "ayudante . moveUp ( ) ayudante .build ( "flechaarriba " ) ayudante . moveUp ( 1…" at bounding box center [780, 296] width 309 height 328
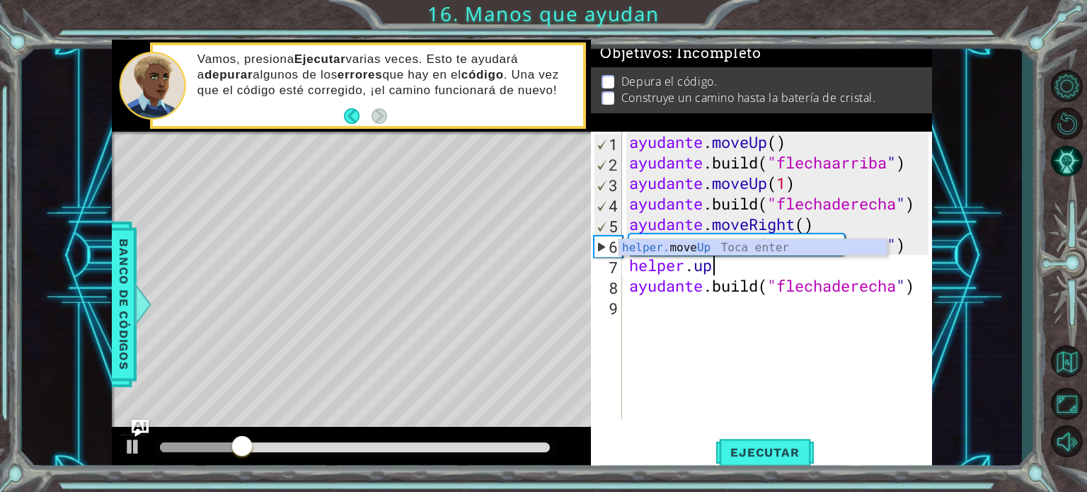
scroll to position [0, 2]
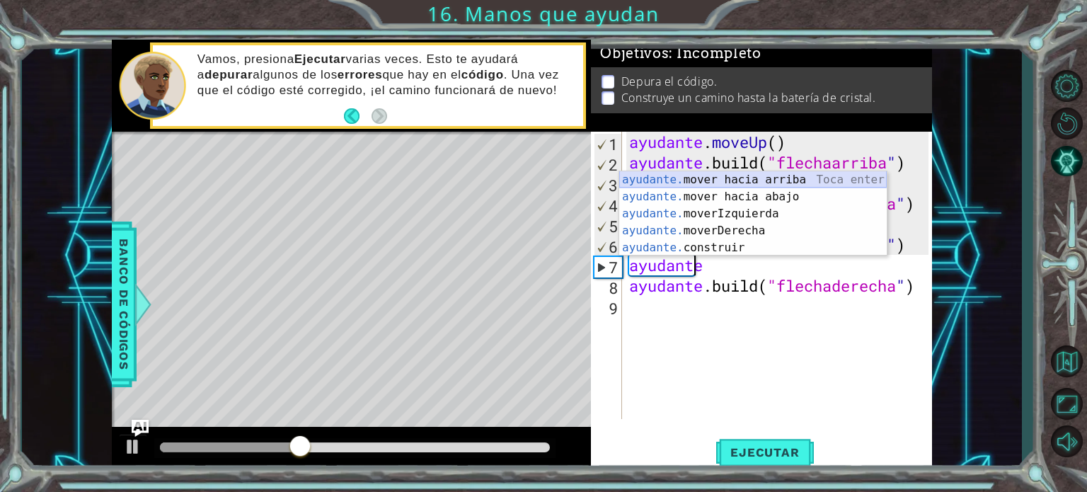
click at [789, 174] on div "ayudante. mover hacia arriba [PERSON_NAME] enter ayudante. mover hacia abajo [P…" at bounding box center [752, 230] width 267 height 119
type textarea "helper.moveUp(1)"
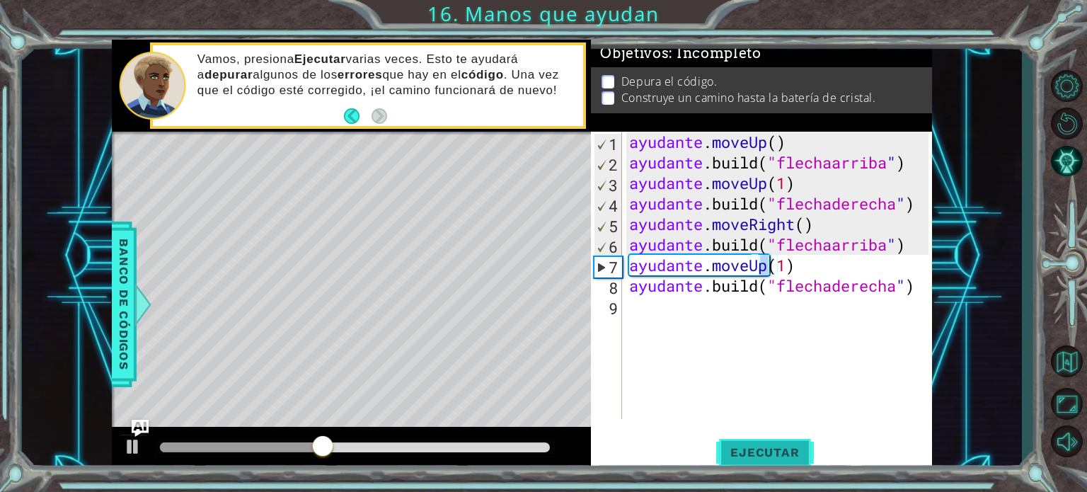
click at [758, 455] on font "Ejecutar" at bounding box center [764, 452] width 69 height 14
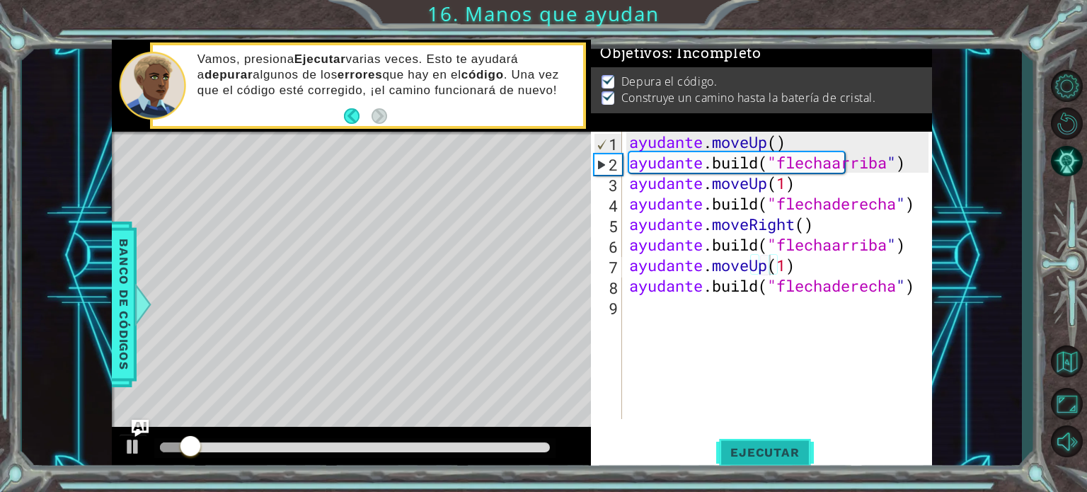
click at [761, 449] on font "Ejecutar" at bounding box center [764, 452] width 69 height 14
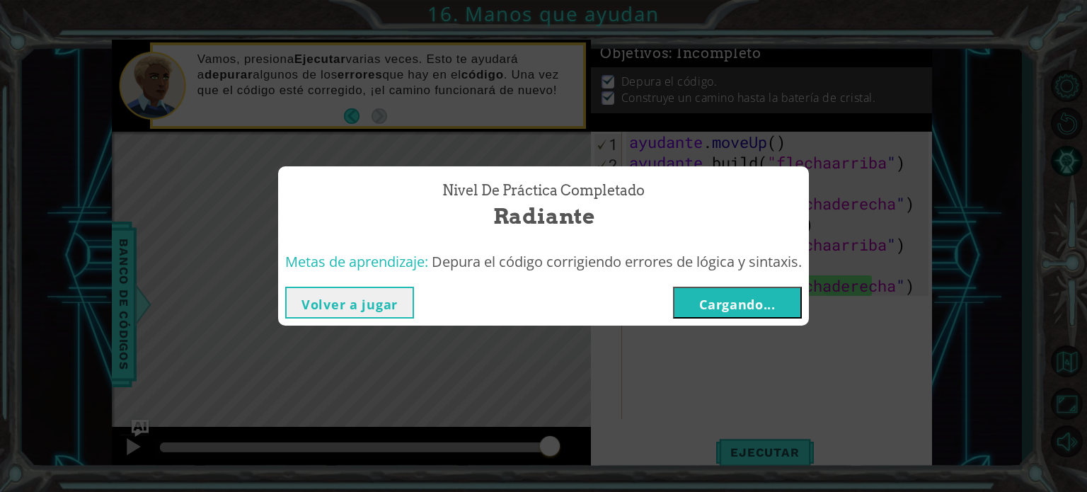
click at [359, 294] on button "Volver a jugar" at bounding box center [349, 303] width 129 height 32
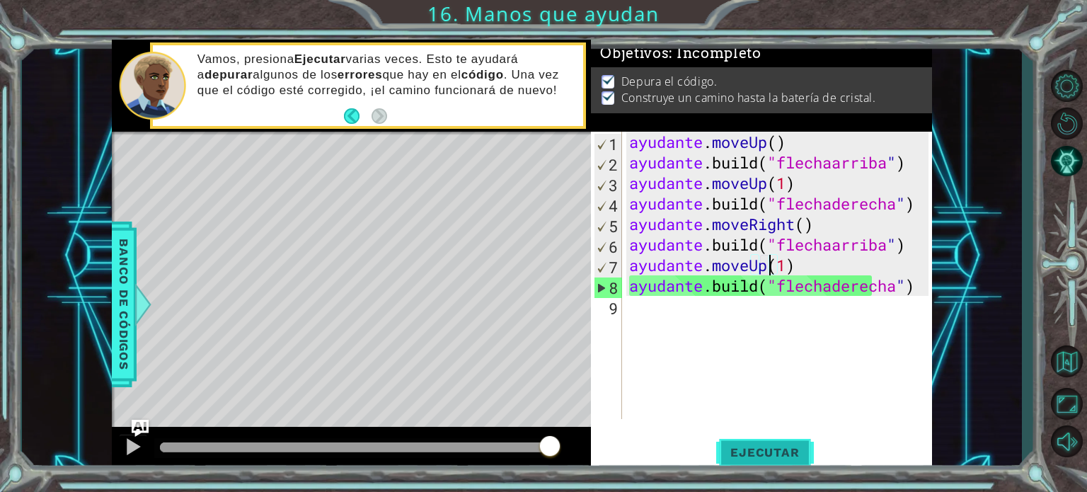
click at [758, 456] on font "Ejecutar" at bounding box center [764, 452] width 69 height 14
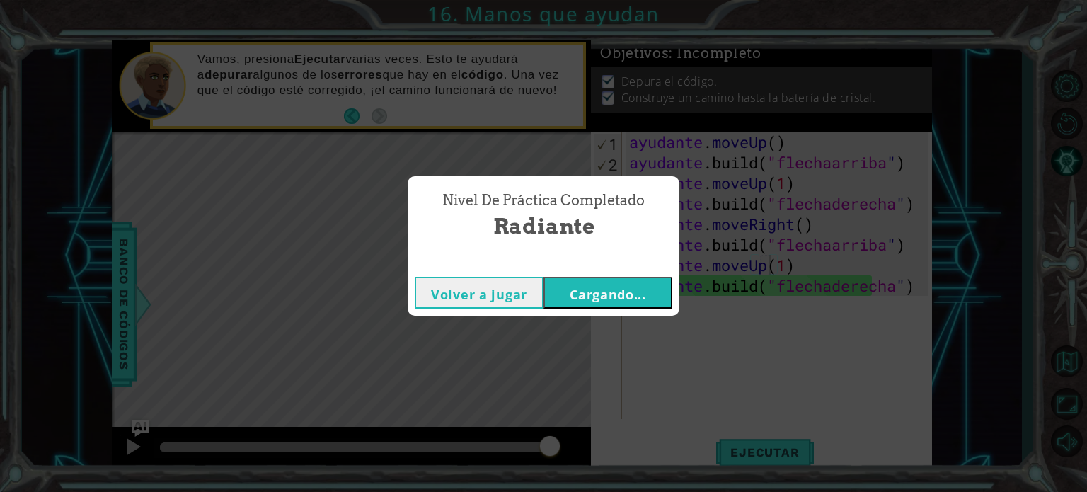
click at [613, 293] on font "Cargando..." at bounding box center [608, 294] width 76 height 17
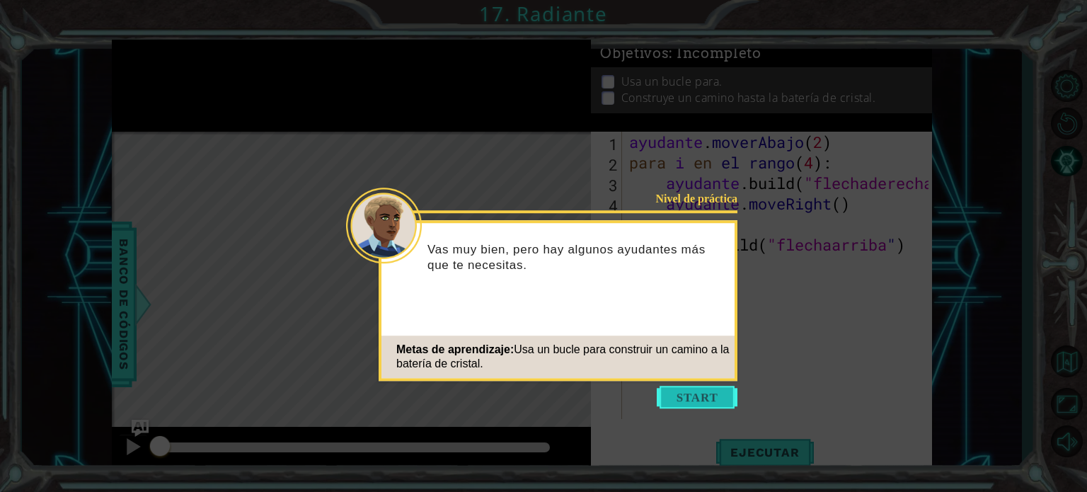
click at [693, 403] on button "Comenzar" at bounding box center [697, 397] width 81 height 23
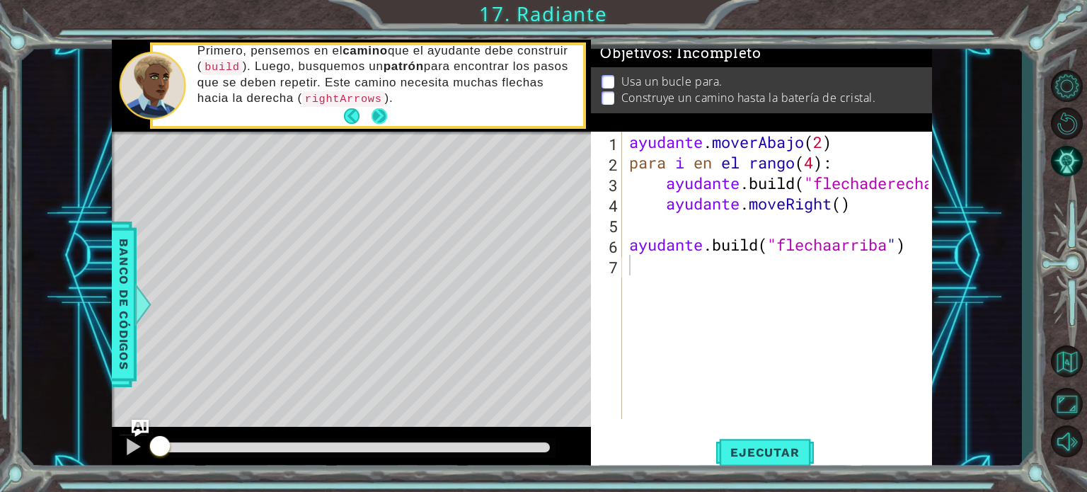
click at [379, 118] on button "Próximo" at bounding box center [379, 116] width 26 height 26
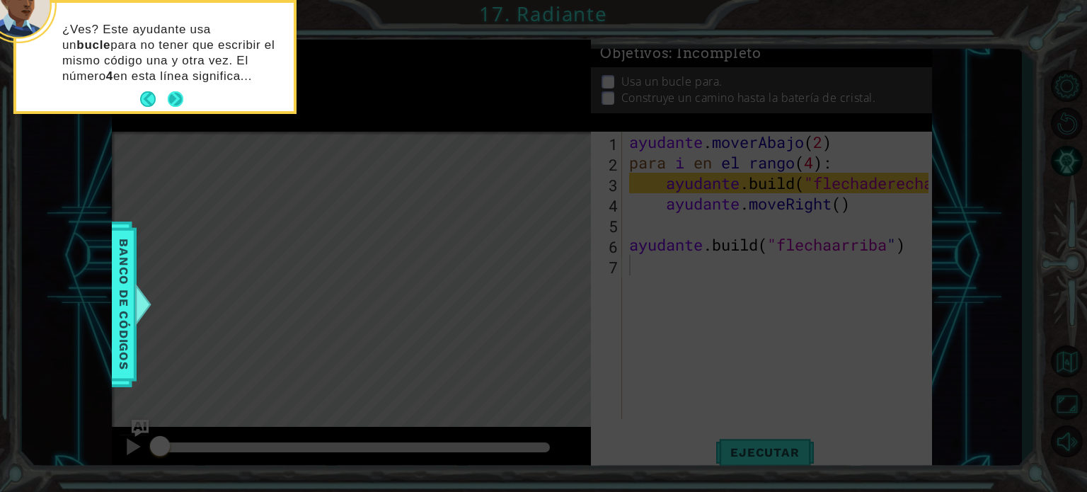
click at [176, 93] on button "Próximo" at bounding box center [175, 99] width 26 height 26
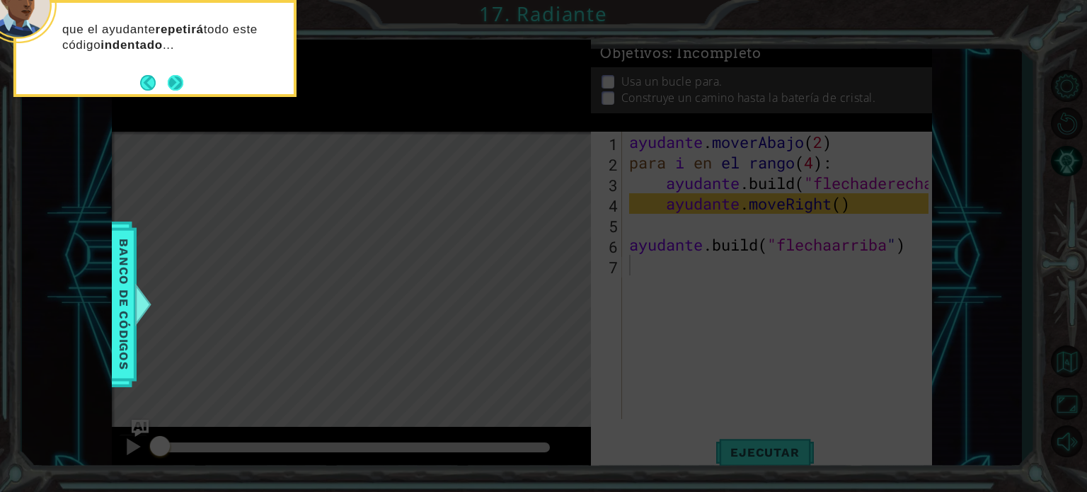
click at [176, 77] on button "Próximo" at bounding box center [175, 82] width 25 height 25
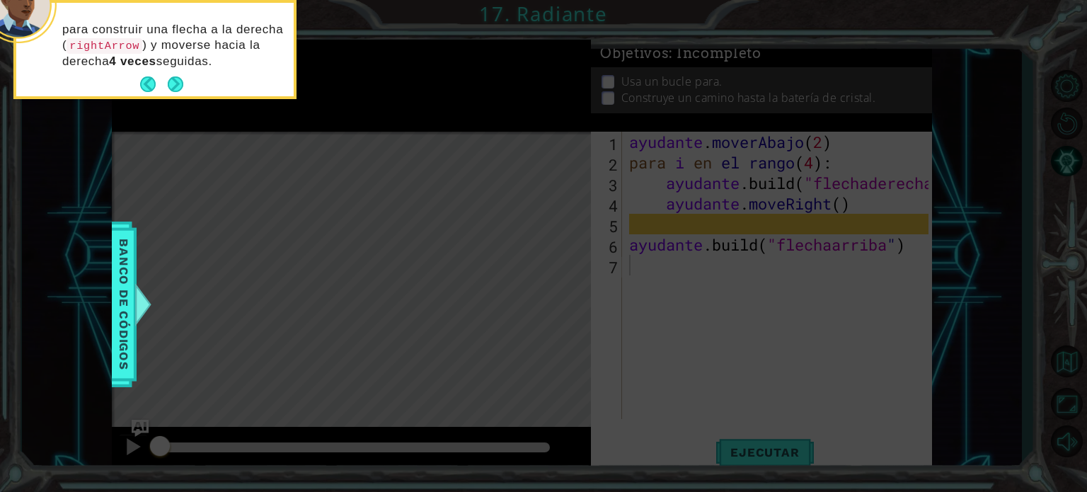
click at [176, 77] on button "Próximo" at bounding box center [175, 85] width 18 height 18
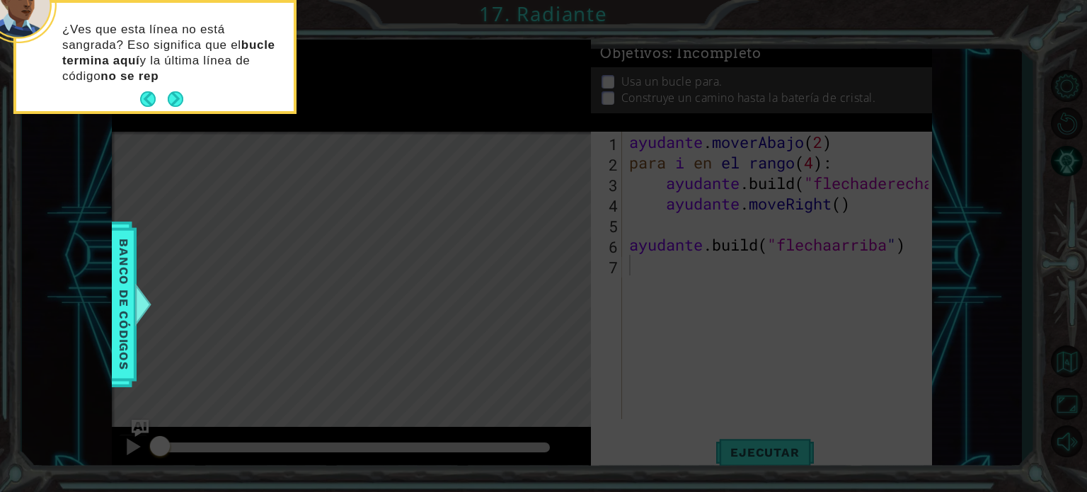
click at [176, 77] on p "¿Ves que esta línea no está sangrada? Eso significa que el bucle termina aquí y…" at bounding box center [172, 53] width 221 height 62
click at [175, 96] on button "Próximo" at bounding box center [175, 99] width 25 height 25
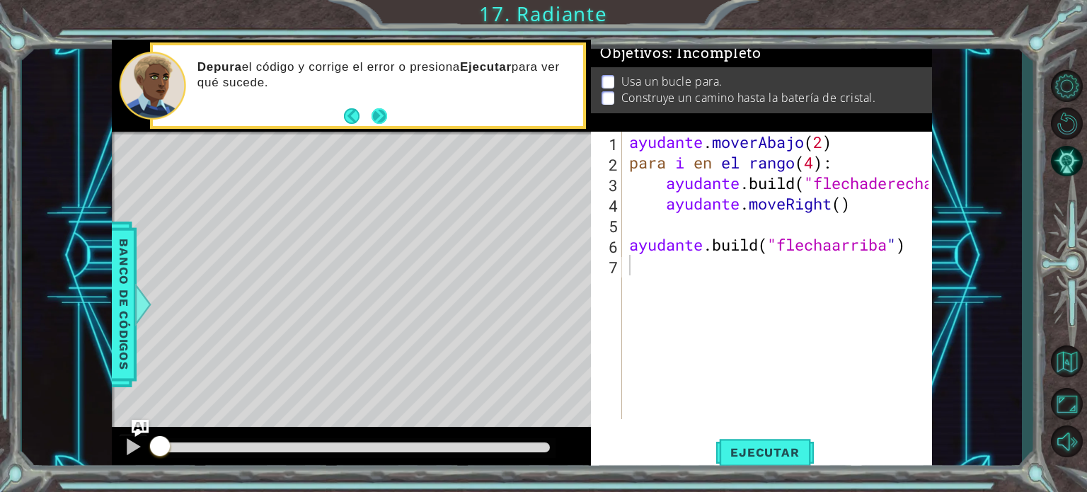
click at [379, 115] on button "Próximo" at bounding box center [379, 116] width 23 height 23
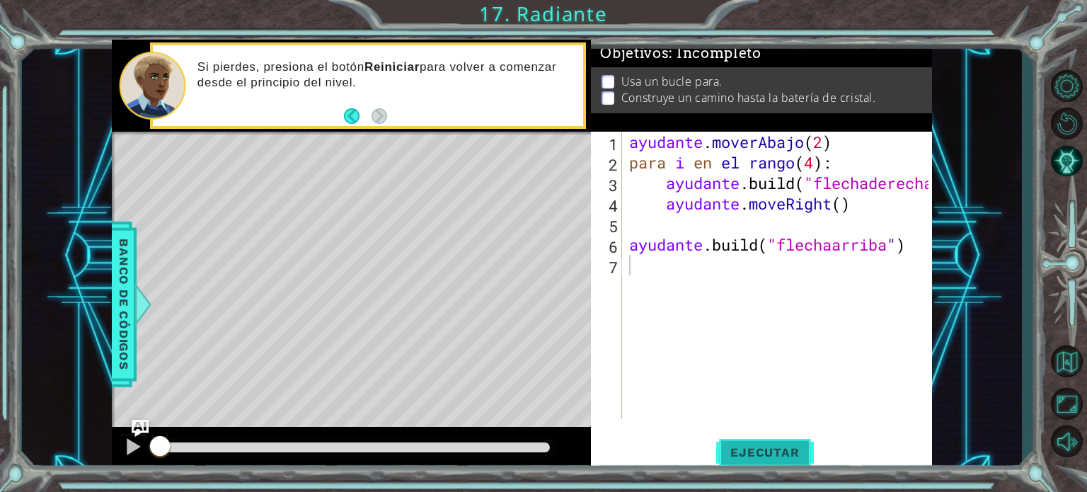
click at [749, 445] on font "Ejecutar" at bounding box center [764, 452] width 69 height 14
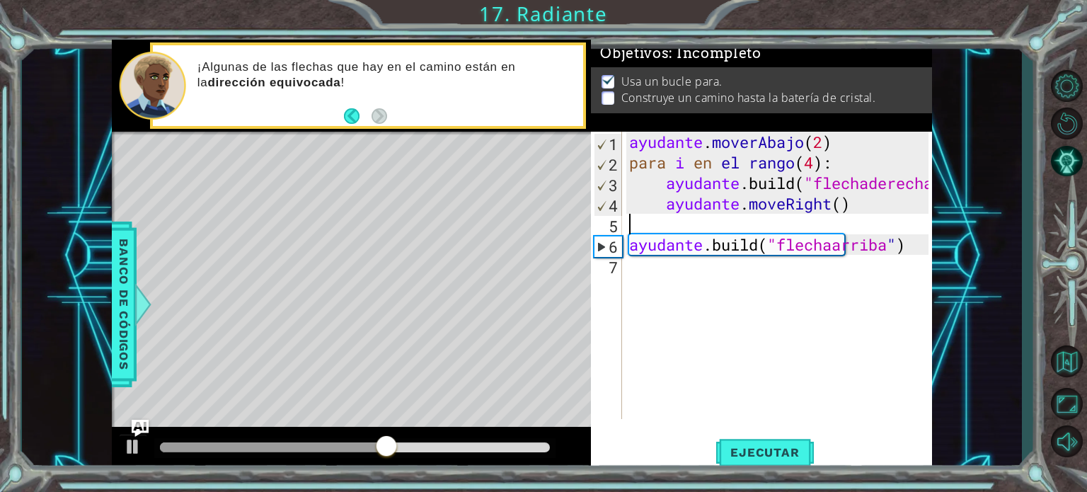
click at [668, 229] on div "ayudante . moverAbajo ( 2 ) para i en el rango ( 4 ) : ayudante .build ( "flech…" at bounding box center [780, 296] width 309 height 328
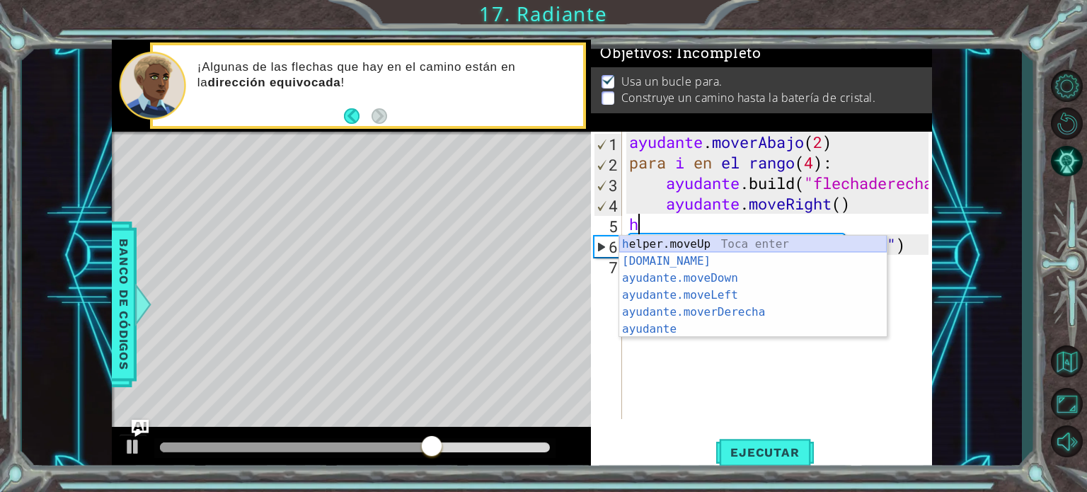
click at [672, 242] on div "h elper.moveUp Toca enter [DOMAIN_NAME] ​ Toca Enter ayudante.moveDown ​ Toca E…" at bounding box center [752, 304] width 267 height 136
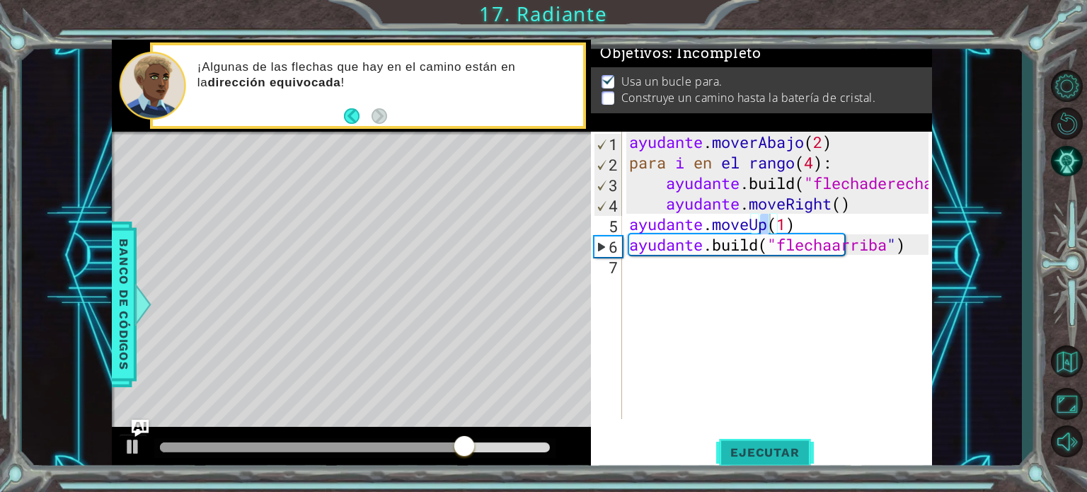
click at [771, 459] on button "Ejecutar" at bounding box center [764, 452] width 97 height 34
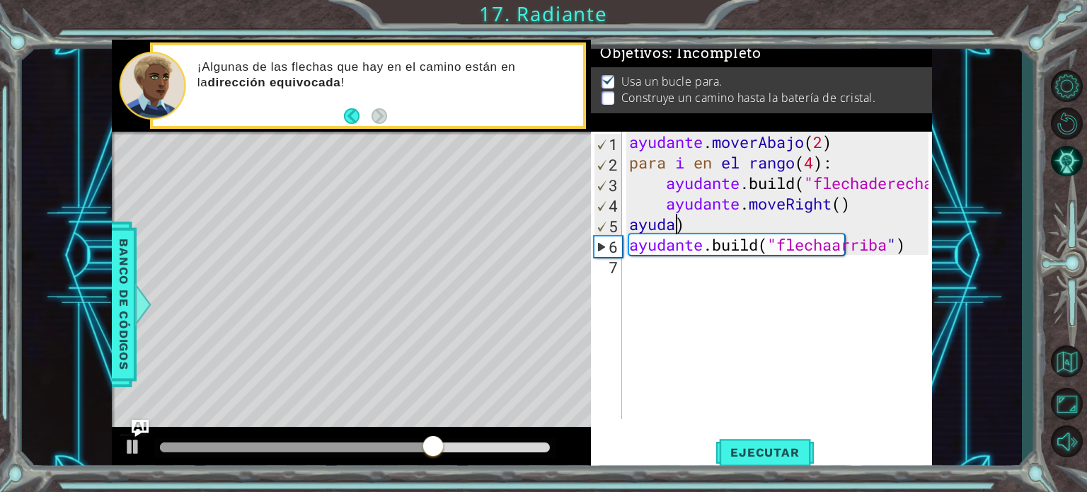
click at [796, 219] on div "ayudante . moverAbajo ( 2 ) para i en el rango ( 4 ) : ayudante .build ( "flech…" at bounding box center [780, 296] width 309 height 328
click at [758, 229] on div "ayudante . moverAbajo ( 2 ) para i en el rango ( 4 ) : ayudante .build ( "flech…" at bounding box center [780, 296] width 309 height 328
click at [700, 223] on div "ayudante . moverAbajo ( 2 ) para i en el rango ( 4 ) : ayudante .build ( "flech…" at bounding box center [780, 296] width 309 height 328
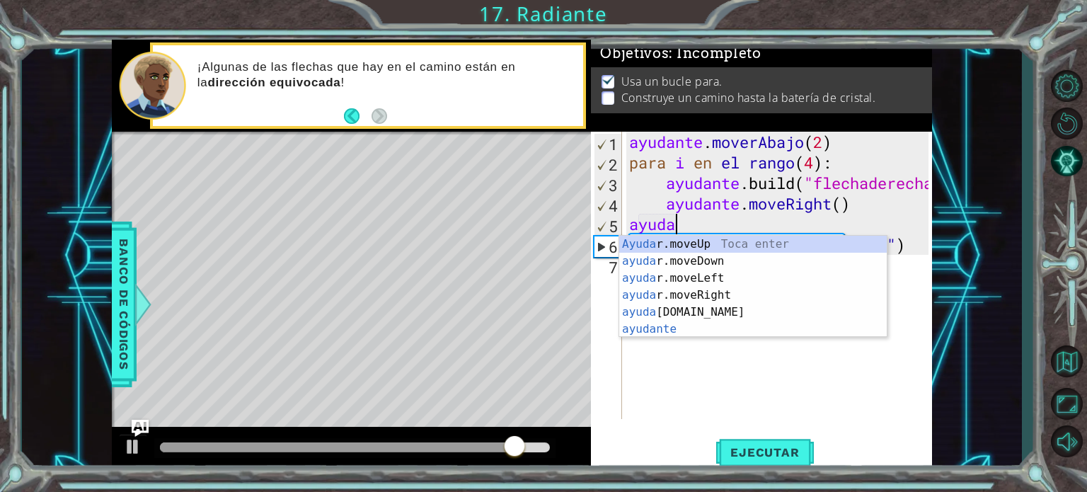
scroll to position [0, 1]
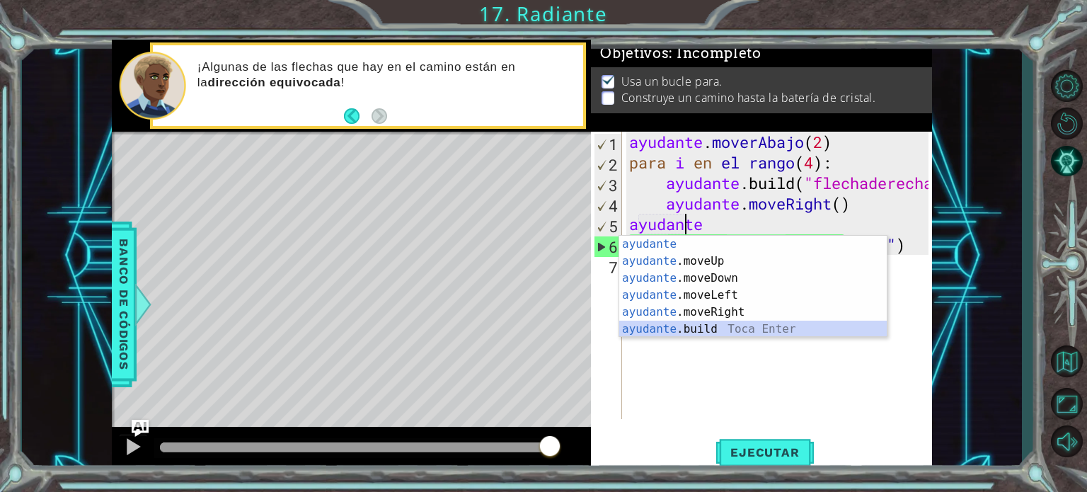
click at [706, 327] on div "ayudante [PERSON_NAME] enter ayudante .moveUp Toca Enter ayudante .moveDown Toc…" at bounding box center [752, 304] width 267 height 136
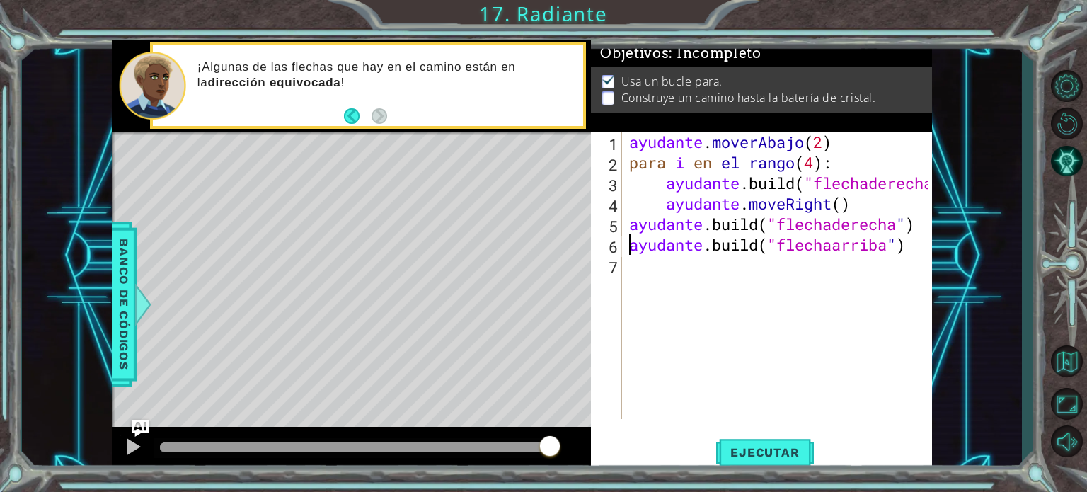
click at [630, 245] on div "ayudante . moverAbajo ( 2 ) para i en el rango ( 4 ) : ayudante .build ( "flech…" at bounding box center [780, 296] width 309 height 328
type textarea "[DOMAIN_NAME]("upArrow")"
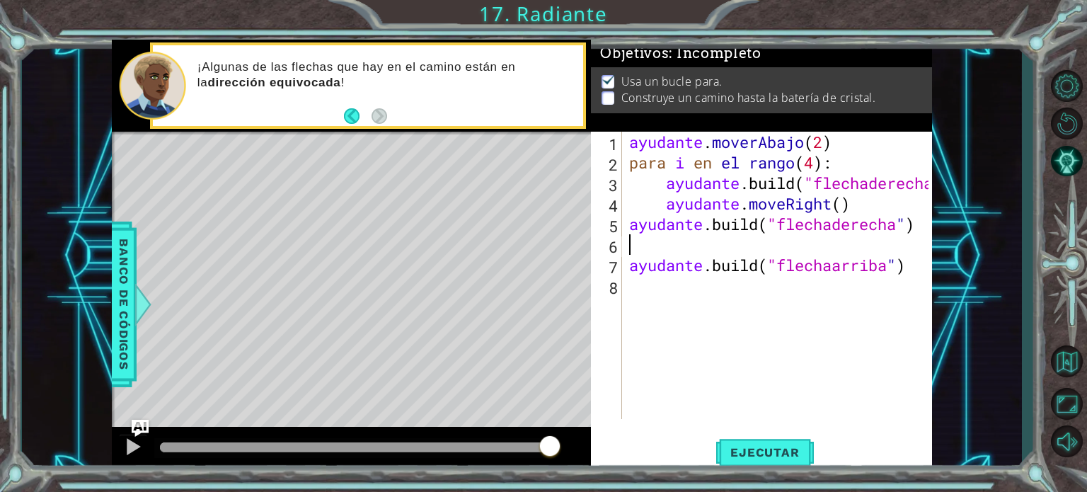
click at [630, 245] on div "ayudante . moverAbajo ( 2 ) para i en el rango ( 4 ) : ayudante .build ( "flech…" at bounding box center [780, 296] width 309 height 328
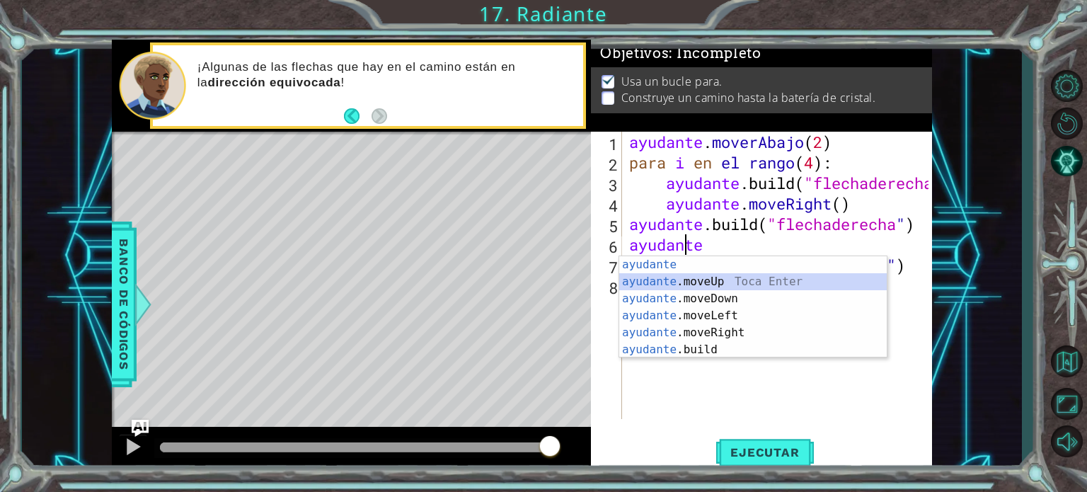
click at [674, 276] on div "ayudante [PERSON_NAME] enter ayudante .moveUp Toca Enter ayudante .moveDown Toc…" at bounding box center [752, 324] width 267 height 136
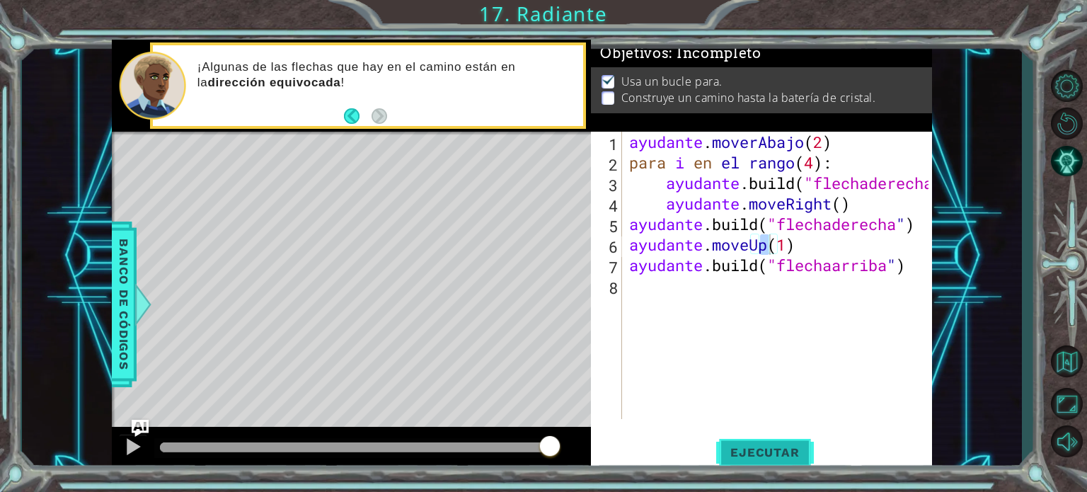
click at [754, 446] on font "Ejecutar" at bounding box center [764, 452] width 69 height 14
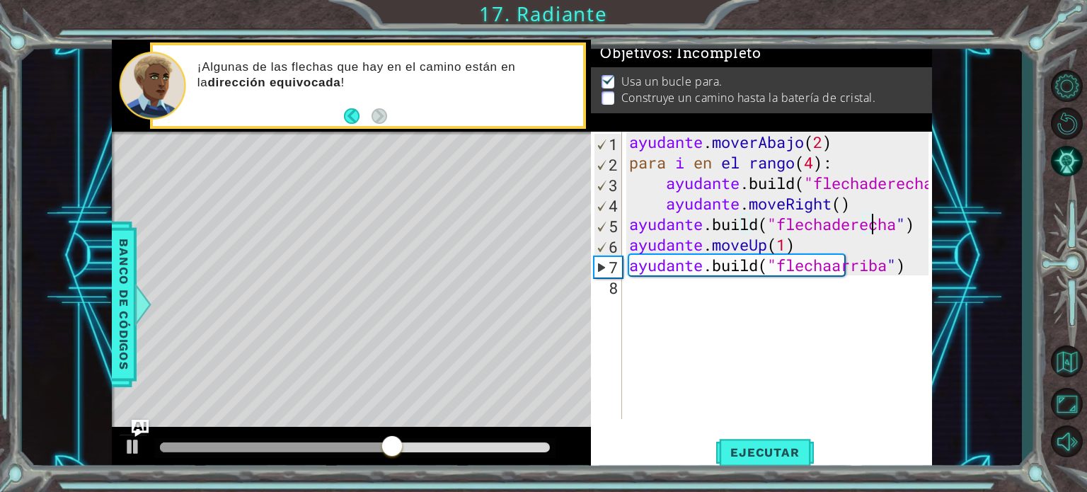
click at [891, 228] on div "ayudante . moverAbajo ( 2 ) para i en el rango ( 4 ) : ayudante .build ( "flech…" at bounding box center [780, 296] width 309 height 328
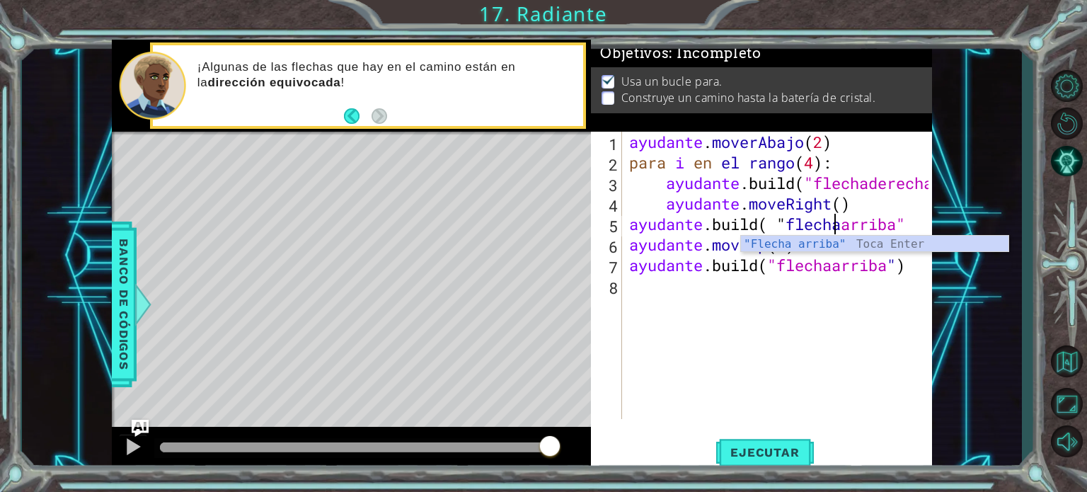
scroll to position [0, 8]
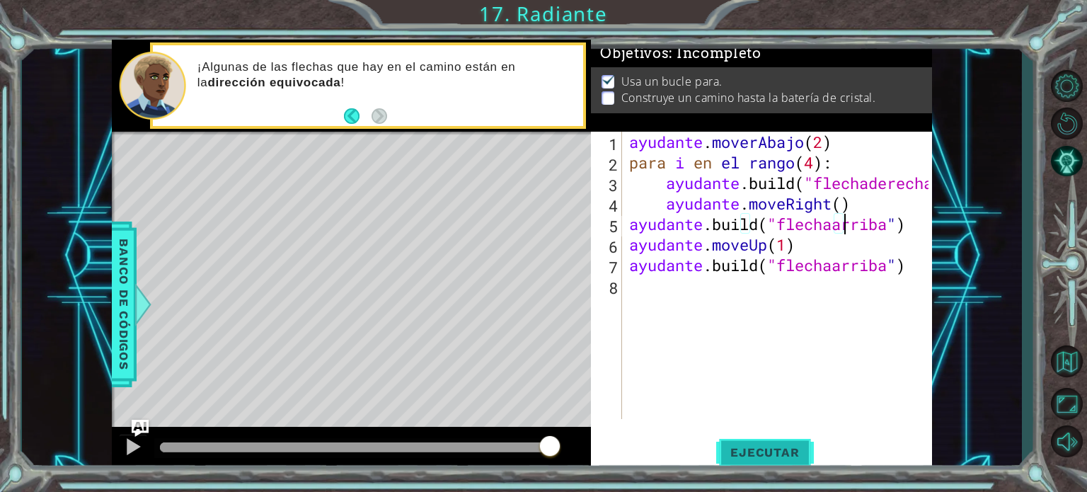
type textarea "[DOMAIN_NAME]("upArrow")"
click at [744, 444] on button "Ejecutar" at bounding box center [764, 452] width 97 height 34
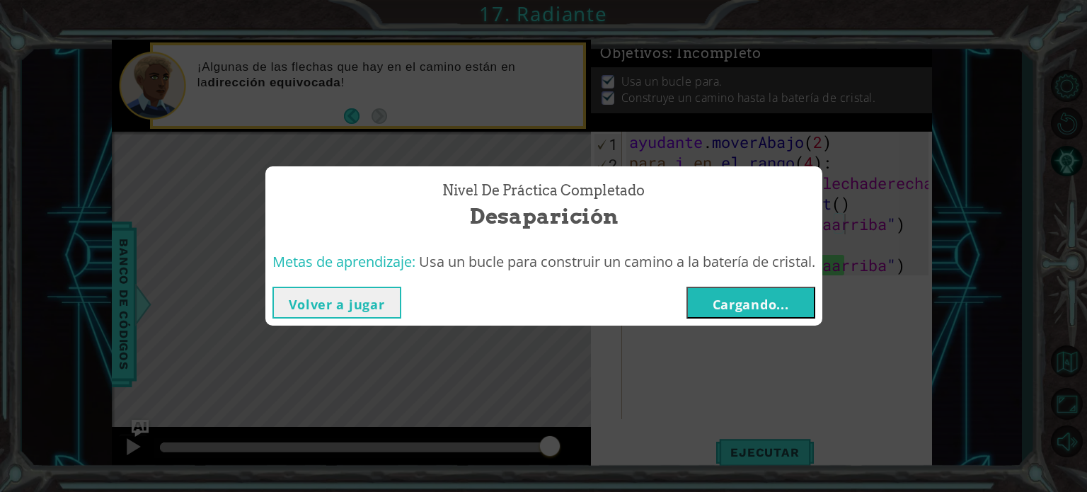
click at [350, 291] on button "Volver a jugar" at bounding box center [336, 303] width 129 height 32
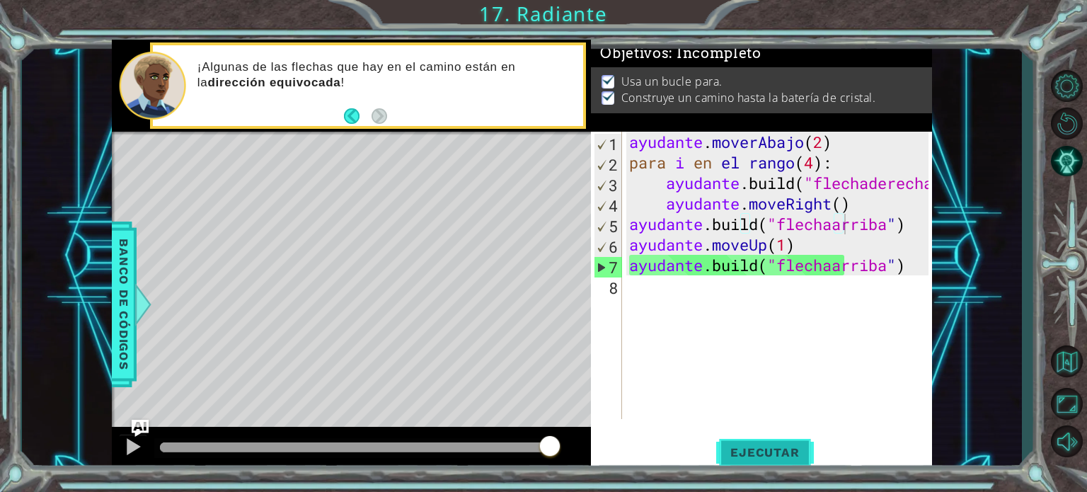
click at [774, 450] on font "Ejecutar" at bounding box center [764, 452] width 69 height 14
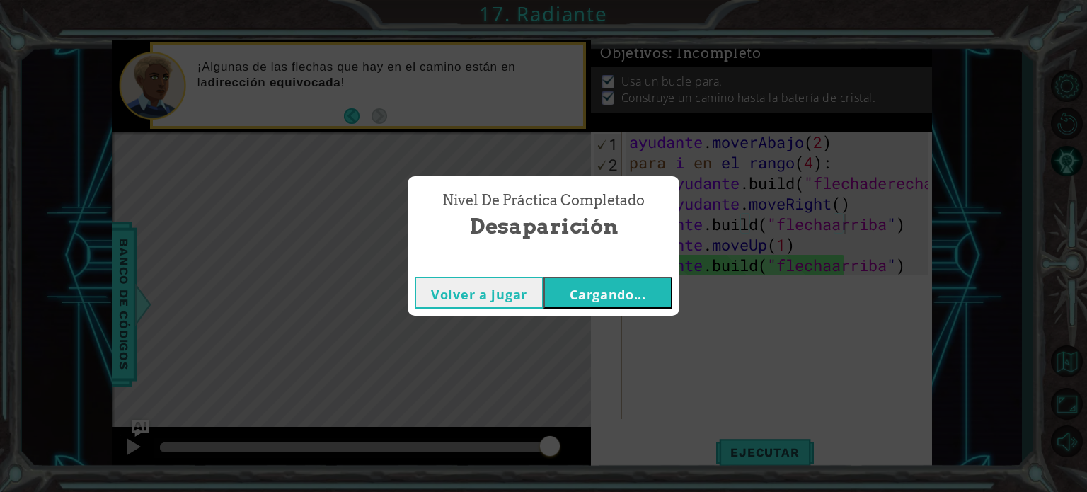
click at [611, 286] on font "Cargando..." at bounding box center [608, 294] width 76 height 17
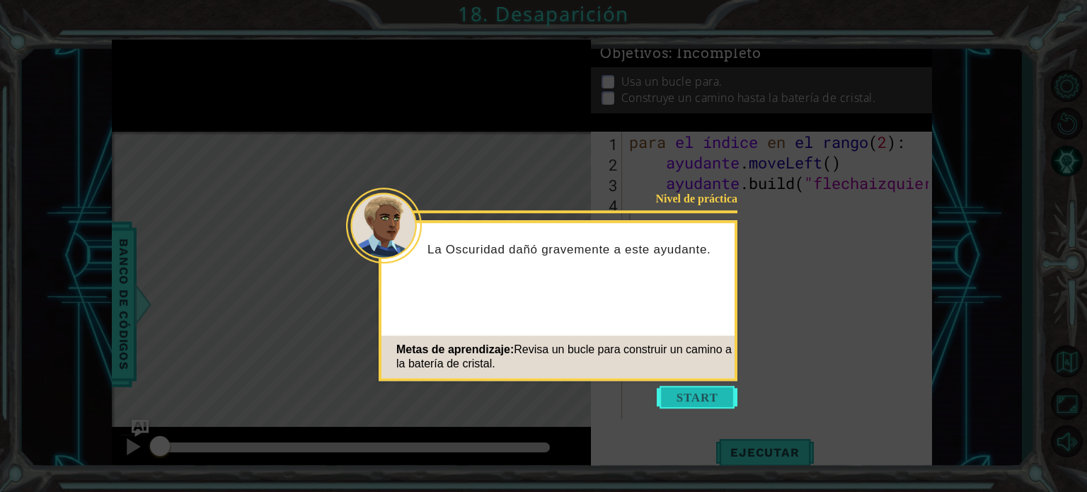
click at [673, 393] on button "Comenzar" at bounding box center [697, 397] width 81 height 23
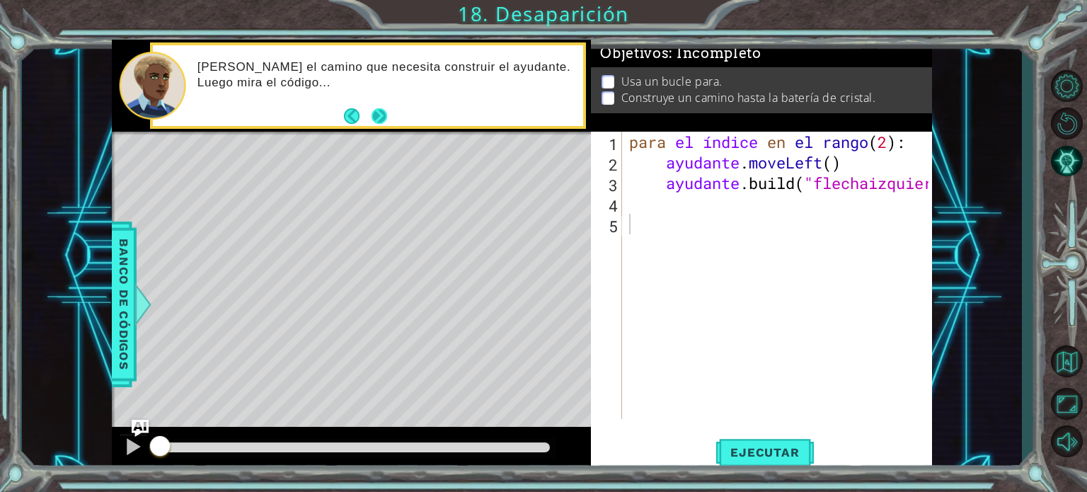
click at [374, 122] on button "Próximo" at bounding box center [379, 116] width 20 height 20
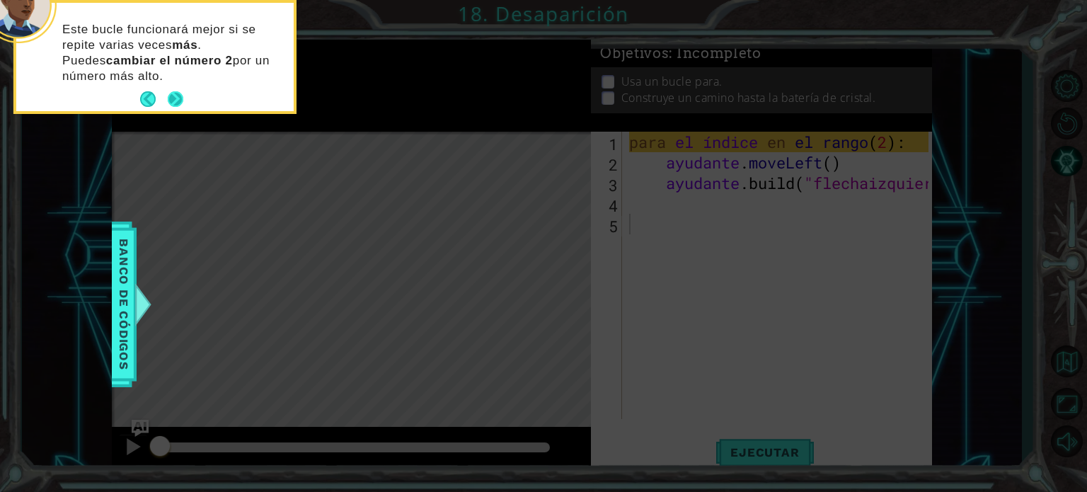
click at [176, 103] on button "Próximo" at bounding box center [176, 99] width 26 height 26
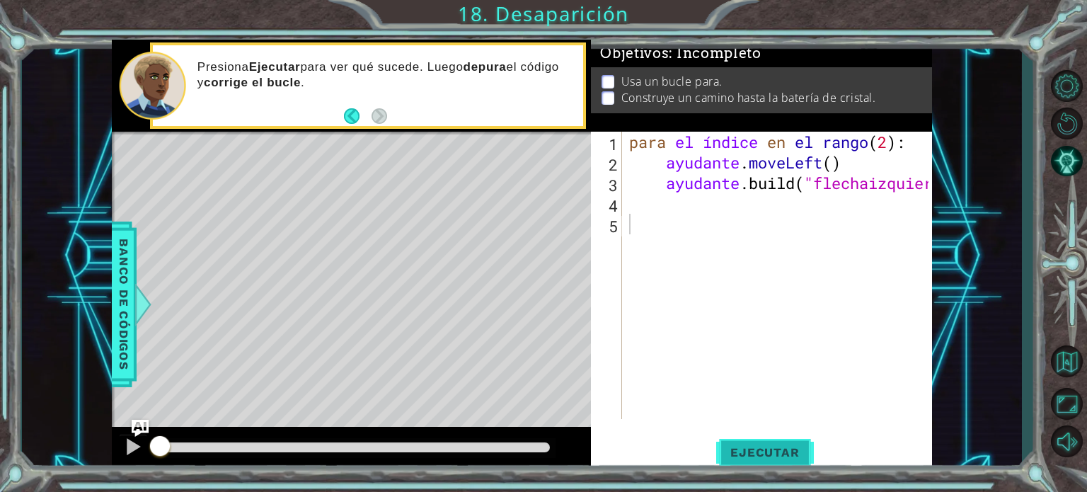
click at [722, 449] on span "Ejecutar" at bounding box center [764, 452] width 97 height 14
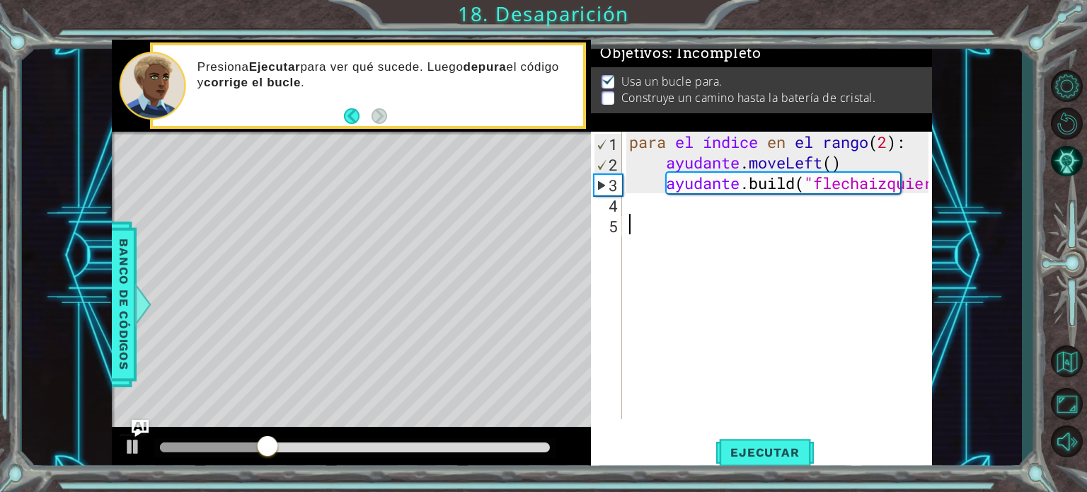
click at [854, 190] on div "para el índice en el rango ( 2 ) : ayudante . moveLeft ( ) ayudante .build ( "f…" at bounding box center [780, 296] width 309 height 328
type textarea "[DOMAIN_NAME]("leftArrow")"
click at [903, 180] on div "para el índice en el rango ( 2 ) : ayudante . moveLeft ( ) ayudante .build ( "f…" at bounding box center [780, 296] width 309 height 328
click at [923, 186] on div "para el índice en el rango ( 2 ) : ayudante . moveLeft ( ) ayudante .build ( "f…" at bounding box center [780, 296] width 309 height 328
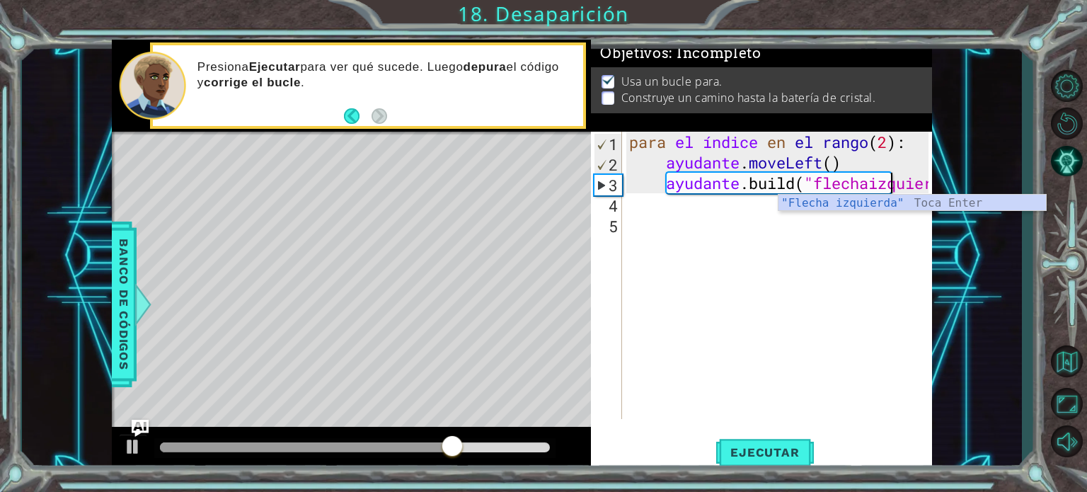
scroll to position [0, 11]
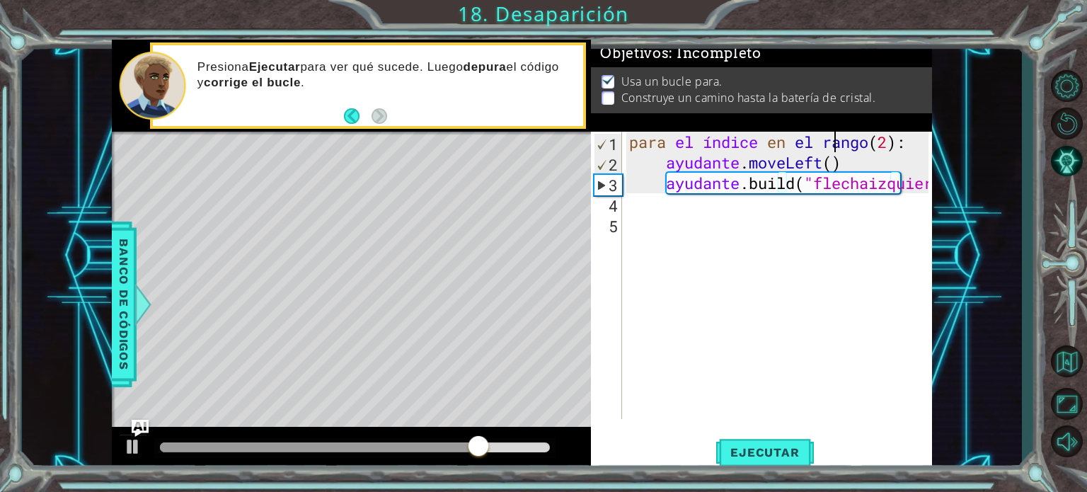
click at [897, 144] on div "para el índice en el rango ( 2 ) : ayudante . moveLeft ( ) ayudante .build ( "f…" at bounding box center [780, 296] width 309 height 328
click at [924, 146] on div "para el índice en el rango ( 2 ) : ayudante . moveLeft ( ) ayudante .build ( "f…" at bounding box center [780, 296] width 309 height 328
click at [904, 142] on div "para el índice en el rango ( 2 ) : ayudante . moveLeft ( ) ayudante .build ( "f…" at bounding box center [780, 296] width 309 height 328
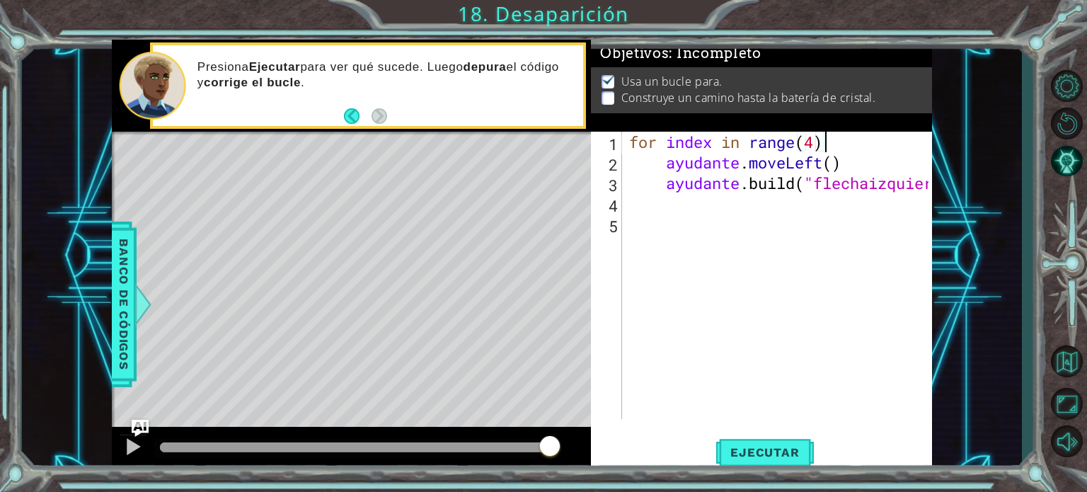
scroll to position [0, 8]
click at [766, 446] on font "Ejecutar" at bounding box center [764, 452] width 69 height 14
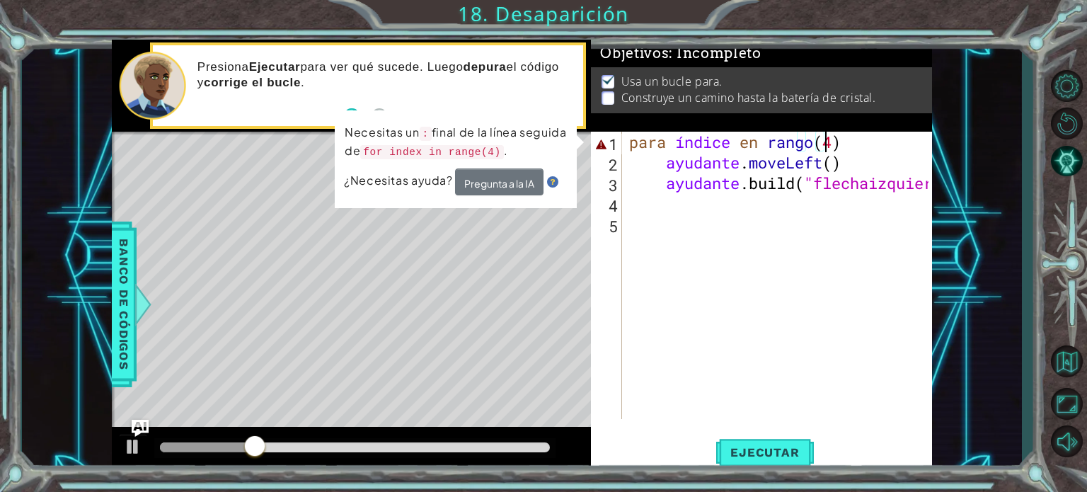
click at [901, 143] on div "para índice en rango ( 4 ) ayudante . moveLeft ( ) ayudante .build ( "flechaizq…" at bounding box center [780, 296] width 309 height 328
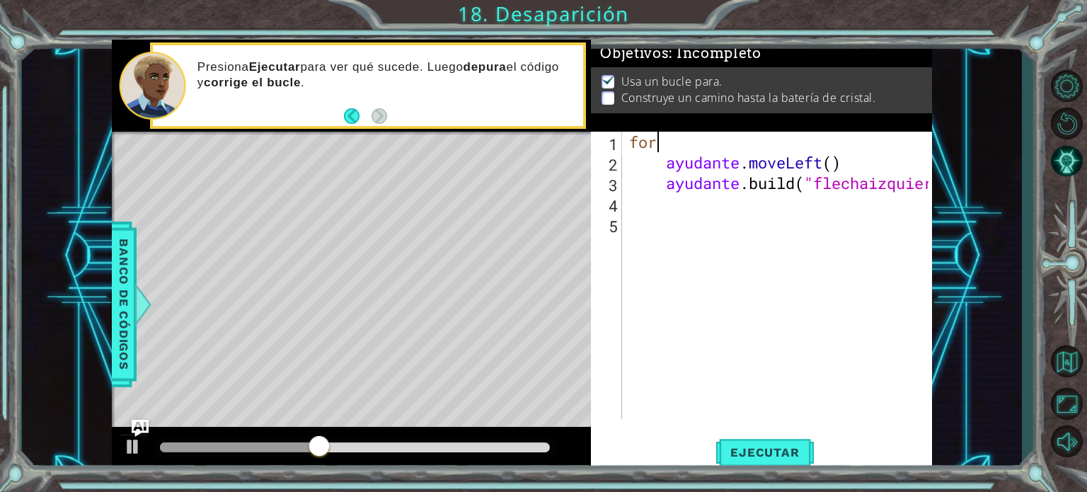
scroll to position [0, 0]
type textarea "f"
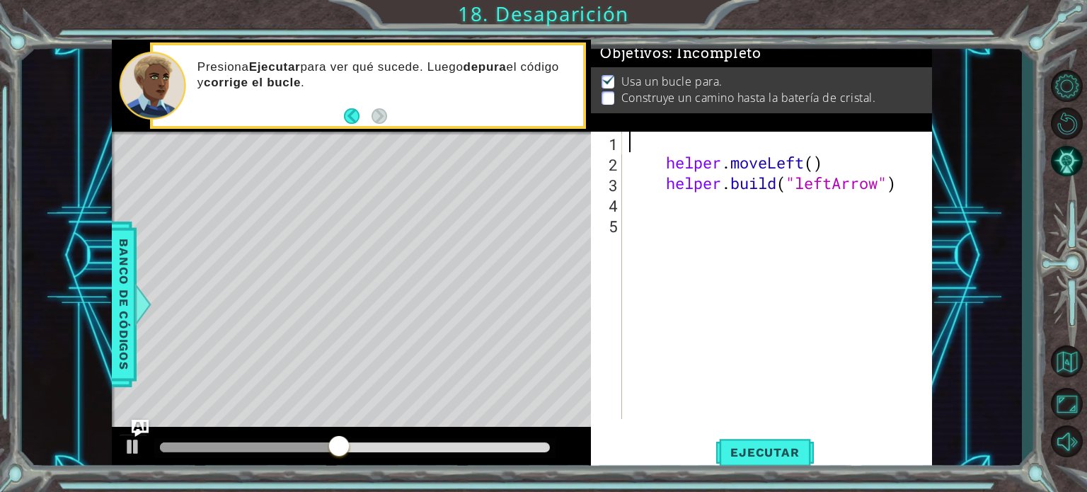
click at [901, 143] on div "helper . moveLeft ( ) helper . build ( "leftArrow" )" at bounding box center [780, 296] width 309 height 328
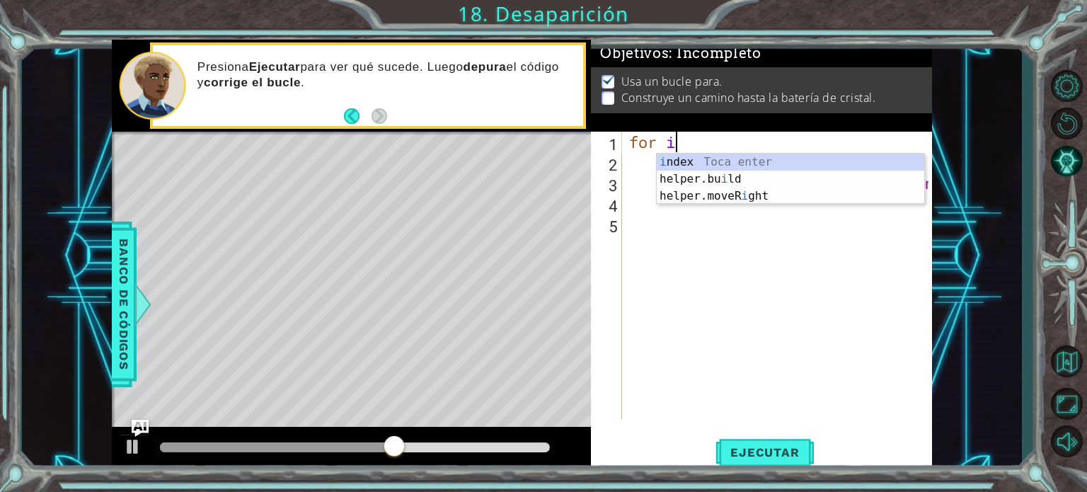
scroll to position [0, 1]
click at [865, 156] on div "Índice [PERSON_NAME] Enter ayudante.construir ​ ​ Toca Enter ayudante.moveDerec…" at bounding box center [790, 196] width 267 height 85
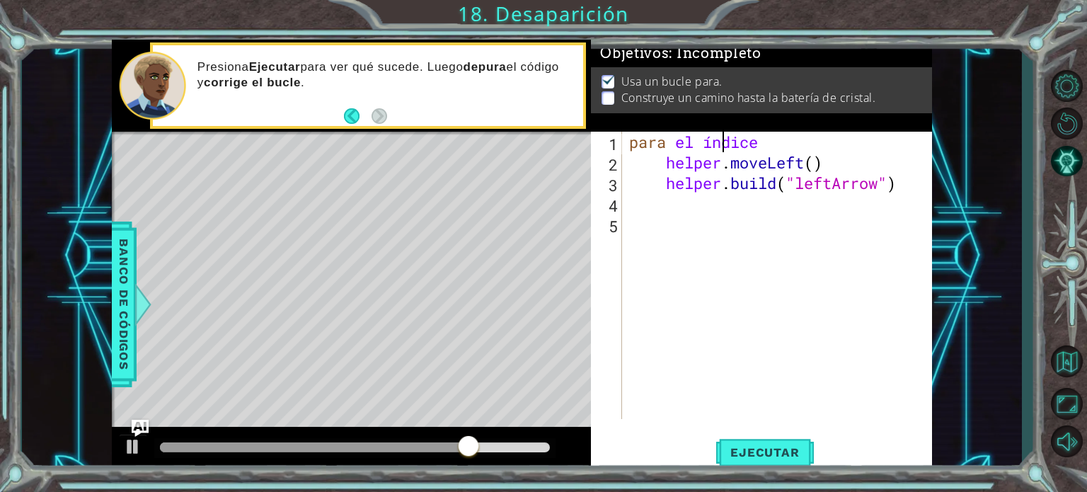
scroll to position [0, 4]
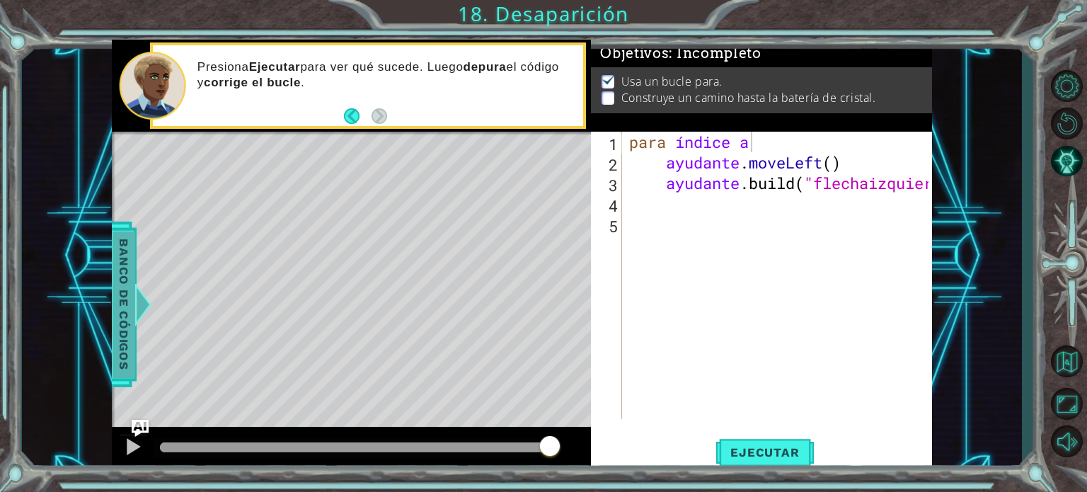
click at [136, 294] on div at bounding box center [143, 304] width 18 height 42
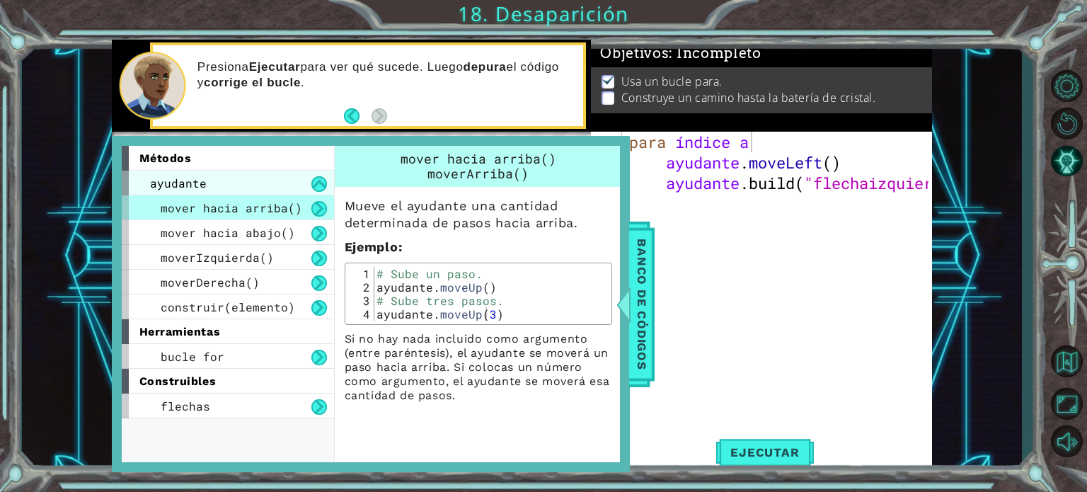
click at [243, 176] on div "ayudante" at bounding box center [228, 183] width 212 height 25
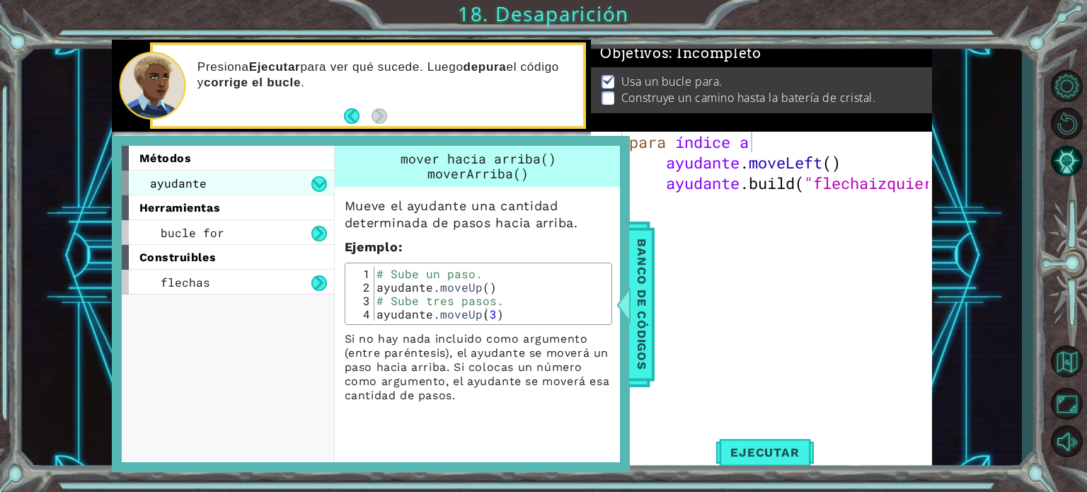
click at [243, 176] on div "ayudante" at bounding box center [228, 183] width 212 height 25
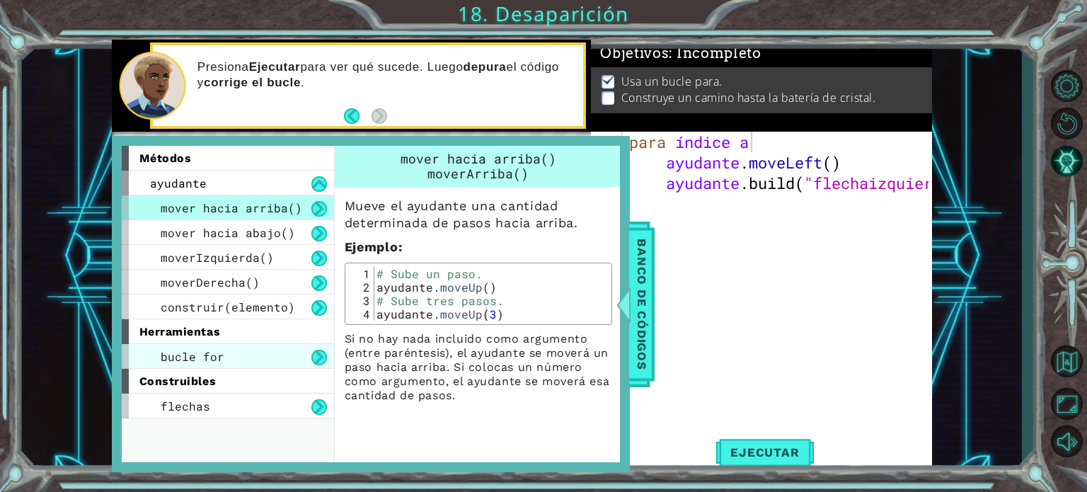
click at [219, 345] on div "bucle for" at bounding box center [228, 356] width 212 height 25
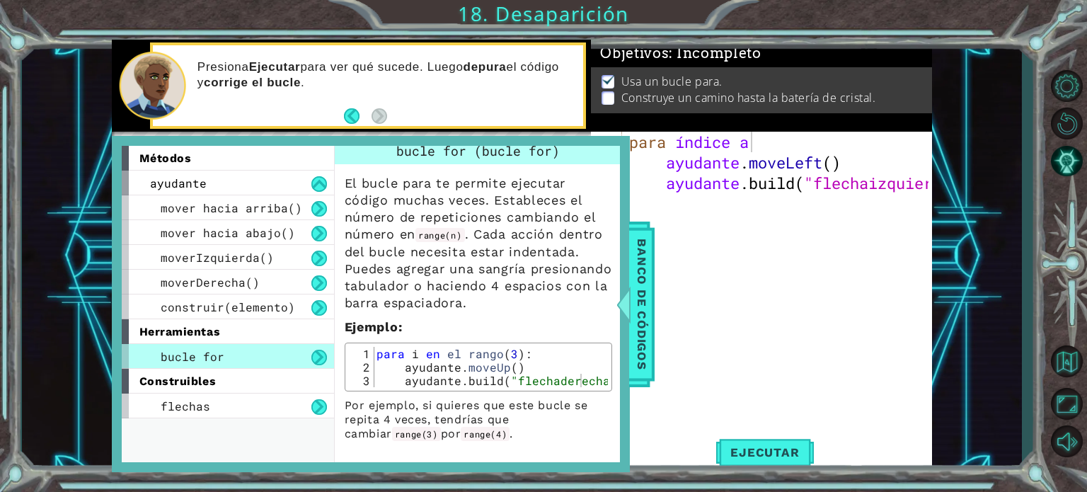
scroll to position [40, 0]
click at [802, 144] on div "para índice a ayudante . moveLeft ( ) ayudante .build ( "flechaizquierda " )" at bounding box center [780, 296] width 309 height 328
click at [744, 451] on font "Ejecutar" at bounding box center [764, 452] width 69 height 14
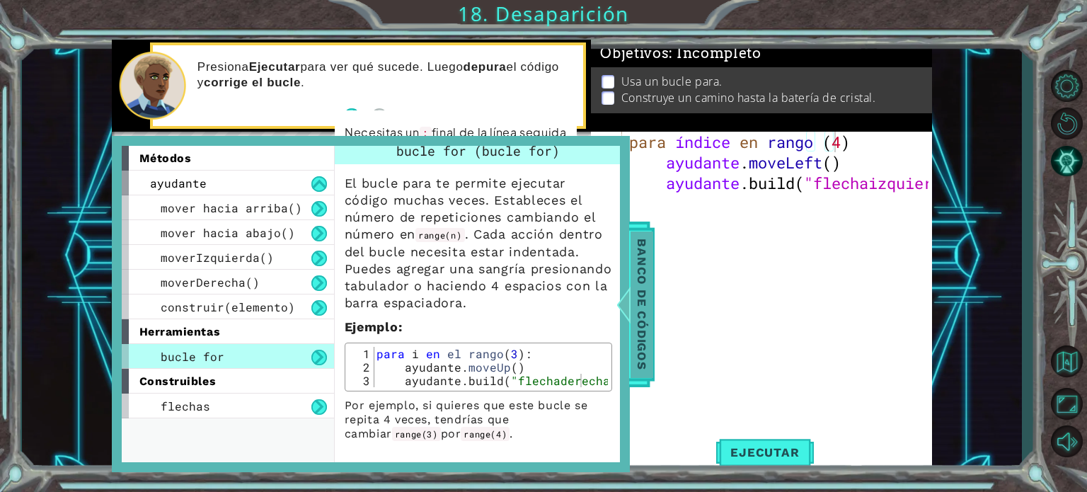
click at [642, 337] on font "Banco de códigos" at bounding box center [642, 303] width 14 height 131
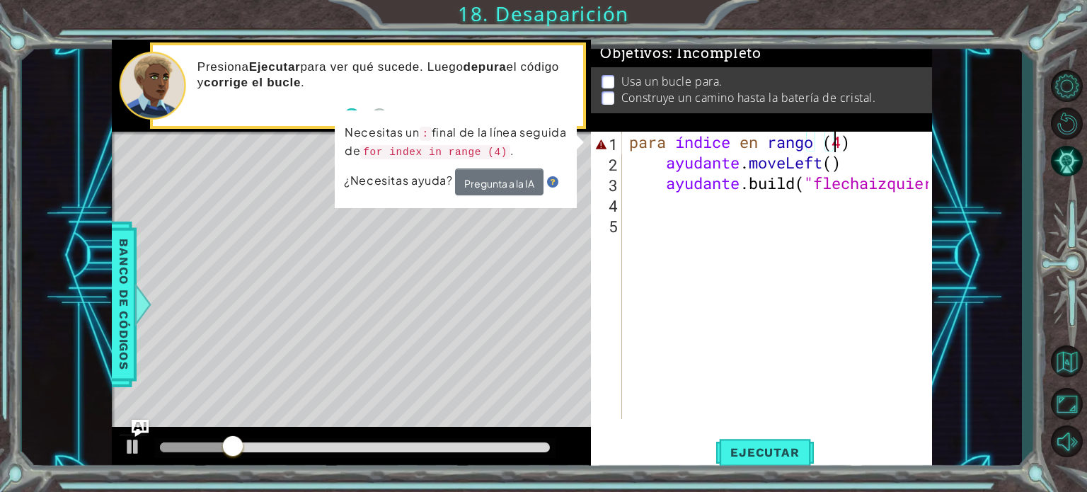
click at [840, 132] on div "para índice en rango ( 4 ) ayudante . moveLeft ( ) ayudante .build ( "flechaizq…" at bounding box center [780, 296] width 309 height 328
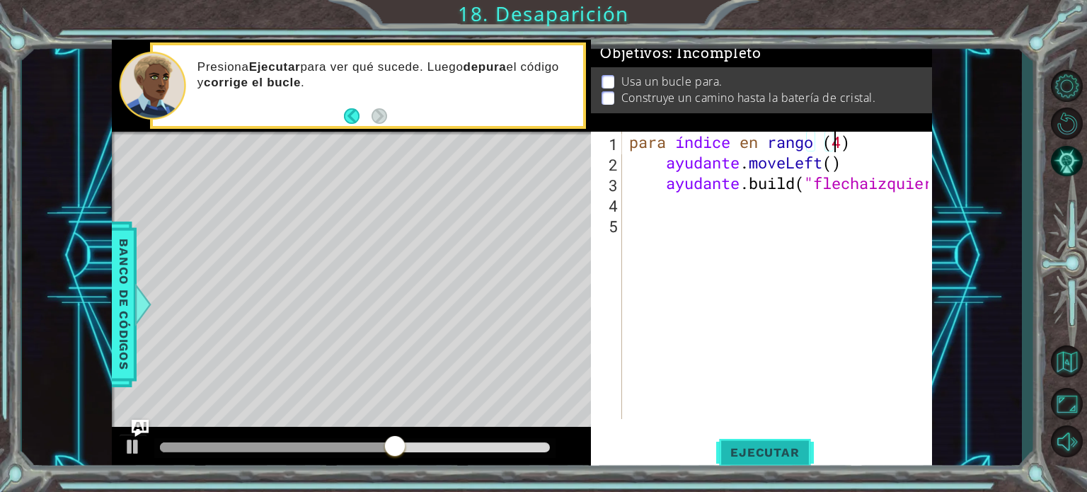
click at [763, 440] on button "Ejecutar" at bounding box center [764, 452] width 97 height 34
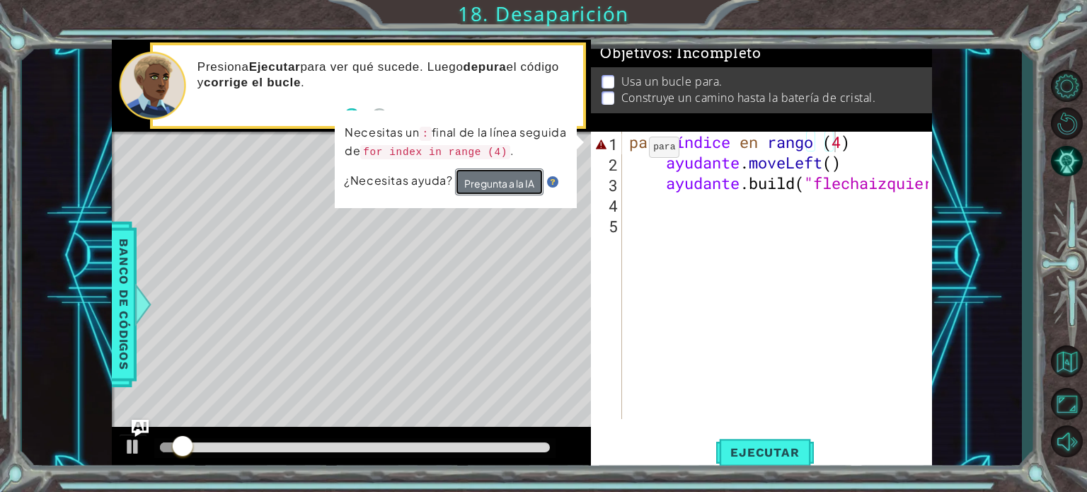
click at [506, 180] on font "Pregunta a la IA" at bounding box center [500, 182] width 70 height 13
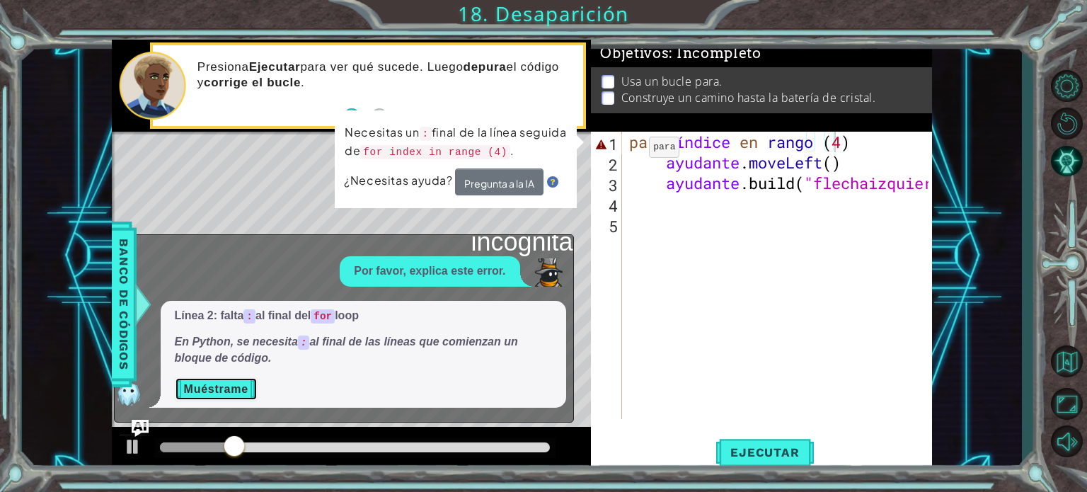
click at [211, 383] on font "Muéstrame" at bounding box center [216, 389] width 64 height 12
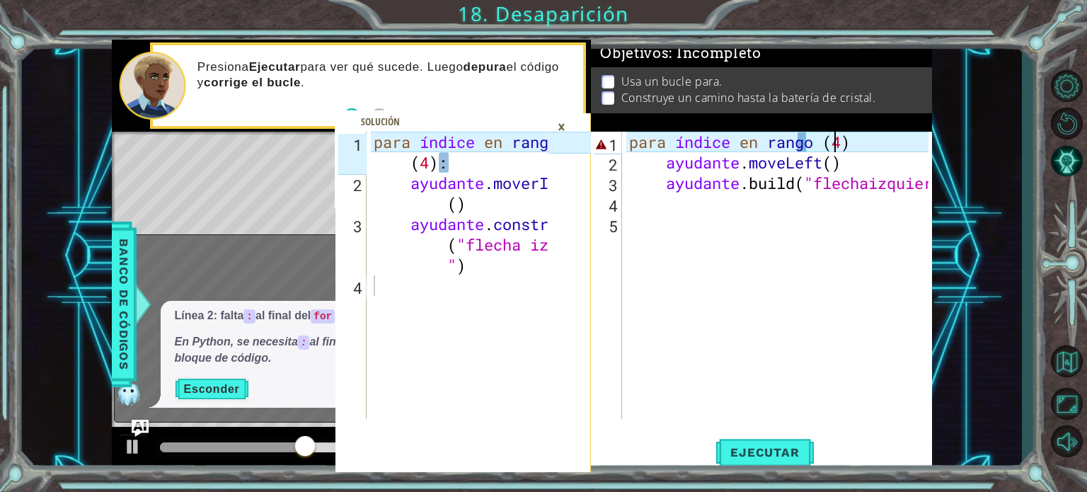
click at [877, 138] on div "para índice en rango ( 4 ) ayudante . moveLeft ( ) ayudante .build ( "flechaizq…" at bounding box center [780, 296] width 309 height 328
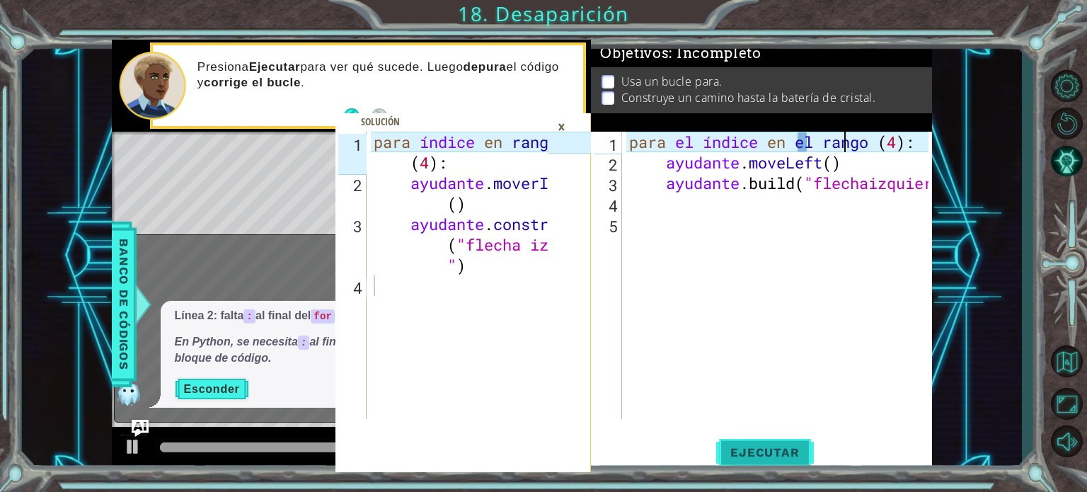
type textarea "for index in range (4):"
click at [756, 464] on button "Ejecutar" at bounding box center [764, 452] width 97 height 34
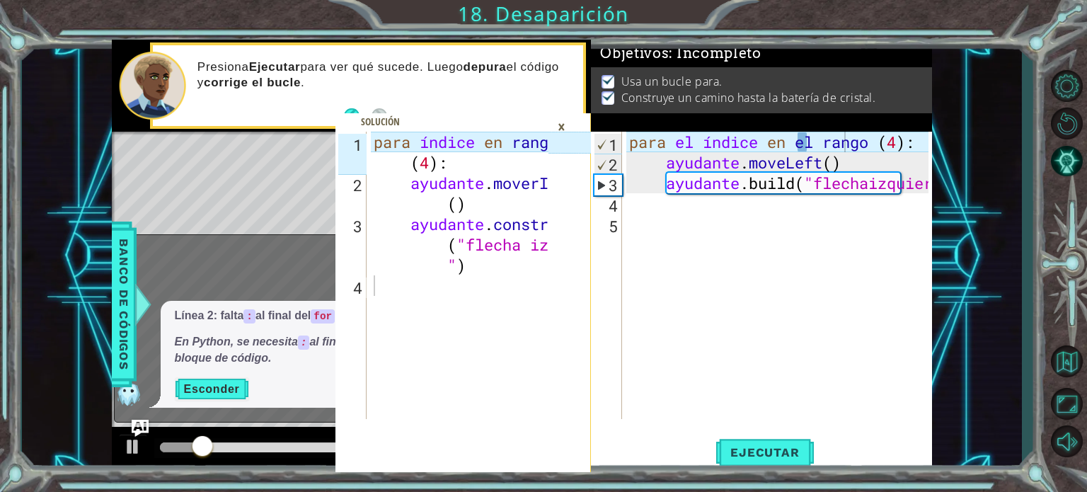
click at [562, 125] on font "×" at bounding box center [562, 126] width 8 height 23
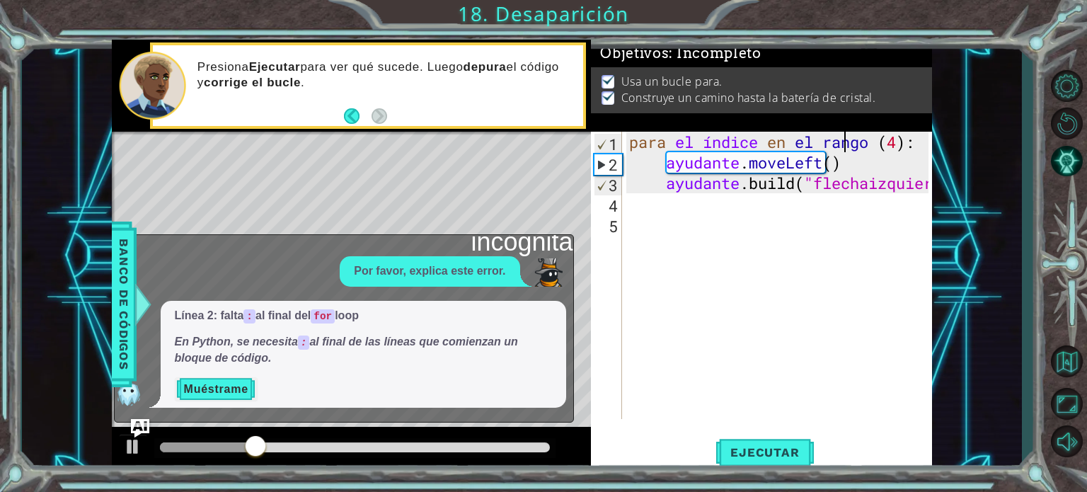
click at [139, 425] on img "Pregúntale a la IA" at bounding box center [139, 428] width 18 height 18
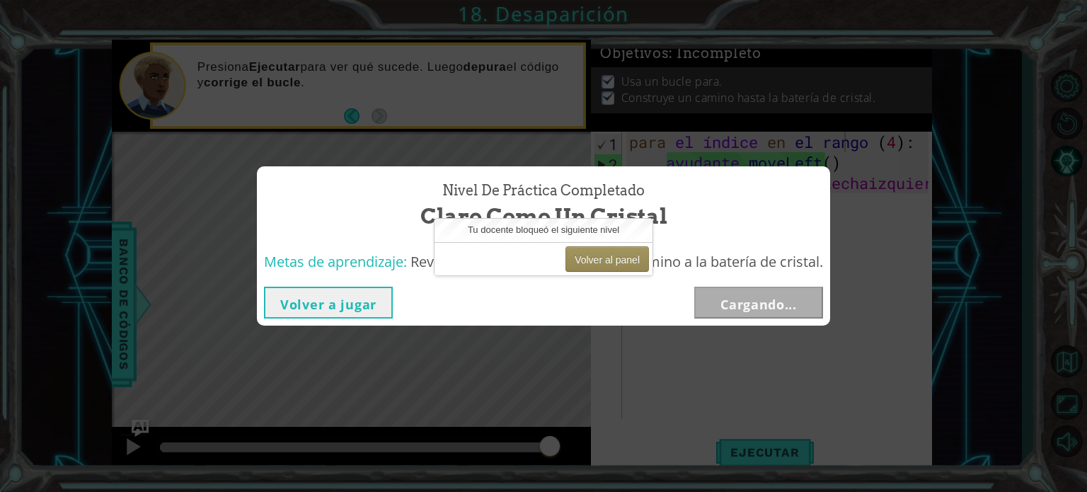
click at [330, 293] on button "Volver a jugar" at bounding box center [328, 303] width 129 height 32
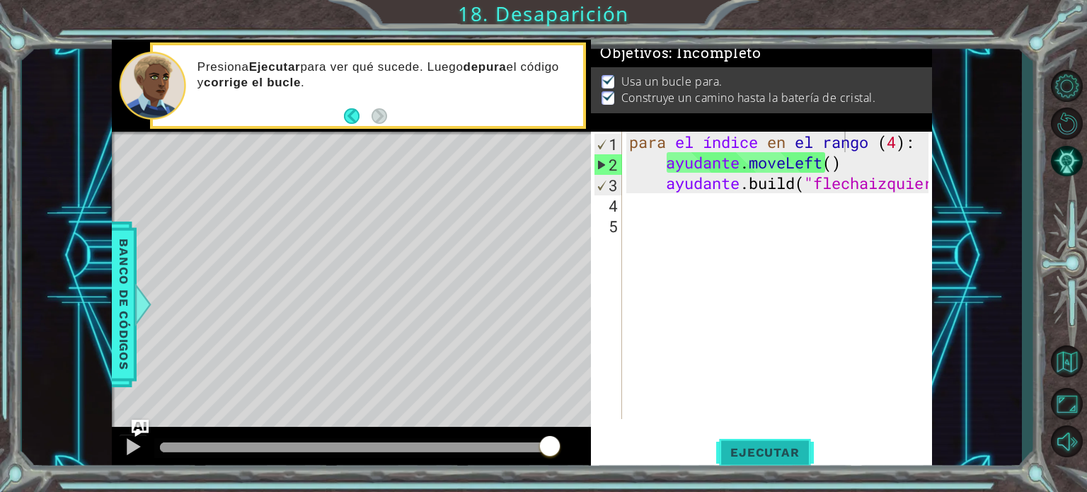
click at [779, 440] on button "Ejecutar" at bounding box center [764, 452] width 97 height 34
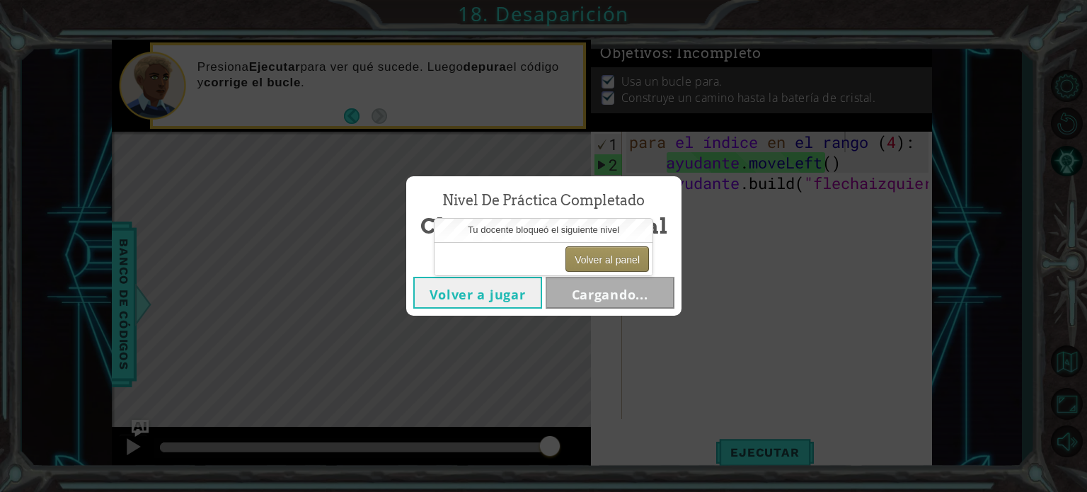
click at [616, 260] on font "Volver al panel" at bounding box center [607, 259] width 65 height 11
click at [606, 250] on button "Volver al panel" at bounding box center [606, 258] width 83 height 25
click at [599, 255] on font "Volver al panel" at bounding box center [607, 259] width 65 height 11
click at [603, 254] on font "Volver al panel" at bounding box center [607, 259] width 65 height 11
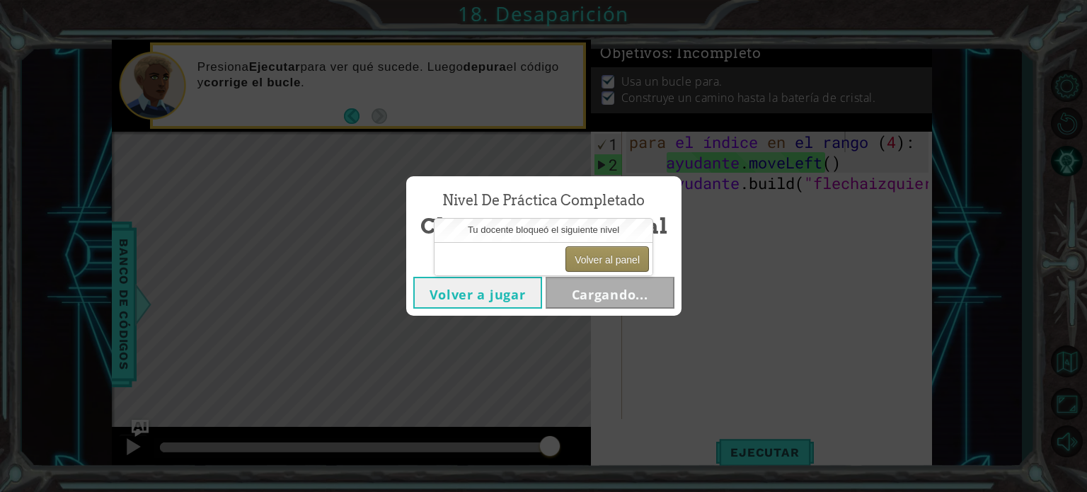
click at [603, 254] on font "Volver al panel" at bounding box center [607, 259] width 65 height 11
click at [598, 254] on font "Volver al panel" at bounding box center [607, 259] width 65 height 11
